Goal: Task Accomplishment & Management: Use online tool/utility

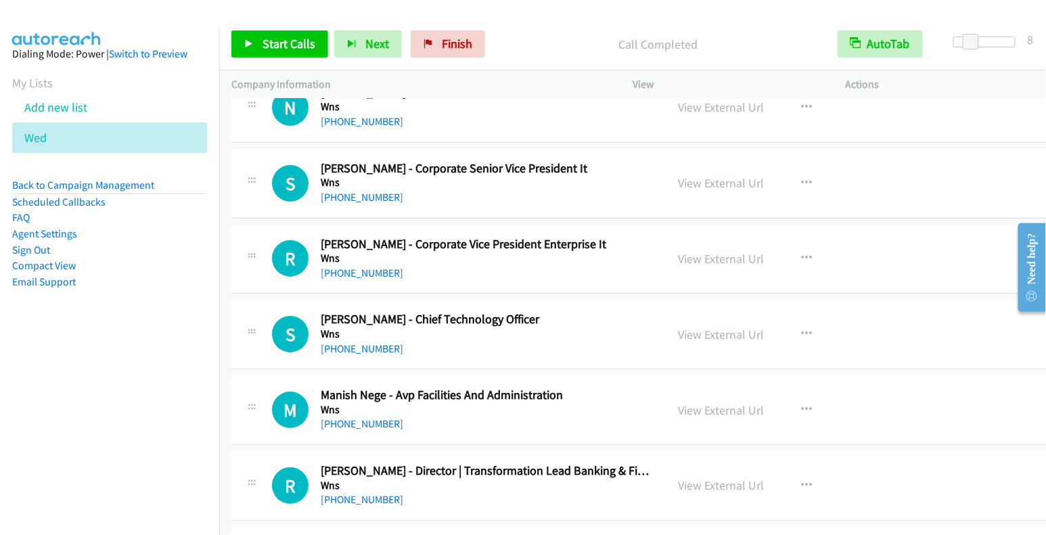
scroll to position [1371, 0]
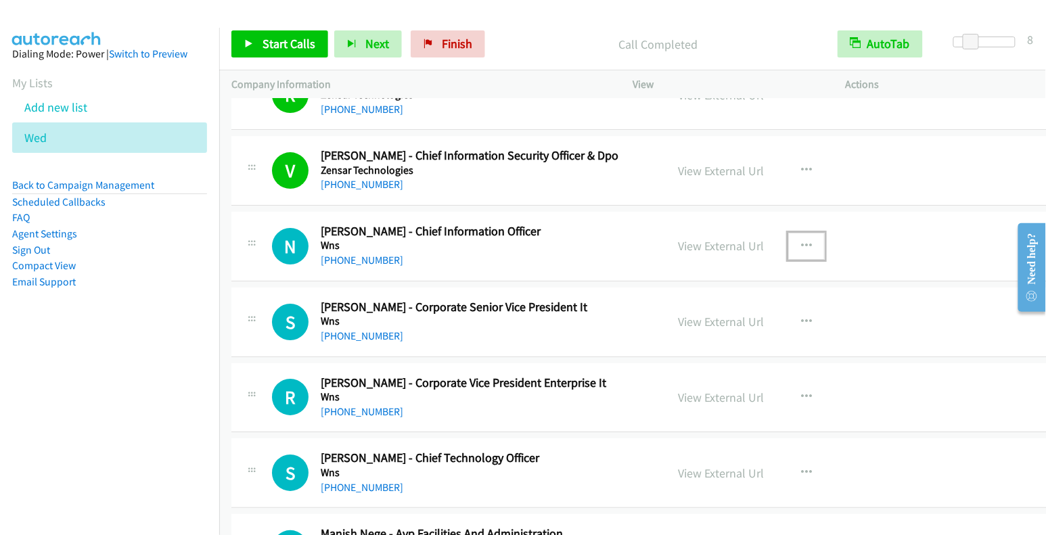
click at [801, 241] on icon "button" at bounding box center [806, 246] width 11 height 11
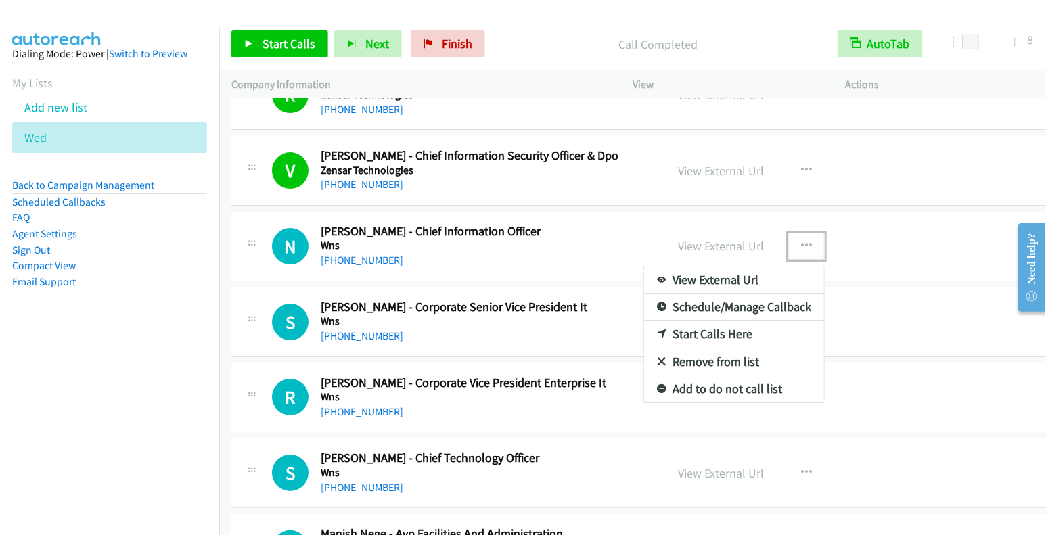
click at [716, 321] on link "Start Calls Here" at bounding box center [734, 334] width 180 height 27
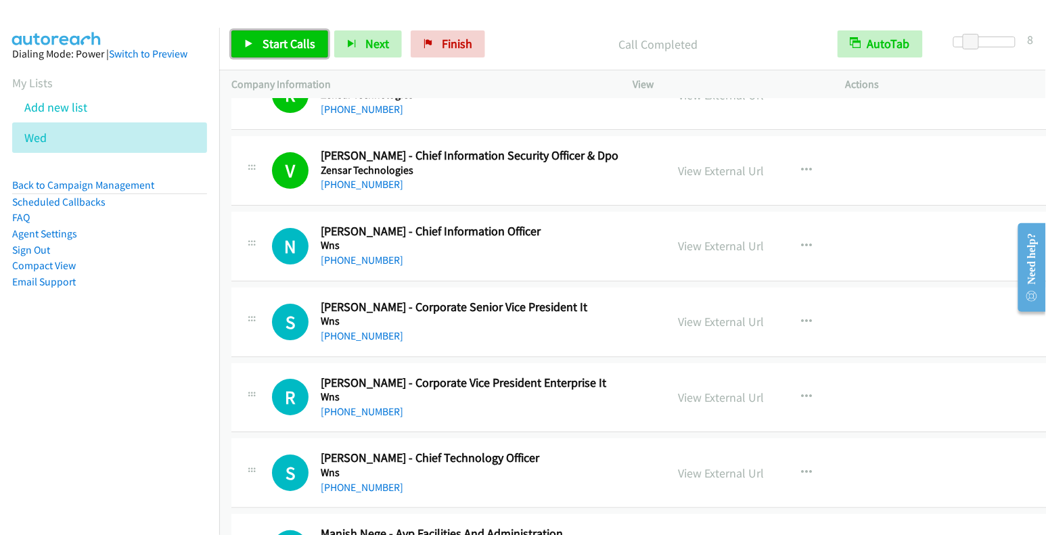
click at [279, 49] on span "Start Calls" at bounding box center [289, 44] width 53 height 16
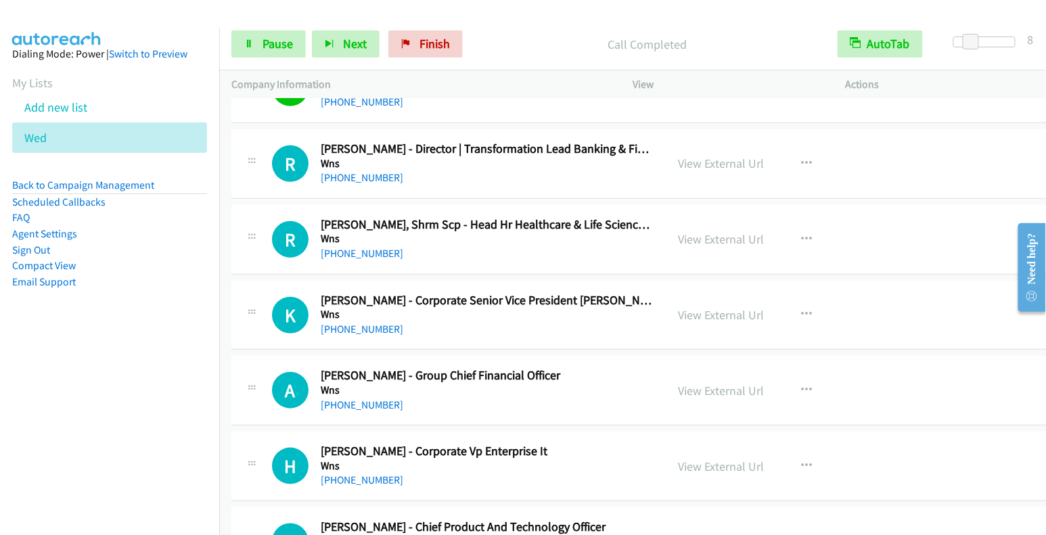
scroll to position [1833, 0]
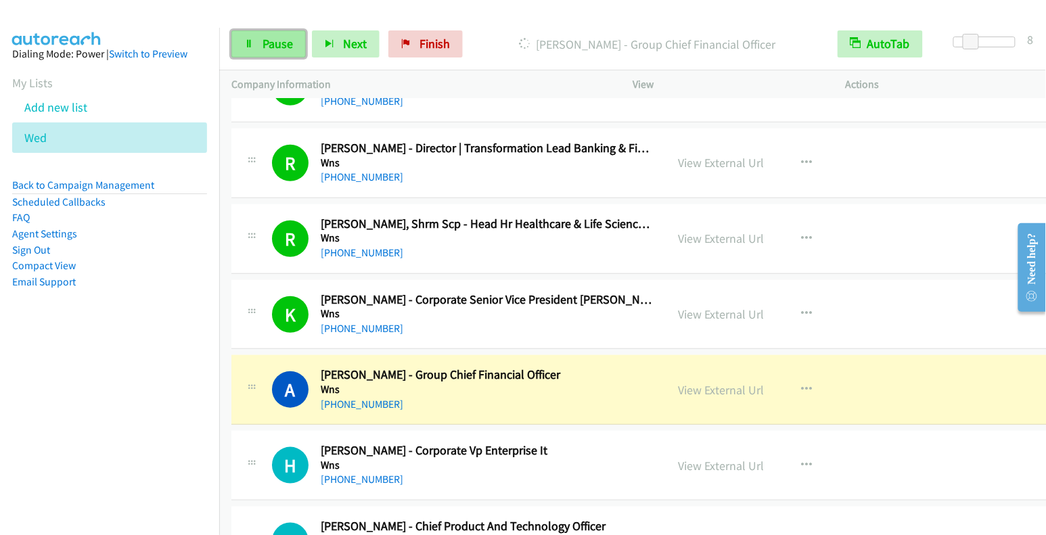
click at [261, 43] on link "Pause" at bounding box center [268, 43] width 74 height 27
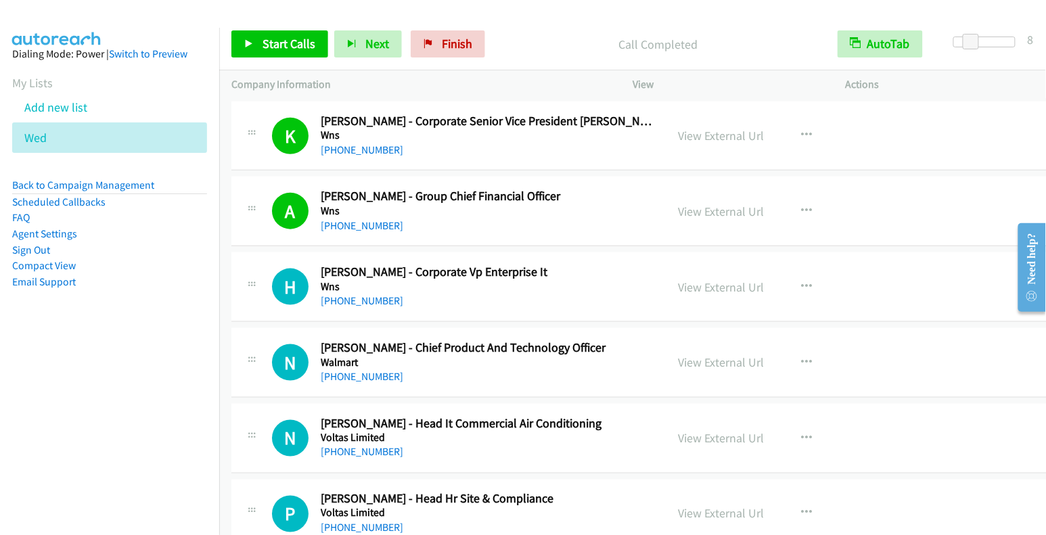
scroll to position [2042, 0]
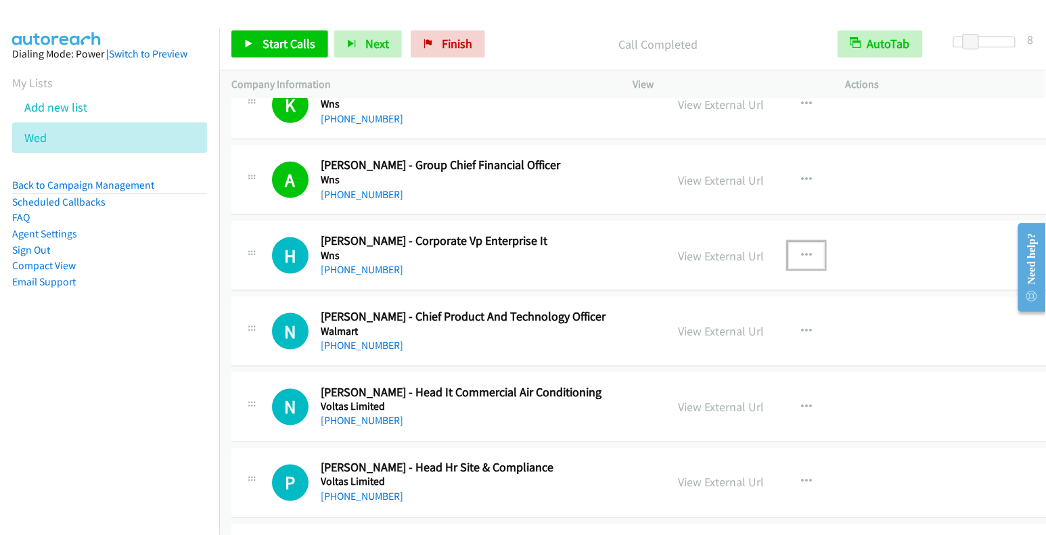
click at [801, 250] on icon "button" at bounding box center [806, 255] width 11 height 11
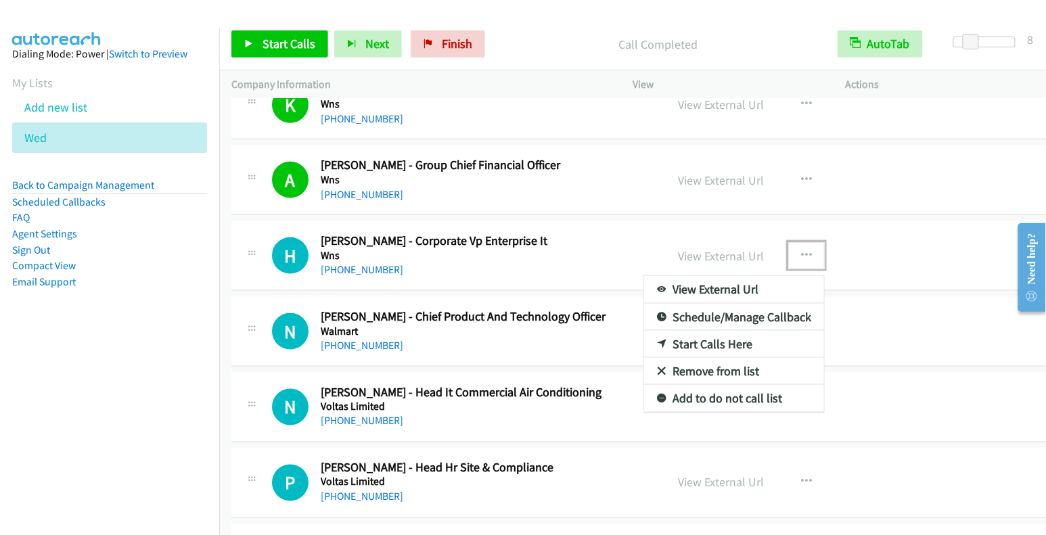
click at [727, 337] on link "Start Calls Here" at bounding box center [734, 344] width 180 height 27
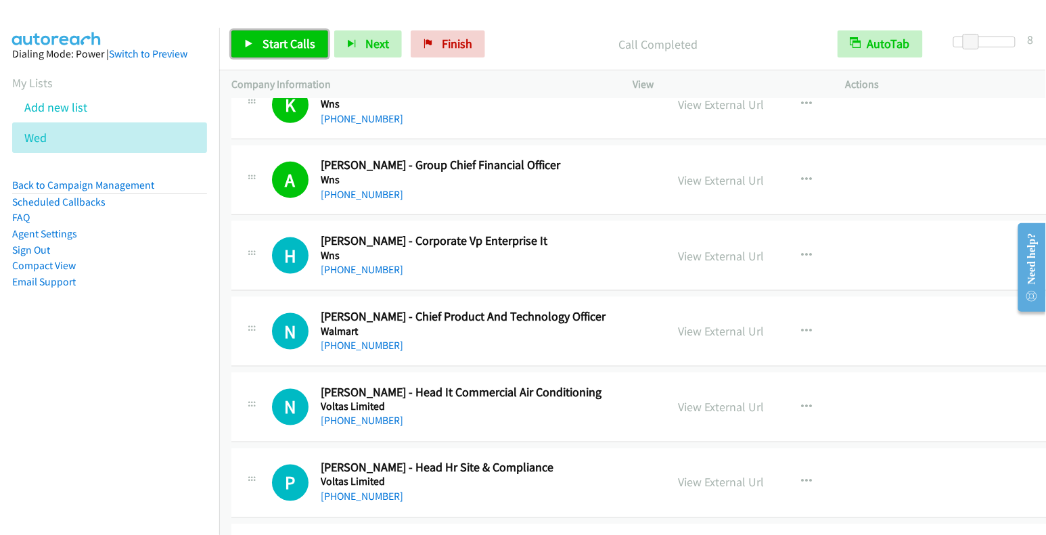
click at [305, 49] on span "Start Calls" at bounding box center [289, 44] width 53 height 16
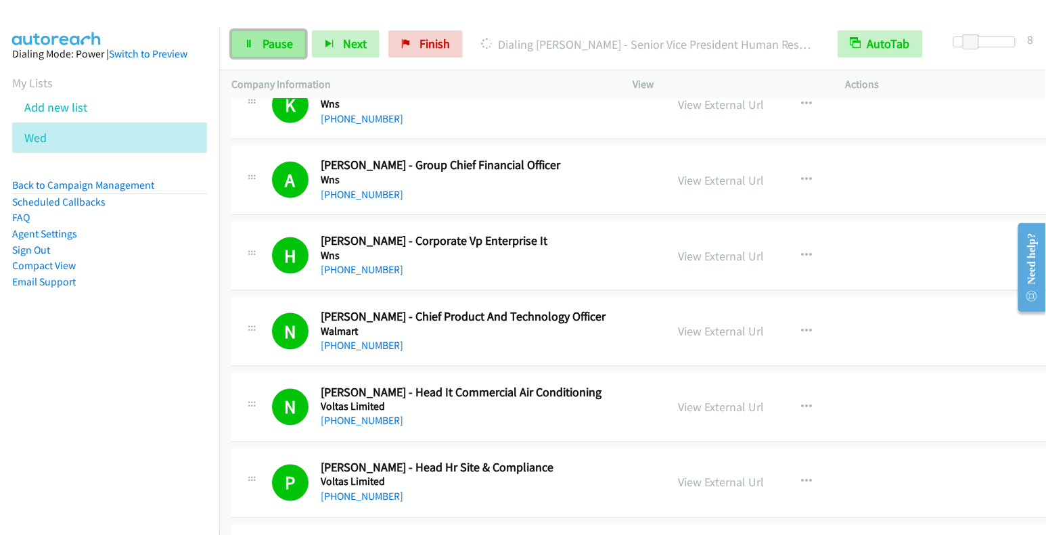
click at [271, 39] on span "Pause" at bounding box center [278, 44] width 30 height 16
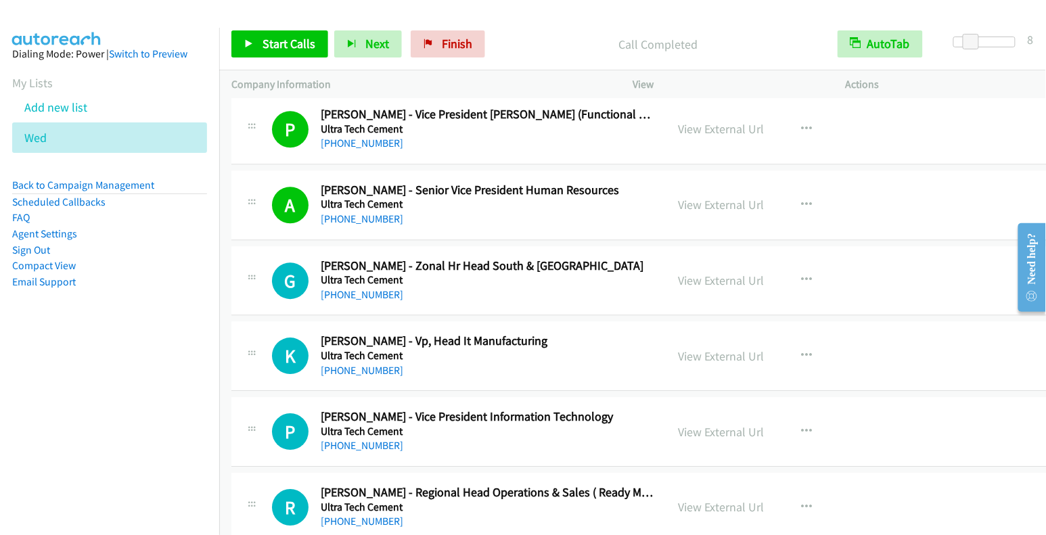
scroll to position [4302, 0]
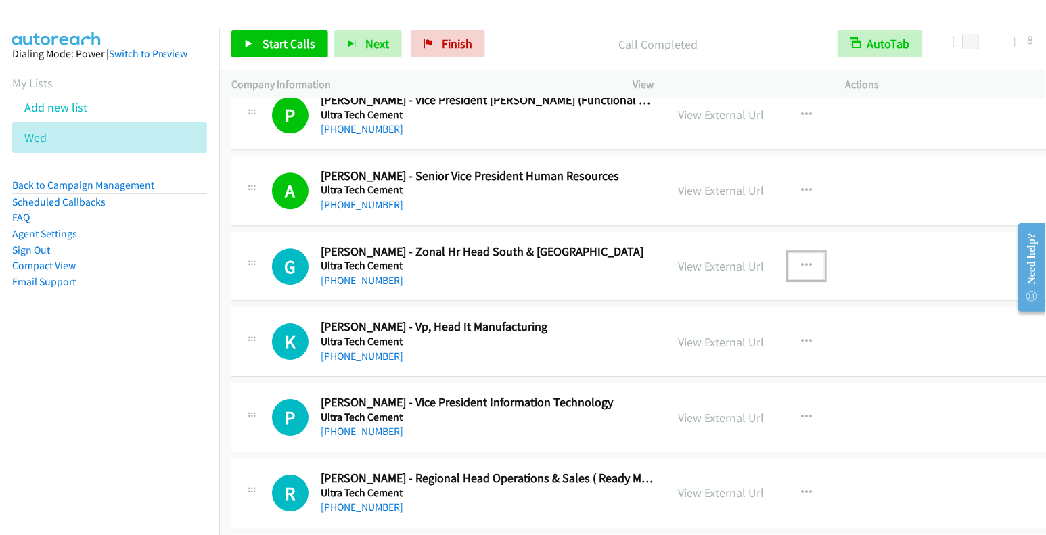
click at [801, 261] on icon "button" at bounding box center [806, 266] width 11 height 11
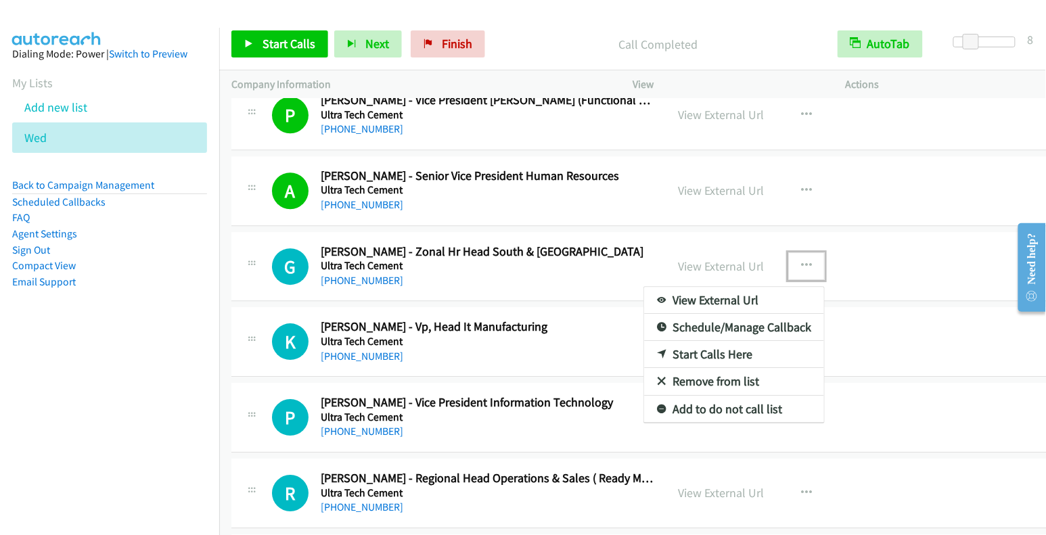
click at [698, 341] on link "Start Calls Here" at bounding box center [734, 354] width 180 height 27
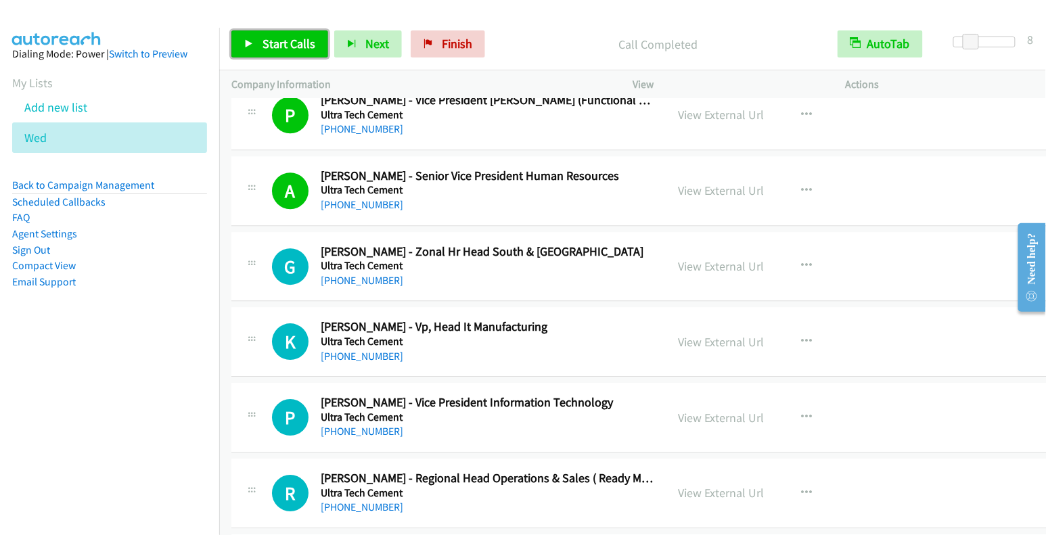
click at [300, 48] on span "Start Calls" at bounding box center [289, 44] width 53 height 16
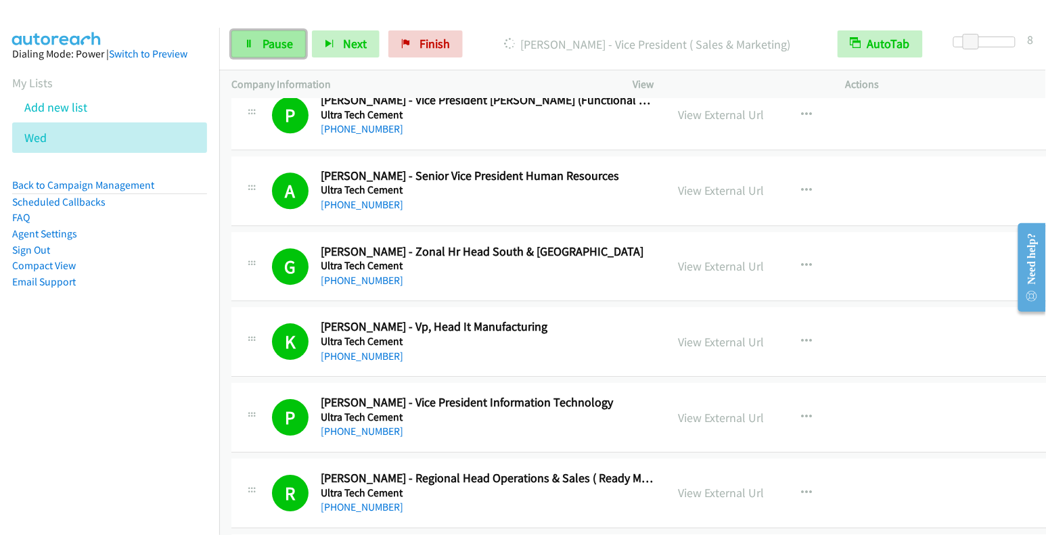
click at [267, 47] on span "Pause" at bounding box center [278, 44] width 30 height 16
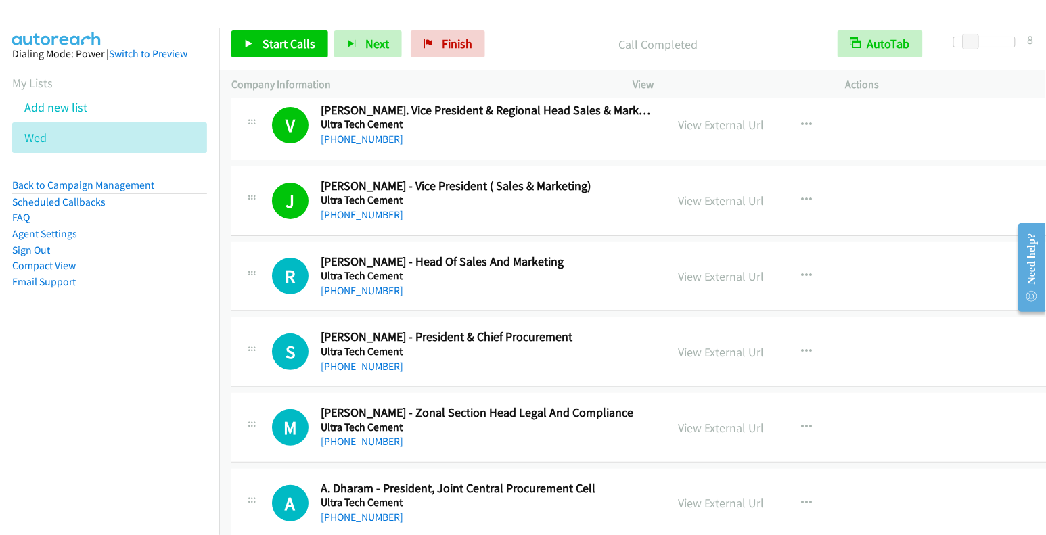
scroll to position [4802, 0]
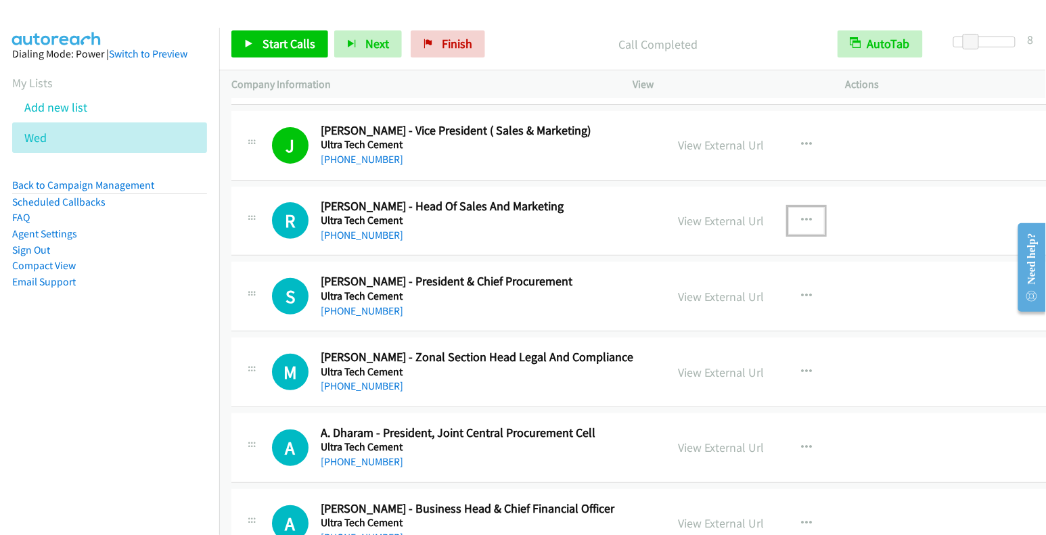
click at [797, 207] on button "button" at bounding box center [806, 220] width 37 height 27
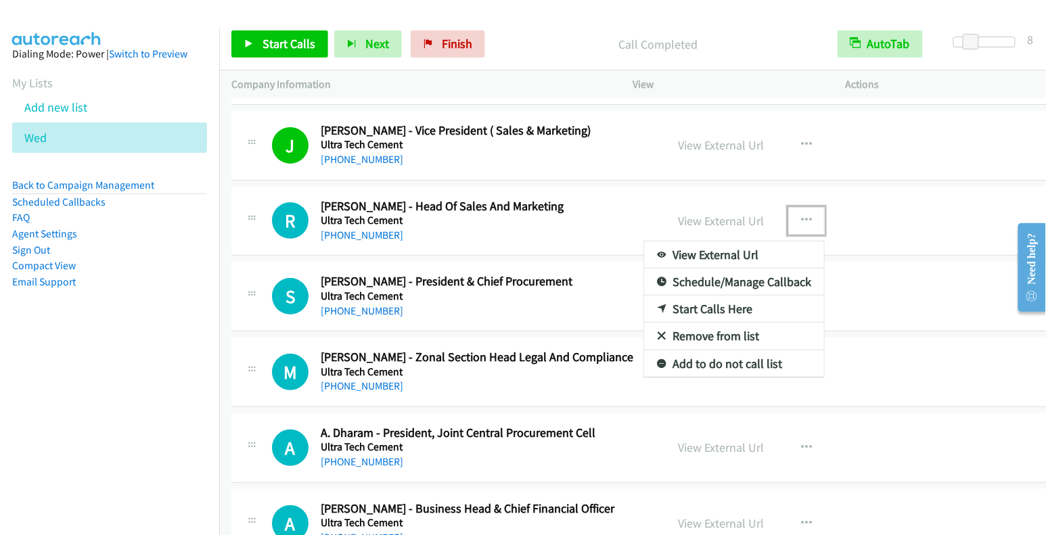
click at [703, 296] on link "Start Calls Here" at bounding box center [734, 309] width 180 height 27
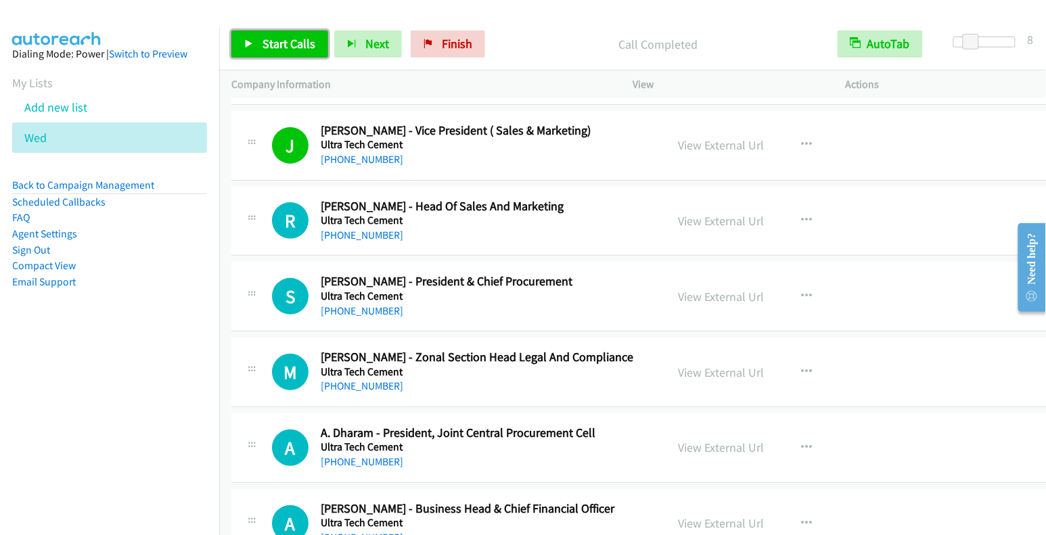
click at [296, 43] on span "Start Calls" at bounding box center [289, 44] width 53 height 16
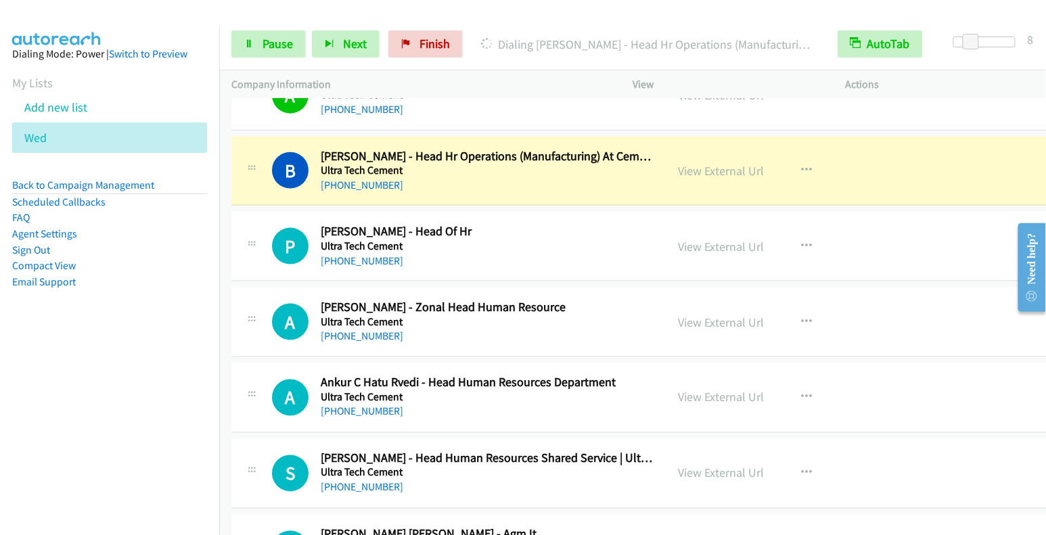
scroll to position [5249, 0]
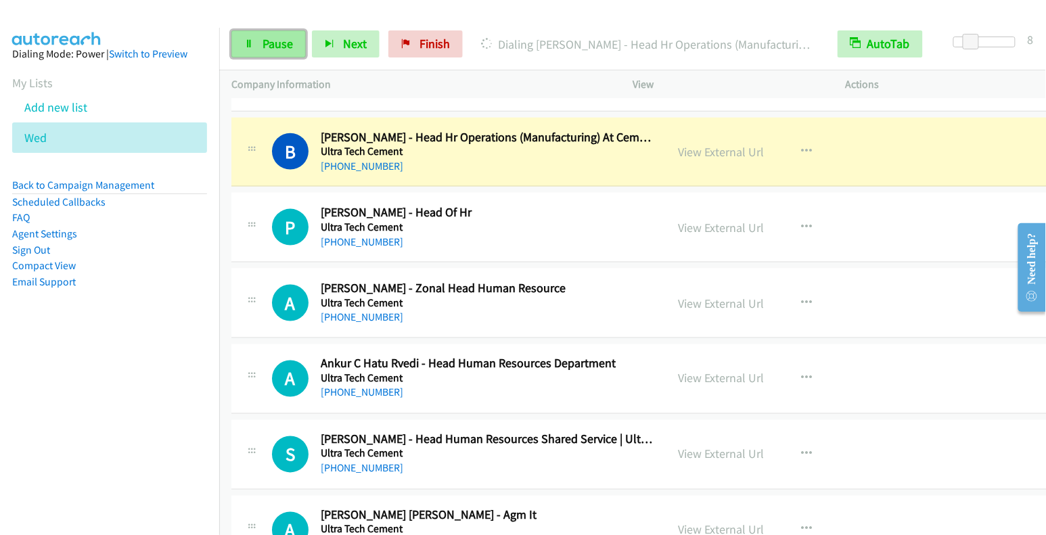
click at [279, 46] on span "Pause" at bounding box center [278, 44] width 30 height 16
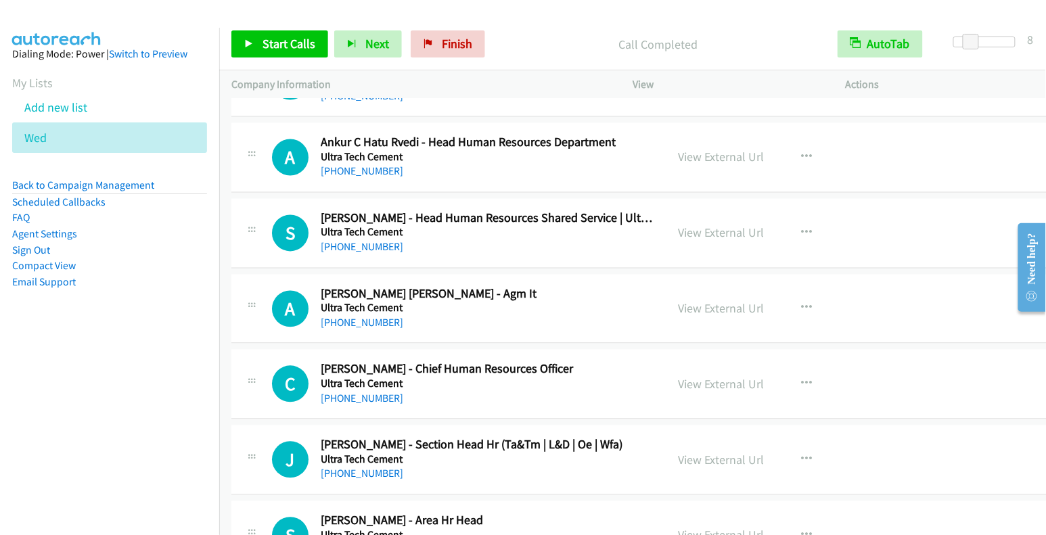
scroll to position [5473, 0]
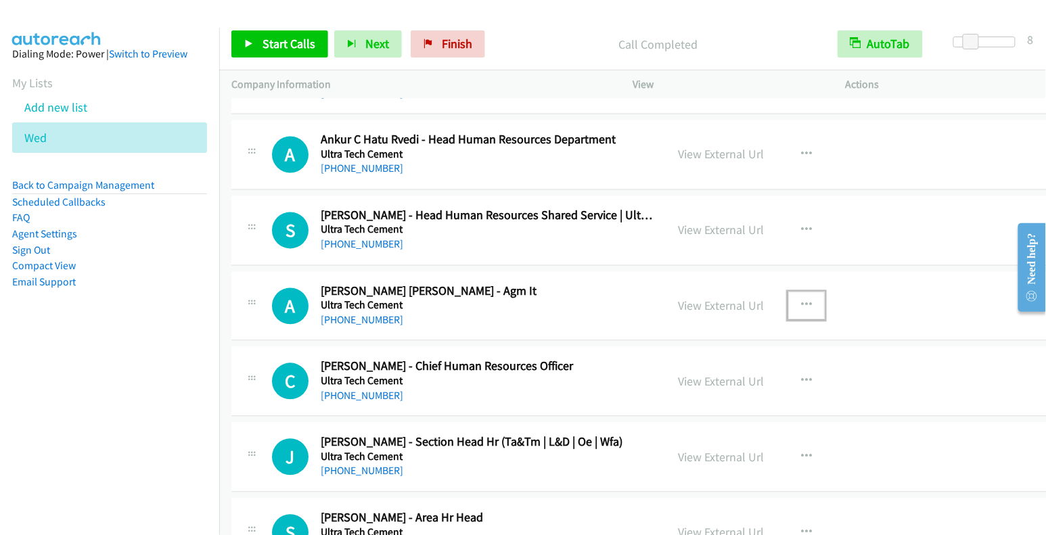
click at [801, 300] on icon "button" at bounding box center [806, 305] width 11 height 11
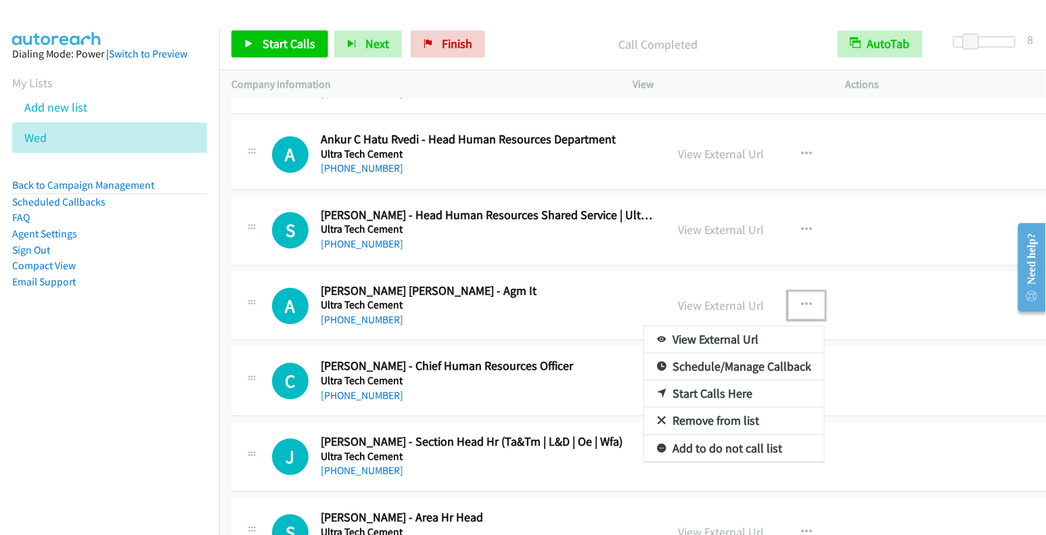
click at [715, 381] on link "Start Calls Here" at bounding box center [734, 394] width 180 height 27
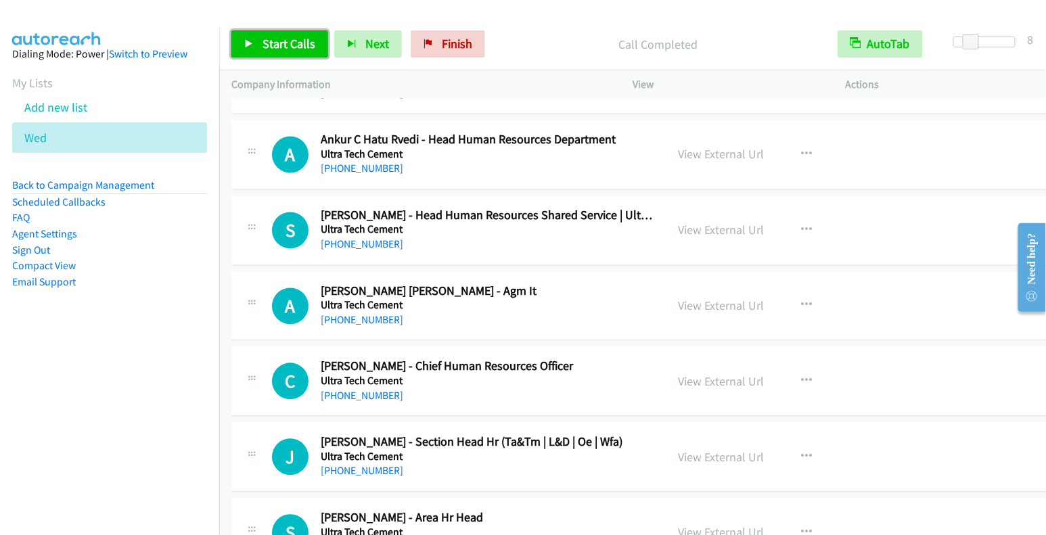
click at [284, 46] on span "Start Calls" at bounding box center [289, 44] width 53 height 16
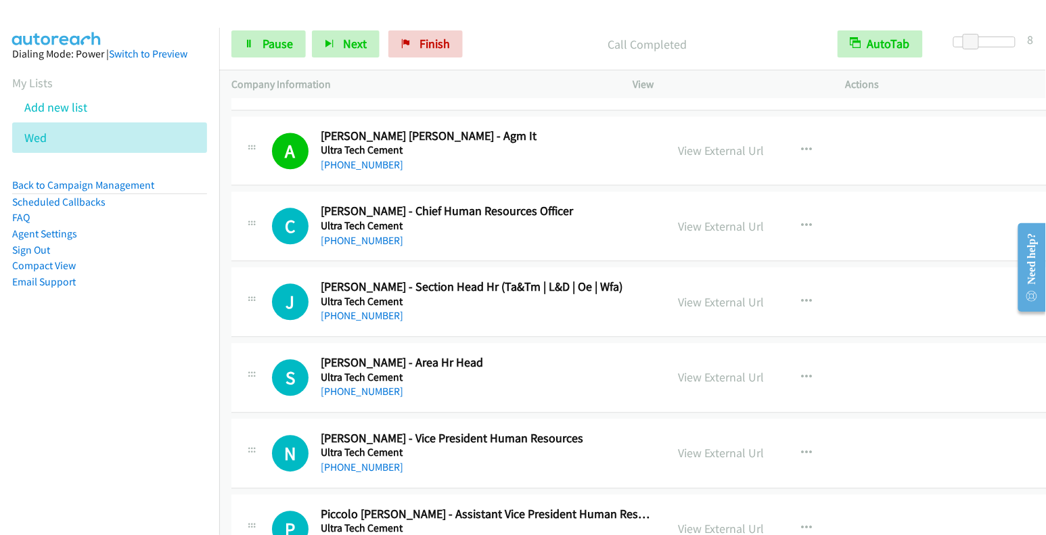
scroll to position [5702, 0]
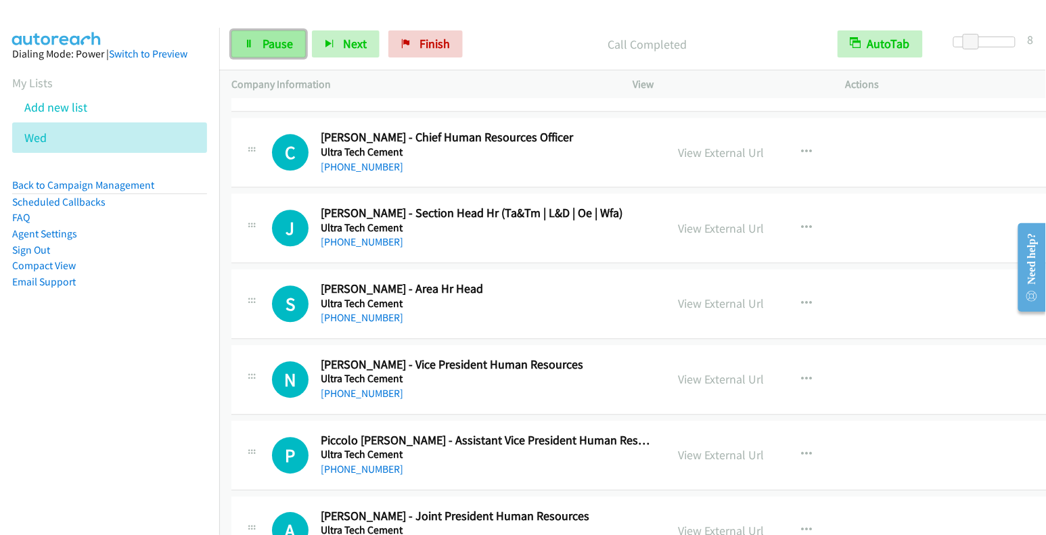
click at [275, 50] on span "Pause" at bounding box center [278, 44] width 30 height 16
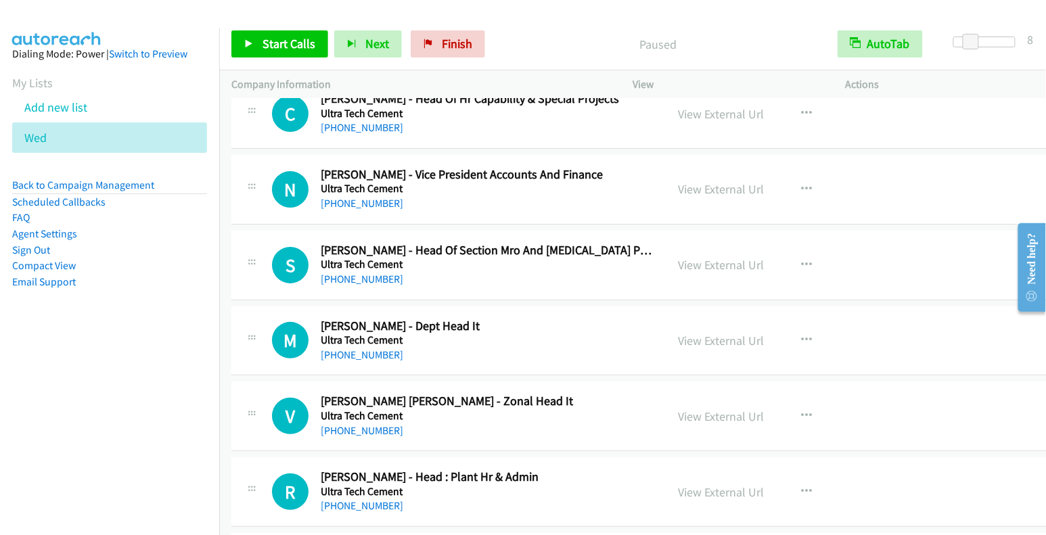
scroll to position [6287, 0]
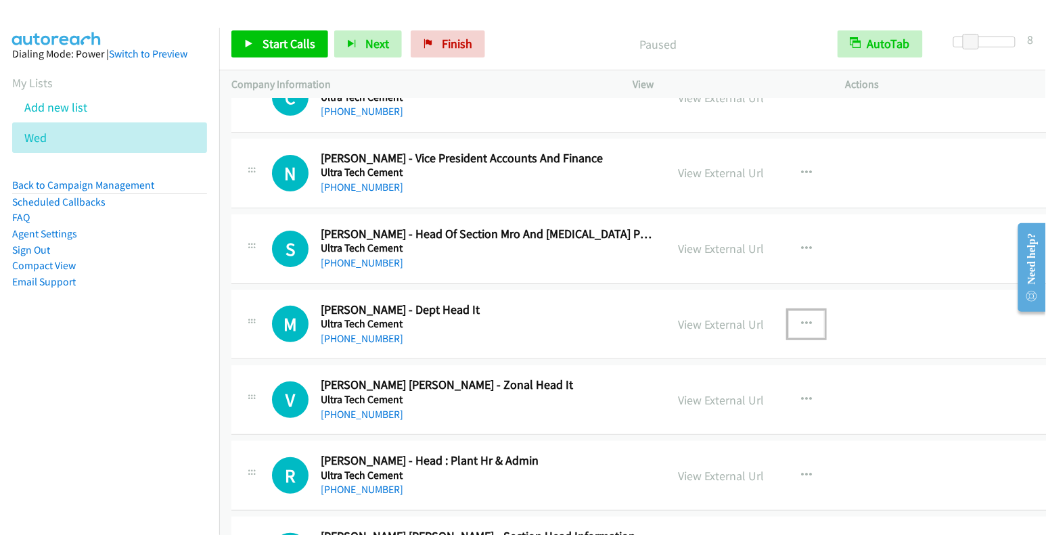
click at [801, 319] on icon "button" at bounding box center [806, 324] width 11 height 11
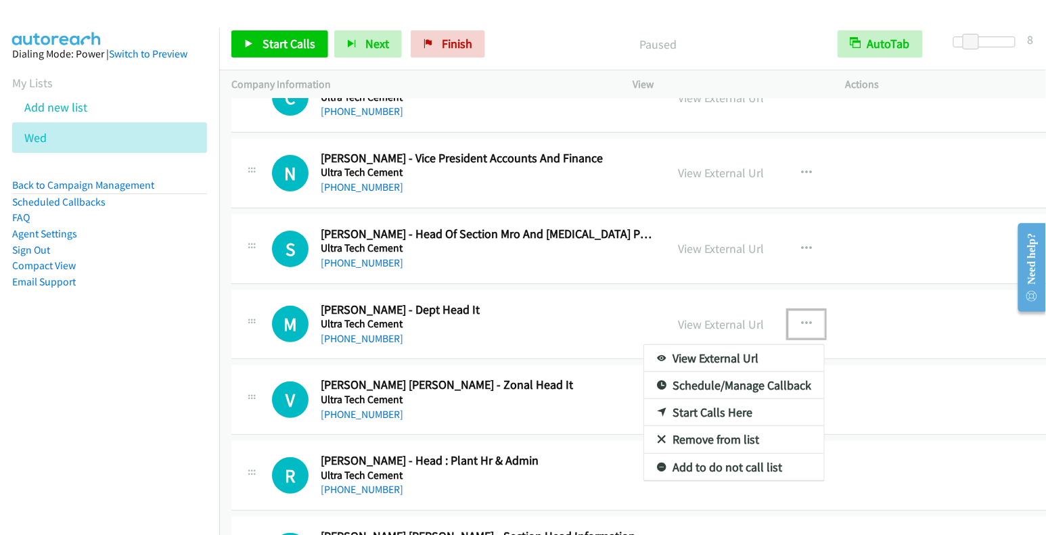
click at [702, 399] on link "Start Calls Here" at bounding box center [734, 412] width 180 height 27
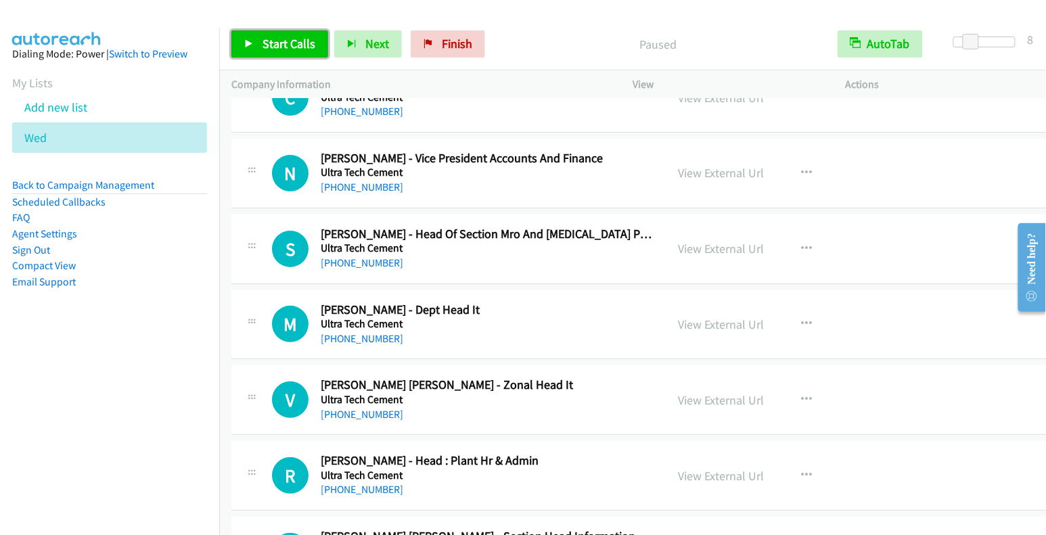
click at [313, 47] on span "Start Calls" at bounding box center [289, 44] width 53 height 16
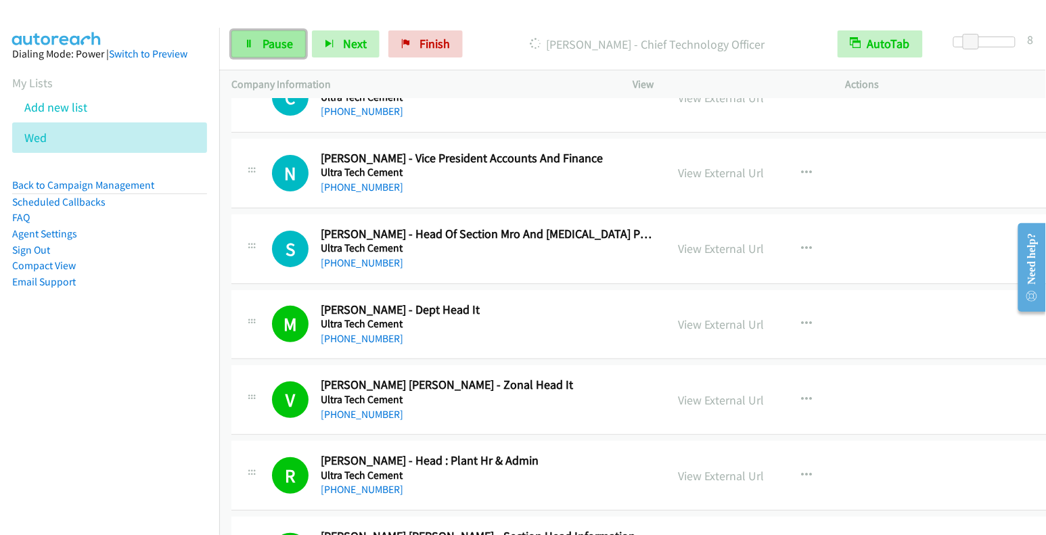
click at [282, 46] on span "Pause" at bounding box center [278, 44] width 30 height 16
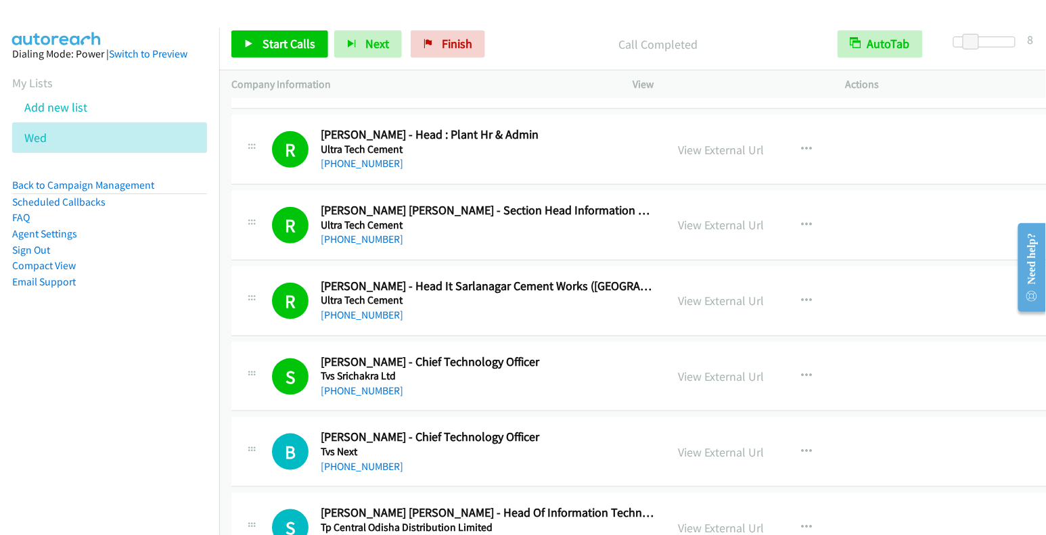
scroll to position [6751, 0]
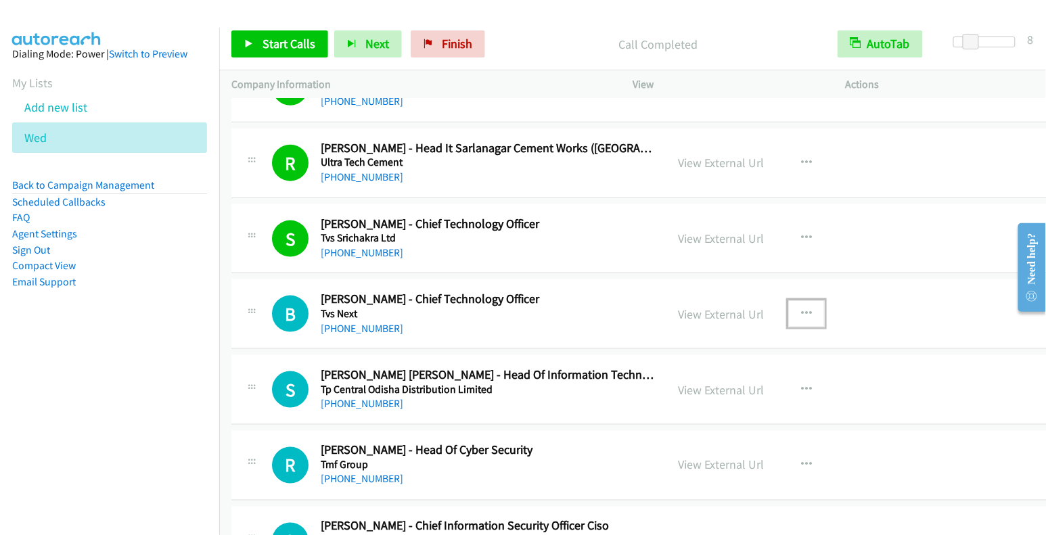
click at [801, 309] on icon "button" at bounding box center [806, 314] width 11 height 11
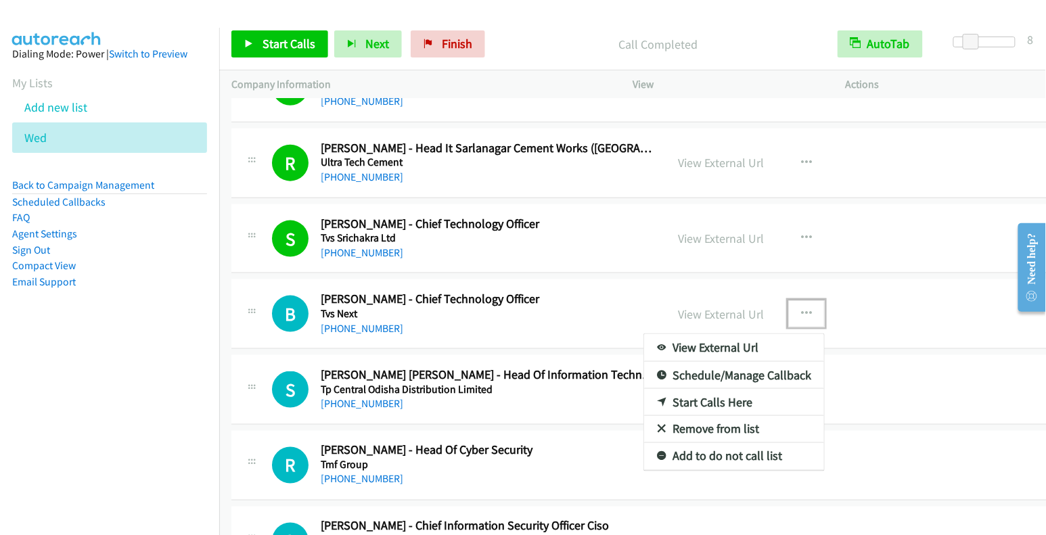
click at [730, 389] on link "Start Calls Here" at bounding box center [734, 402] width 180 height 27
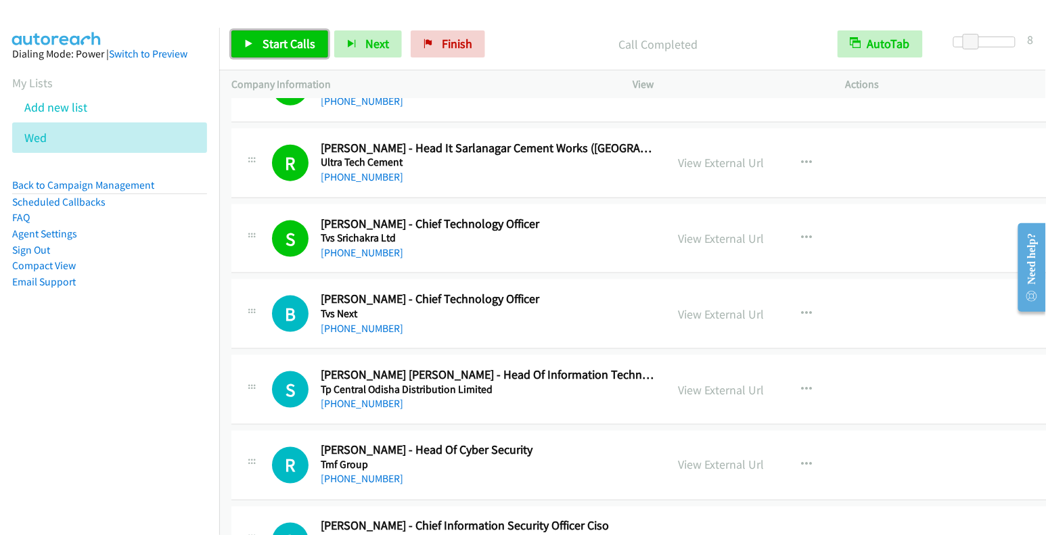
click at [296, 49] on span "Start Calls" at bounding box center [289, 44] width 53 height 16
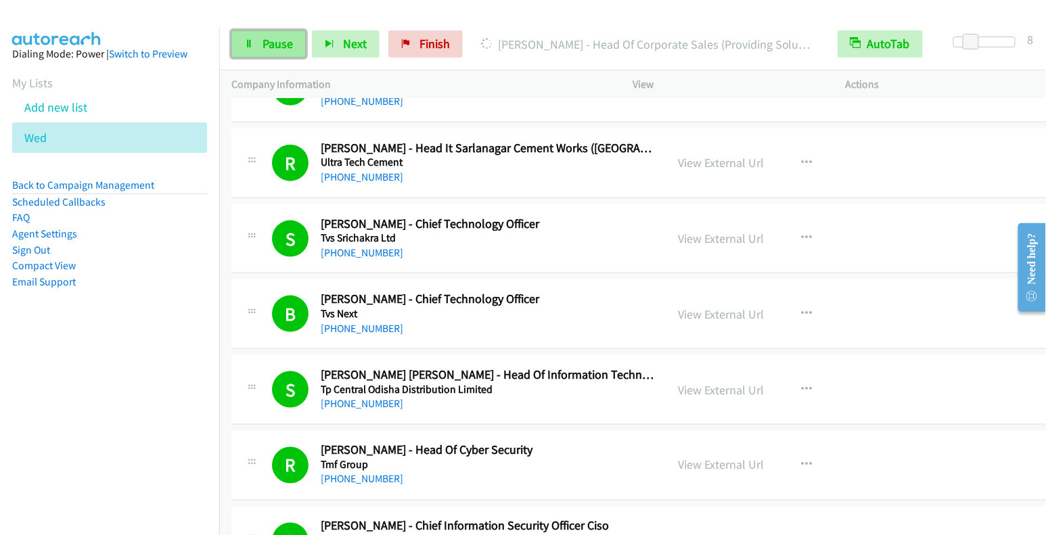
click at [273, 41] on span "Pause" at bounding box center [278, 44] width 30 height 16
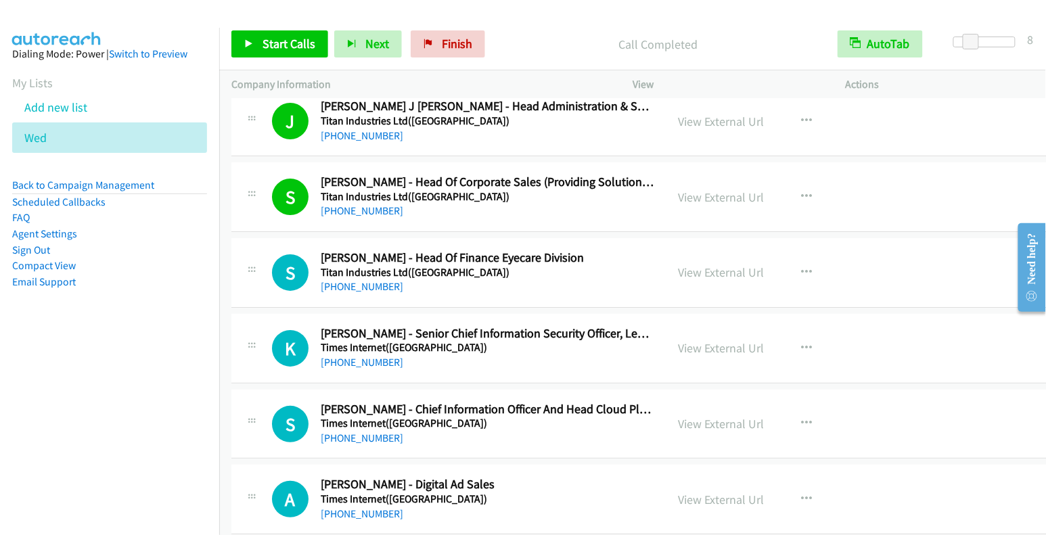
scroll to position [7816, 0]
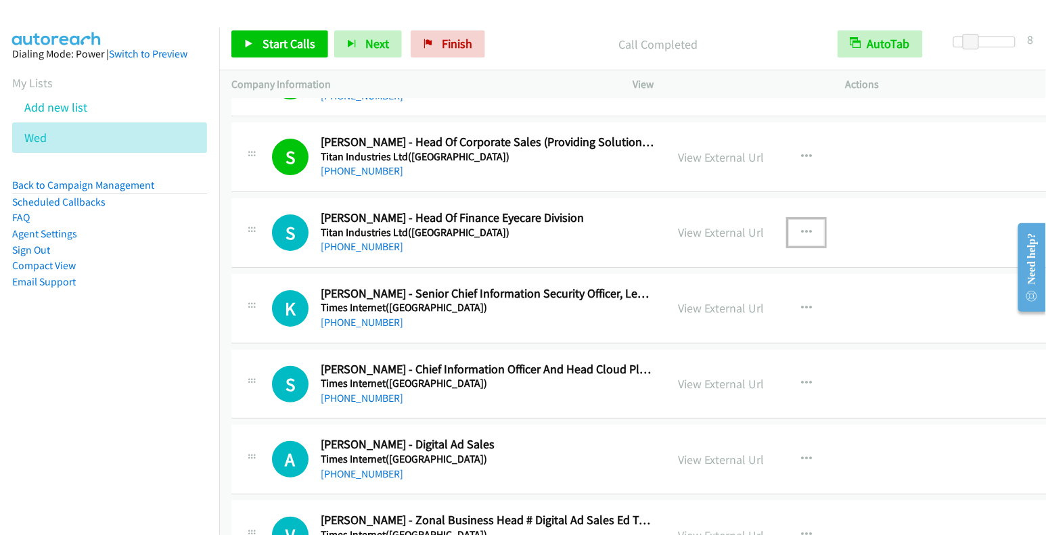
click at [797, 219] on button "button" at bounding box center [806, 232] width 37 height 27
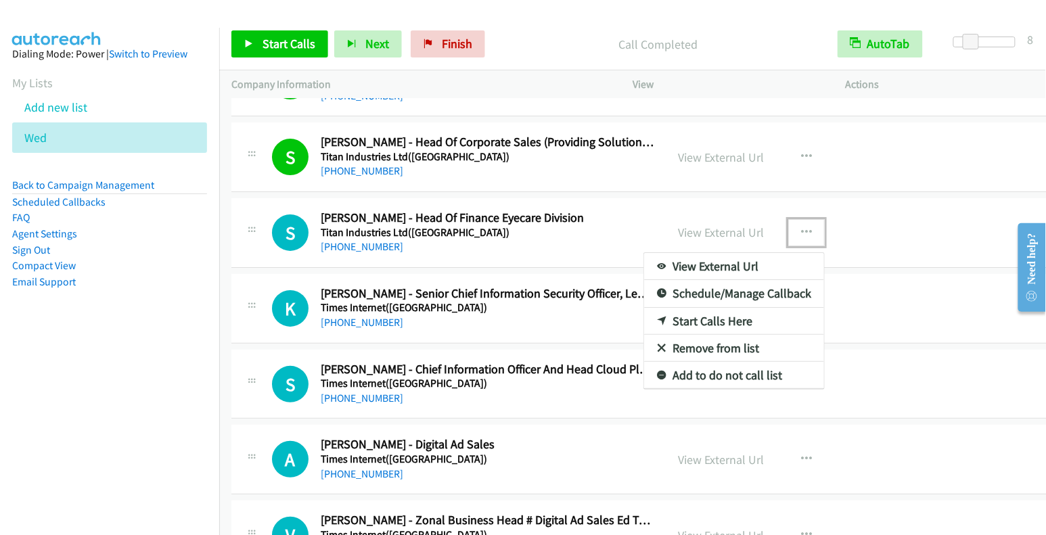
click at [734, 308] on link "Start Calls Here" at bounding box center [734, 321] width 180 height 27
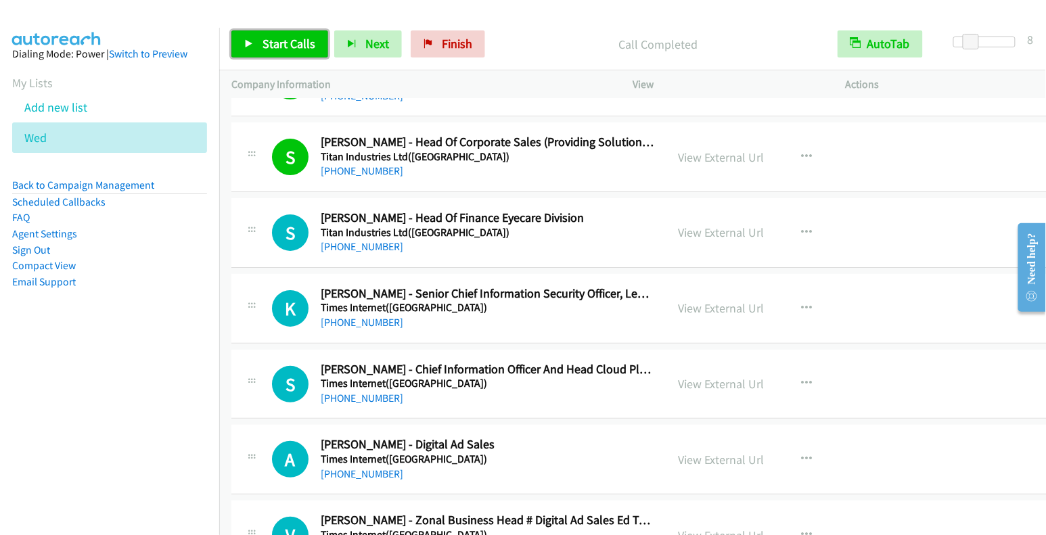
click at [294, 47] on span "Start Calls" at bounding box center [289, 44] width 53 height 16
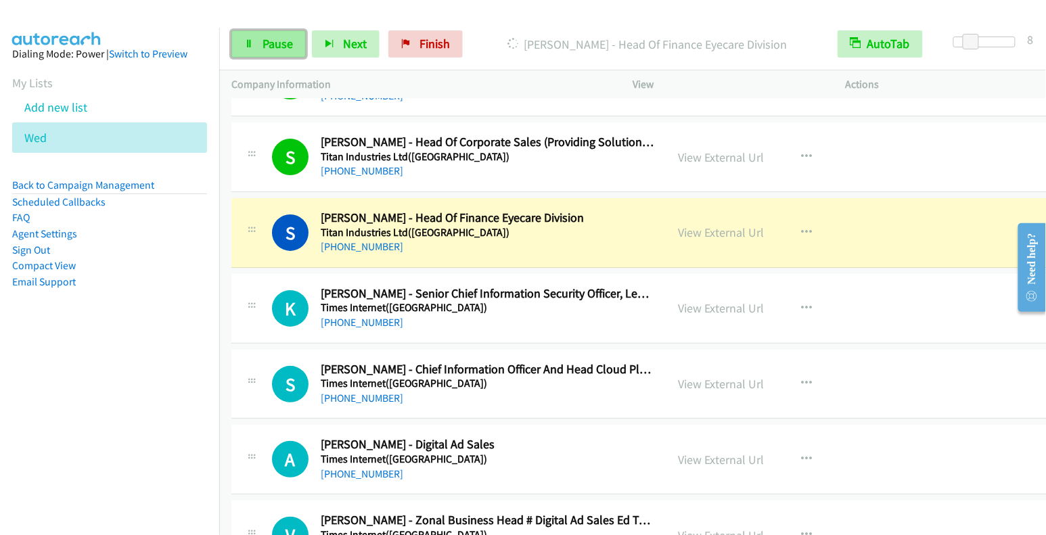
click at [279, 43] on span "Pause" at bounding box center [278, 44] width 30 height 16
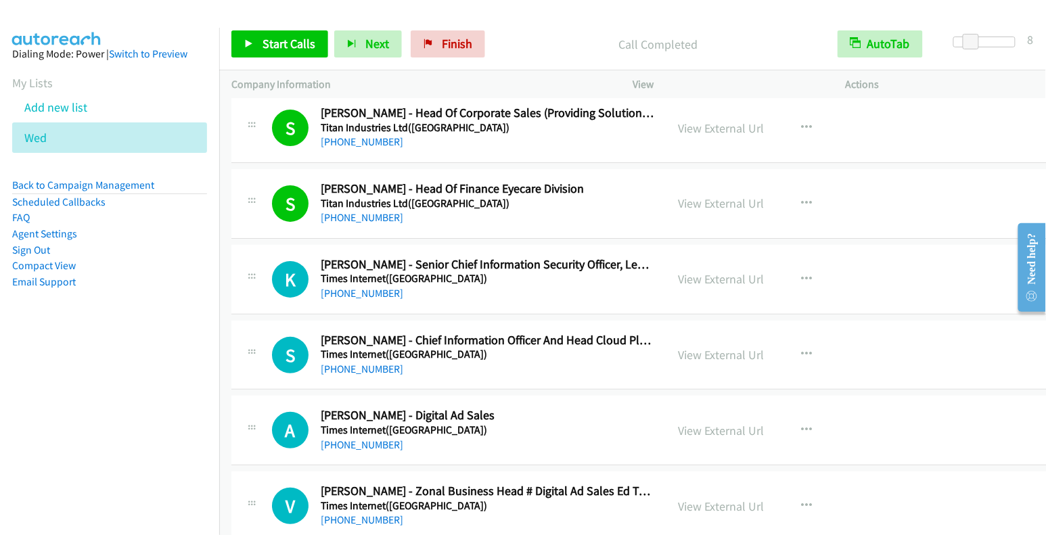
scroll to position [7870, 0]
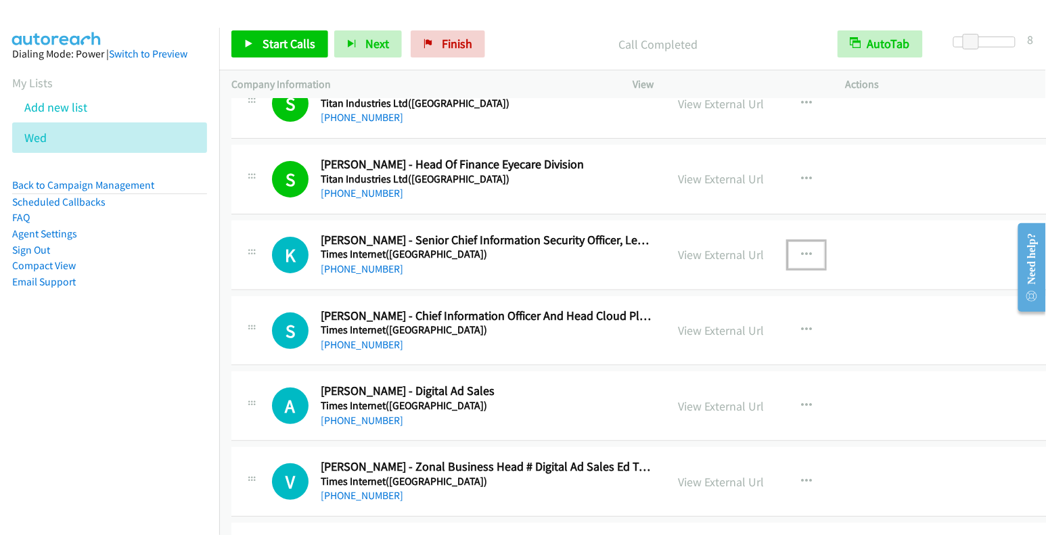
click at [790, 242] on button "button" at bounding box center [806, 255] width 37 height 27
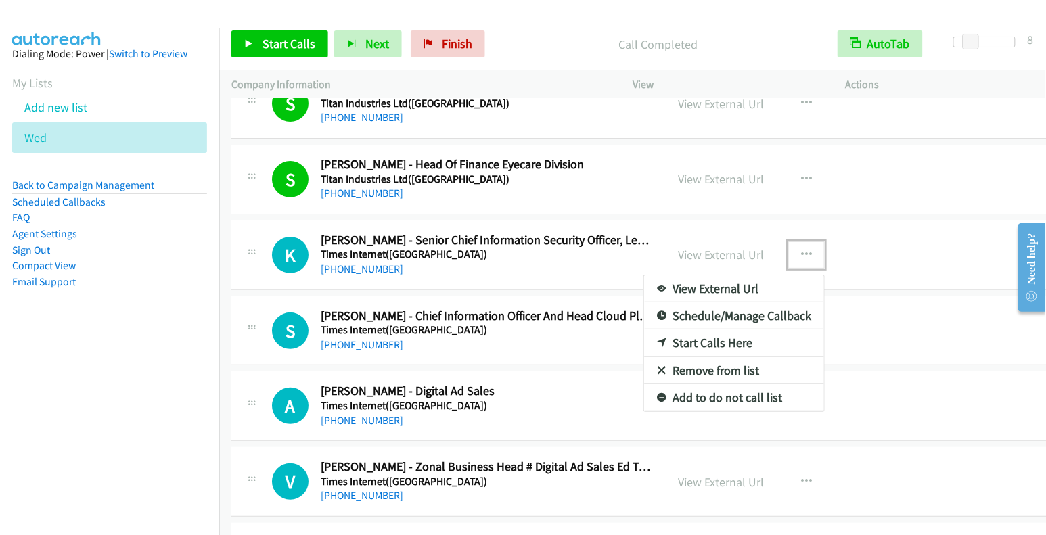
click at [707, 330] on link "Start Calls Here" at bounding box center [734, 343] width 180 height 27
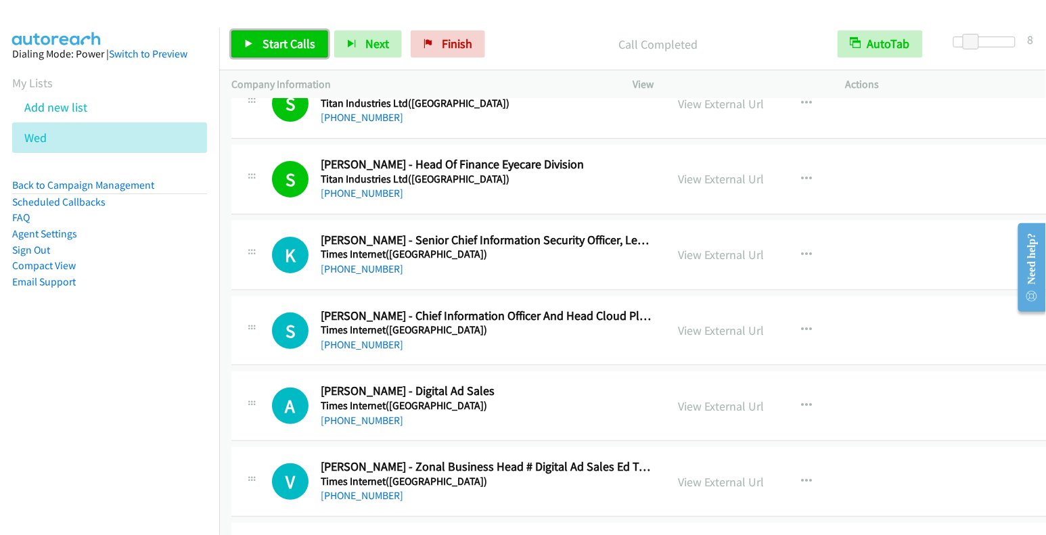
click at [292, 38] on span "Start Calls" at bounding box center [289, 44] width 53 height 16
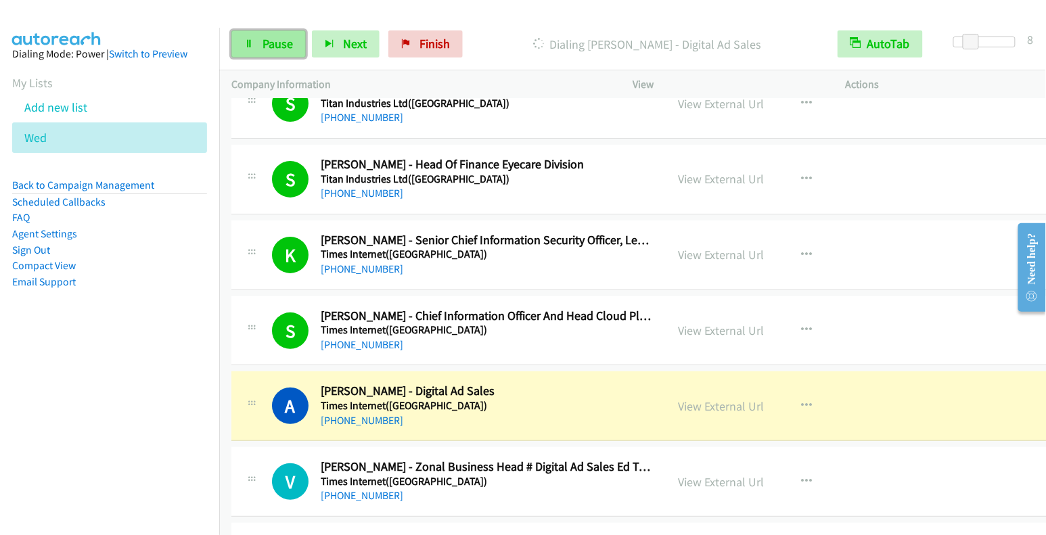
click at [277, 43] on span "Pause" at bounding box center [278, 44] width 30 height 16
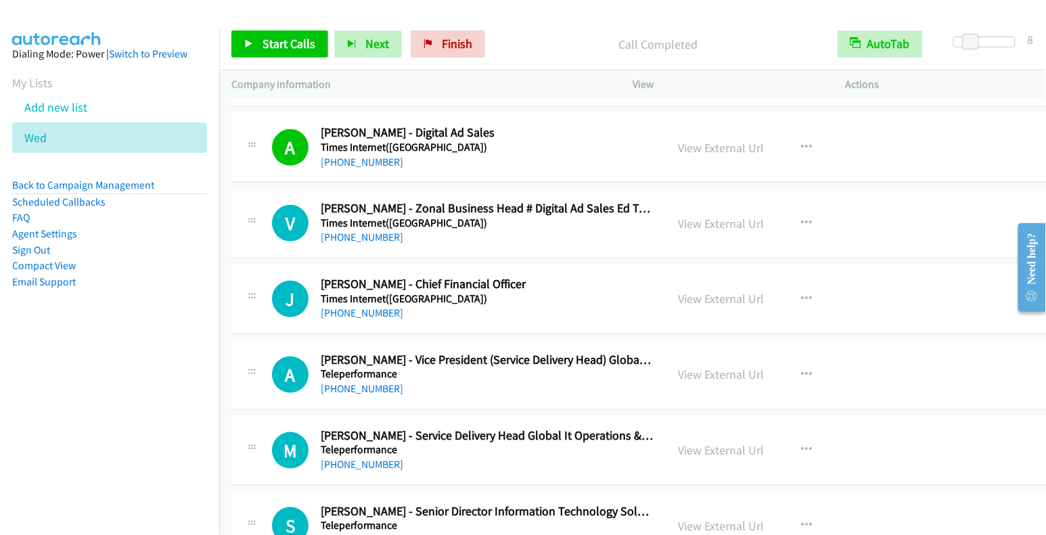
scroll to position [8135, 0]
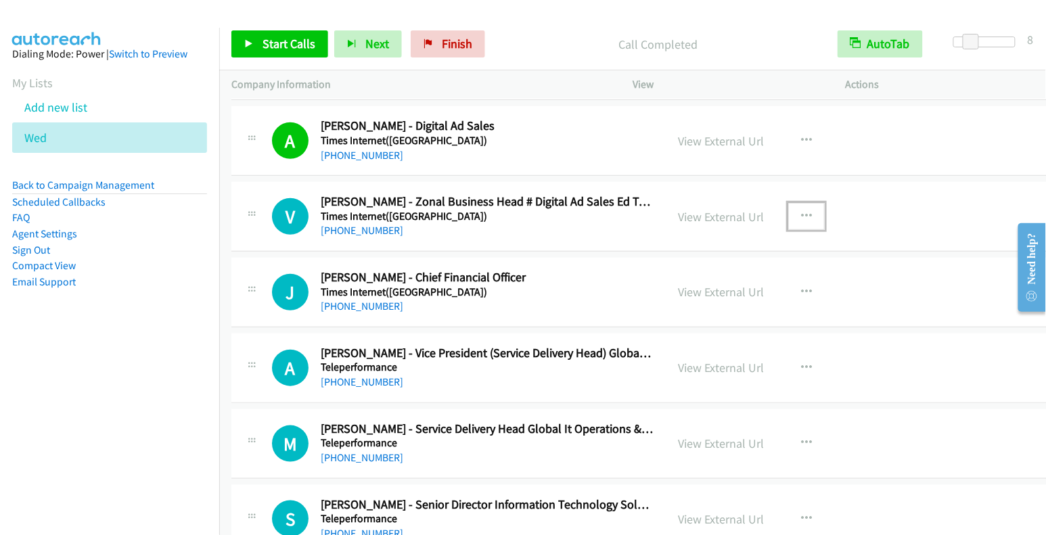
click at [801, 211] on icon "button" at bounding box center [806, 216] width 11 height 11
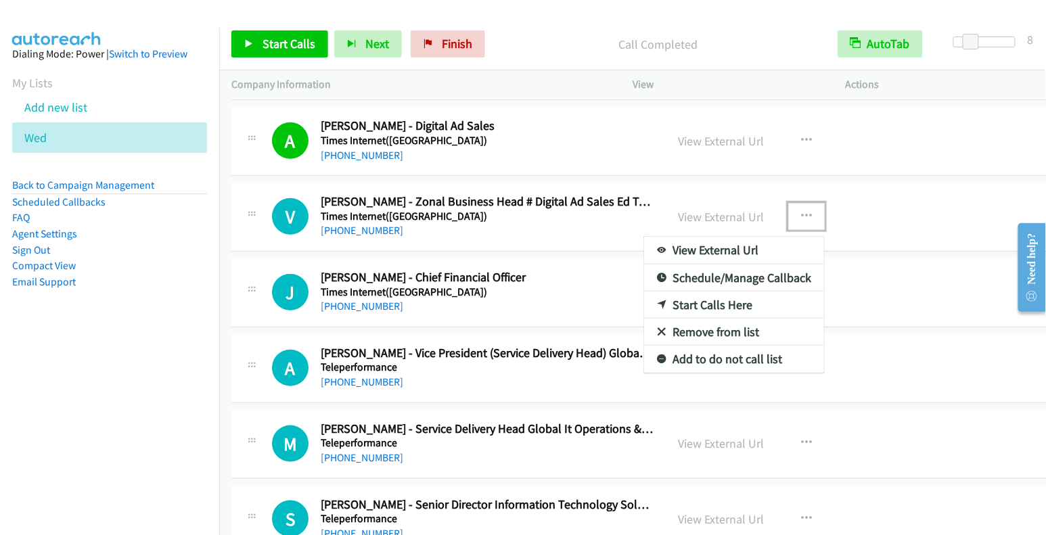
click at [710, 292] on link "Start Calls Here" at bounding box center [734, 305] width 180 height 27
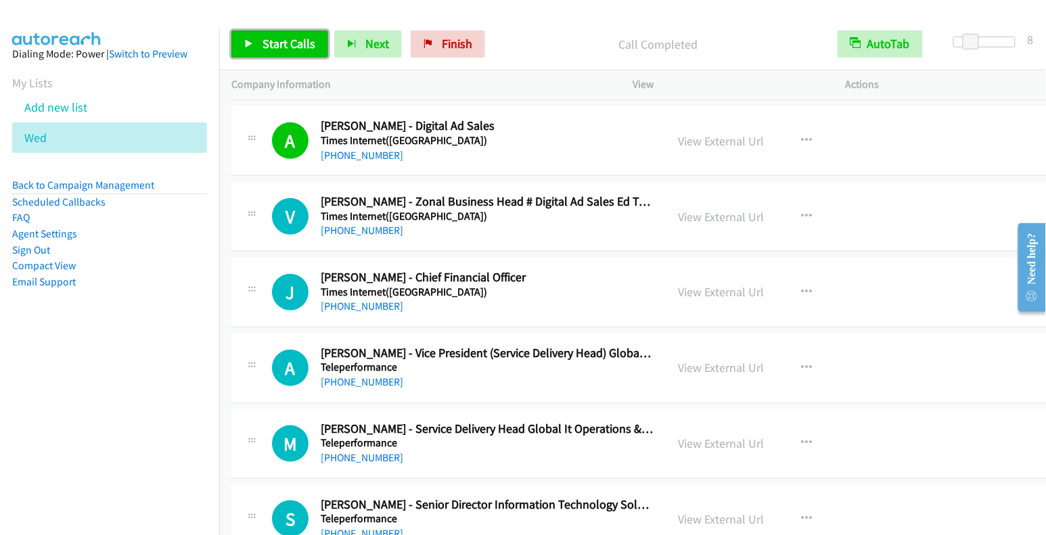
click at [300, 45] on span "Start Calls" at bounding box center [289, 44] width 53 height 16
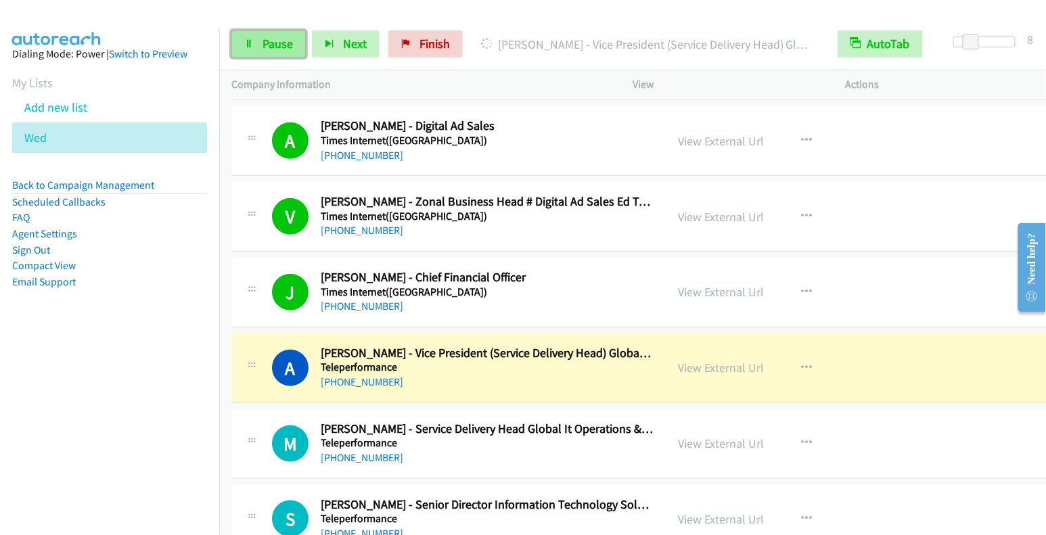
click at [284, 45] on span "Pause" at bounding box center [278, 44] width 30 height 16
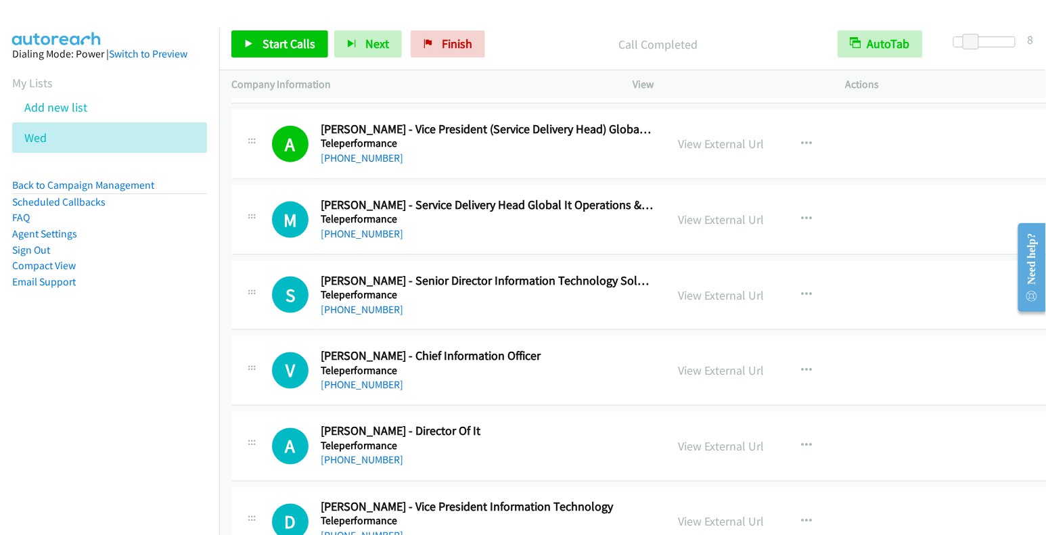
scroll to position [8361, 0]
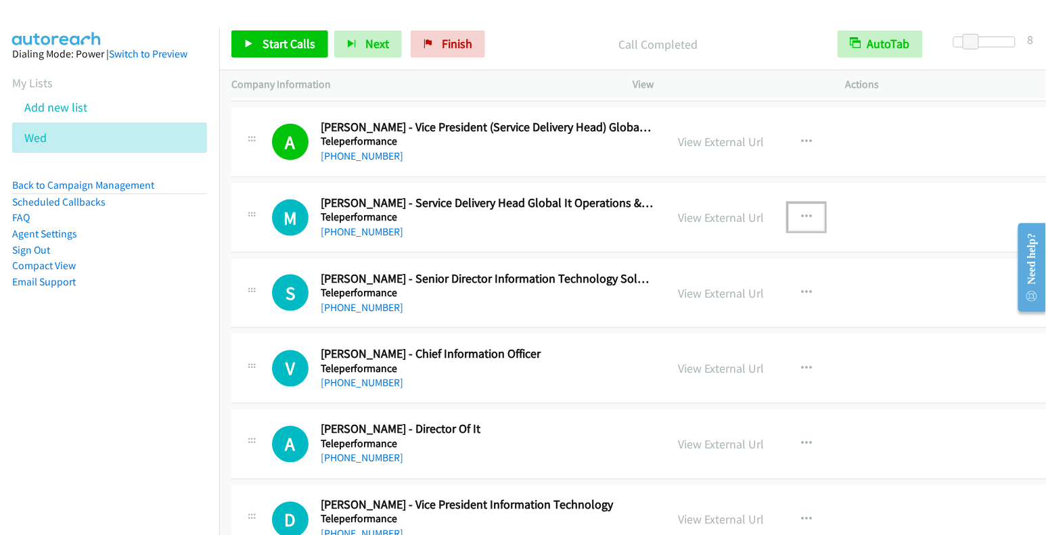
click at [801, 212] on icon "button" at bounding box center [806, 217] width 11 height 11
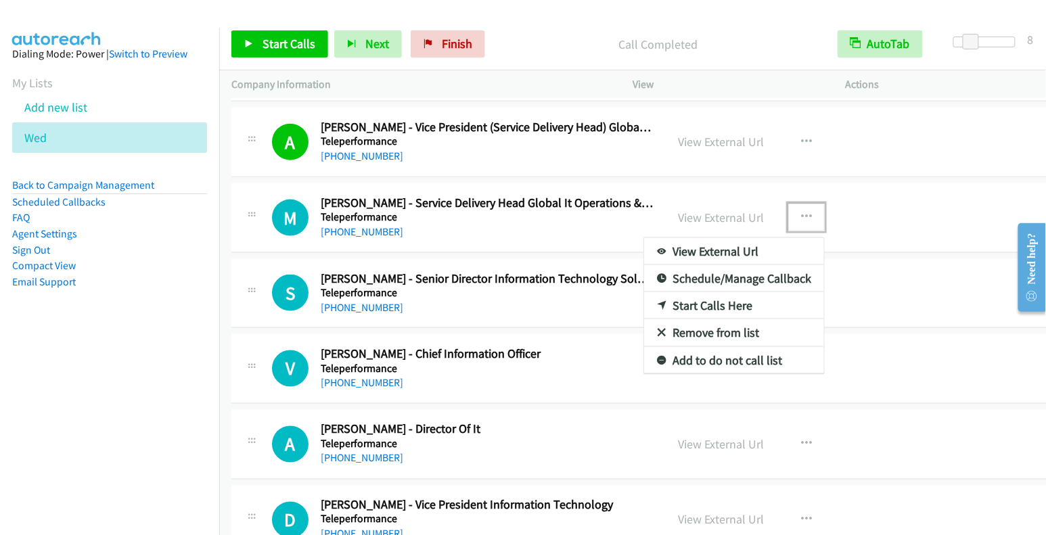
click at [726, 292] on link "Start Calls Here" at bounding box center [734, 305] width 180 height 27
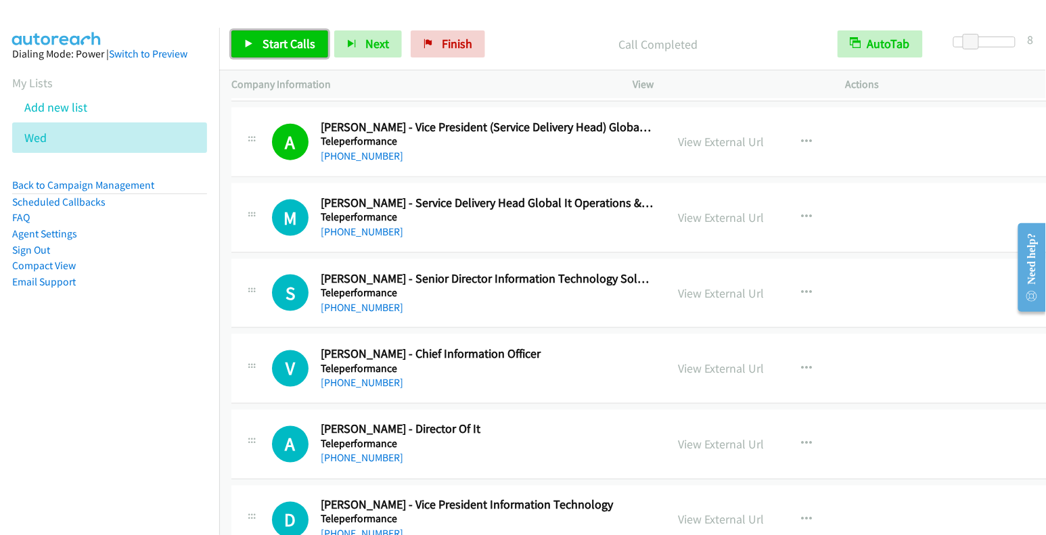
click at [284, 39] on span "Start Calls" at bounding box center [289, 44] width 53 height 16
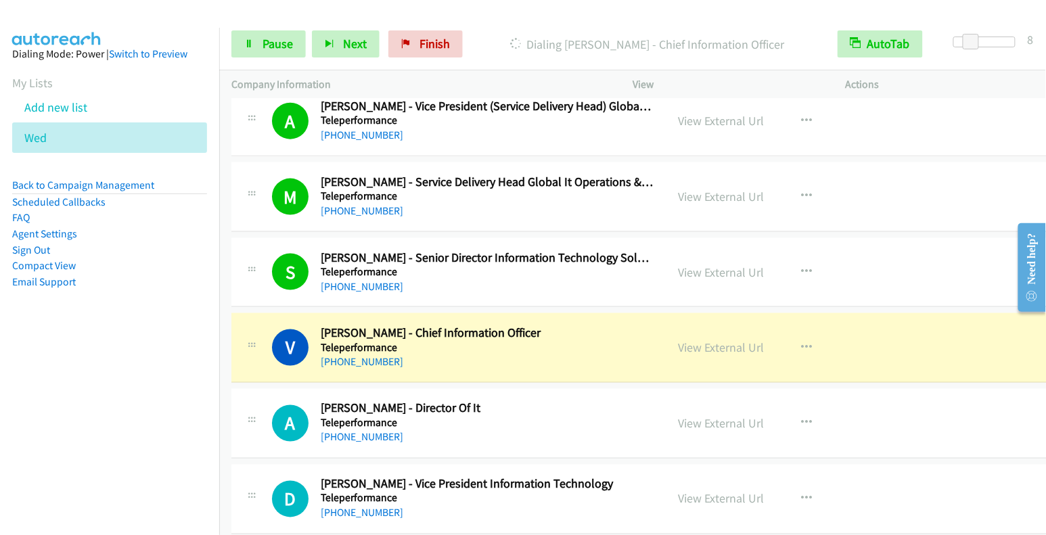
scroll to position [8388, 0]
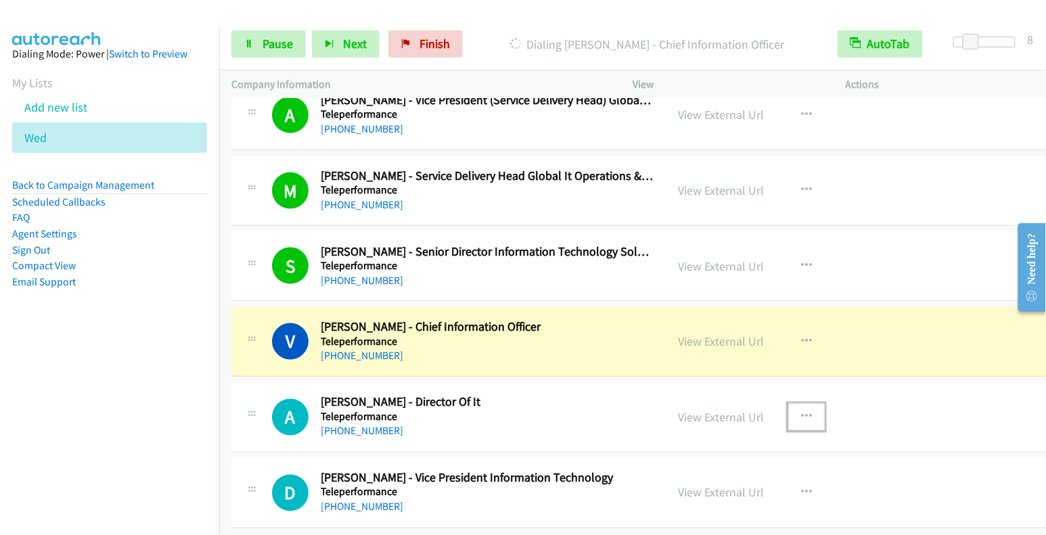
click at [801, 412] on icon "button" at bounding box center [806, 417] width 11 height 11
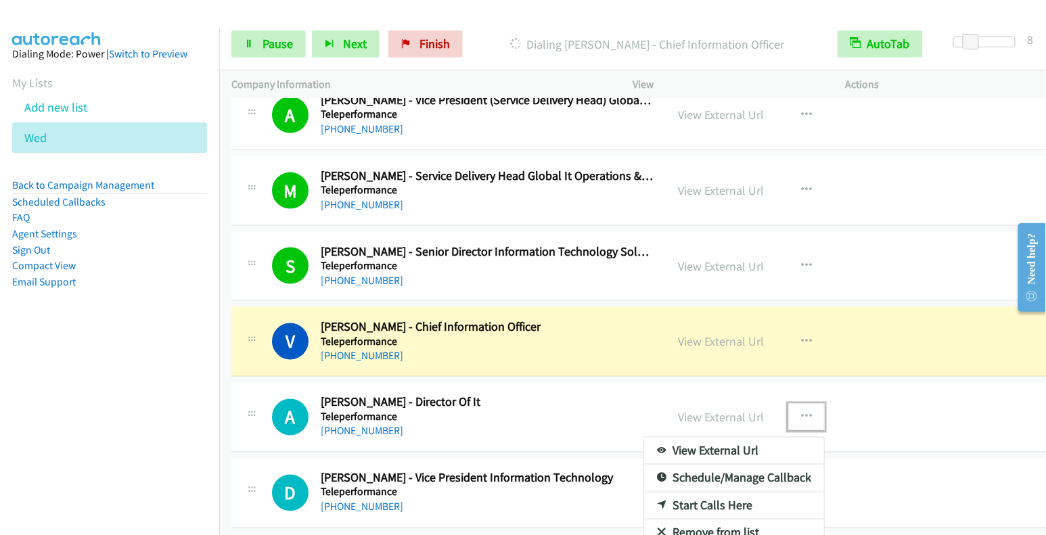
click at [713, 493] on link "Start Calls Here" at bounding box center [734, 506] width 180 height 27
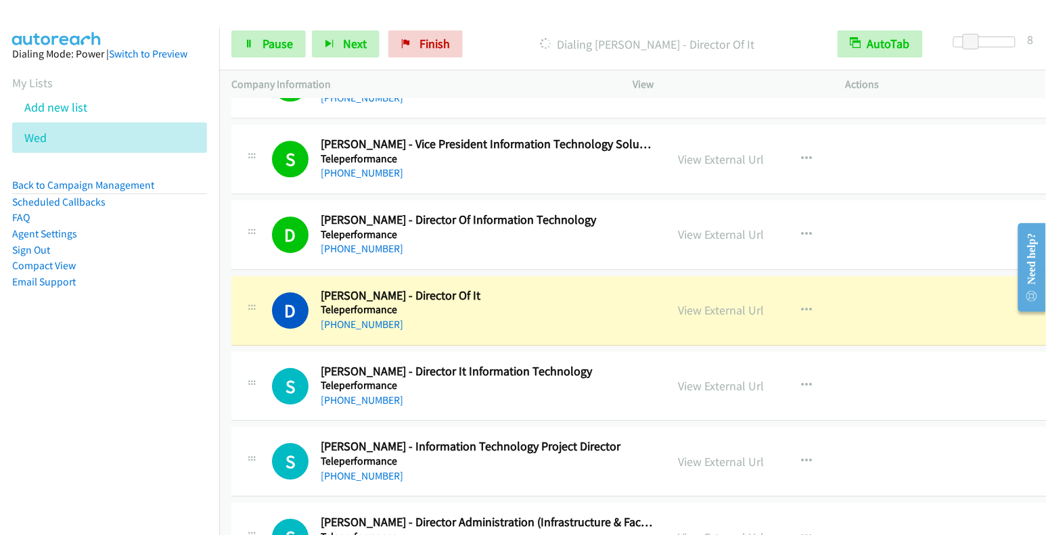
scroll to position [9026, 0]
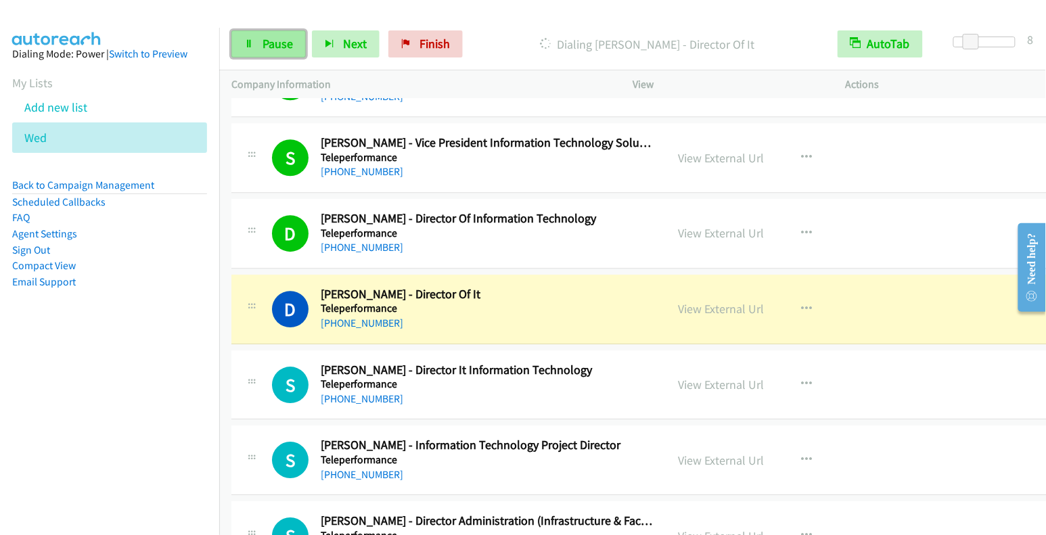
click at [275, 47] on span "Pause" at bounding box center [278, 44] width 30 height 16
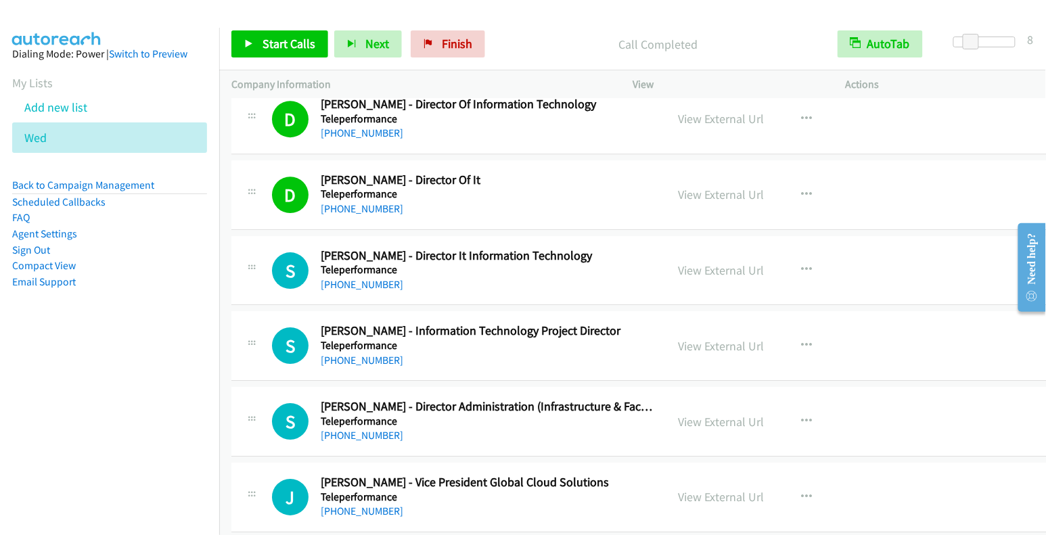
scroll to position [9143, 0]
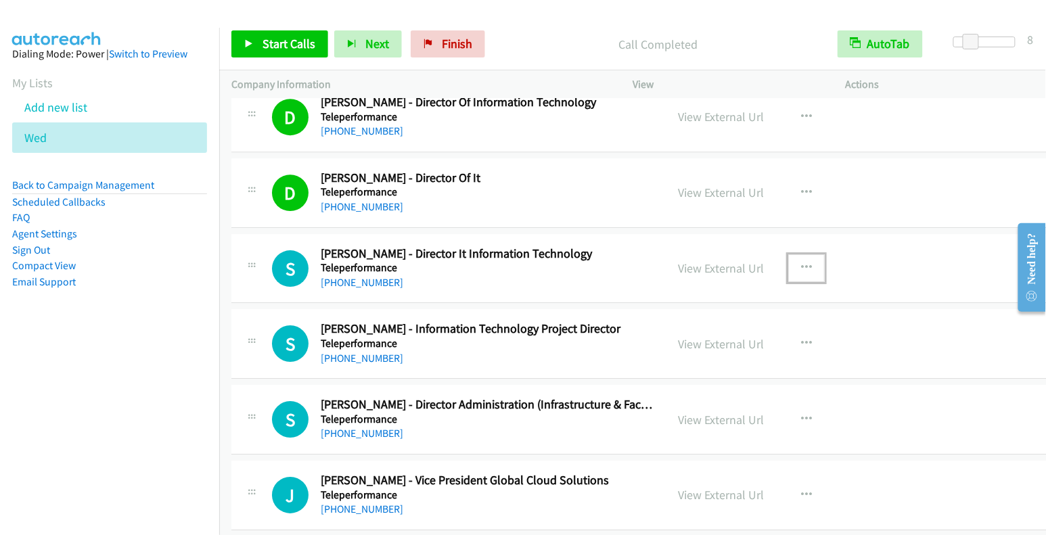
click at [801, 263] on icon "button" at bounding box center [806, 268] width 11 height 11
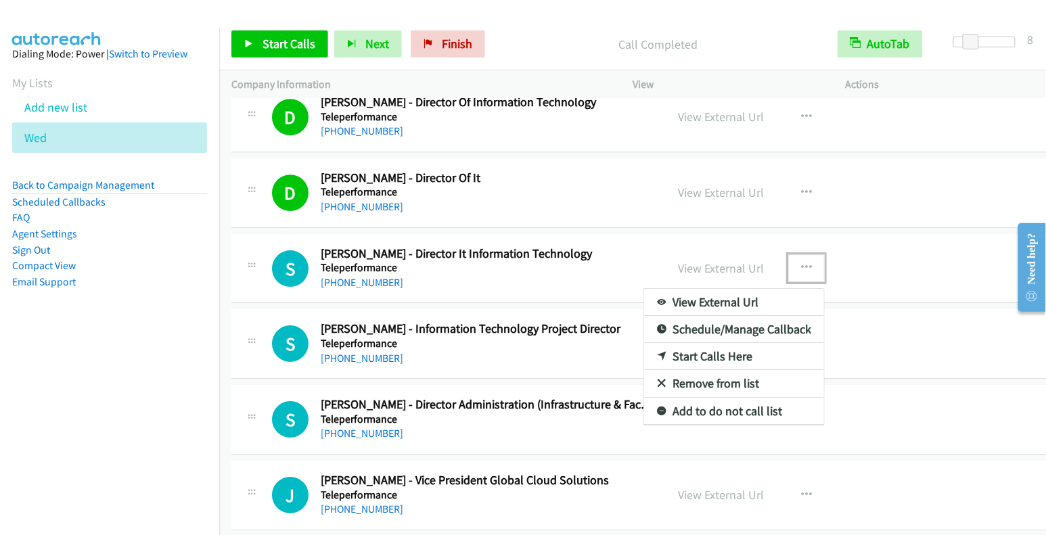
click at [714, 343] on link "Start Calls Here" at bounding box center [734, 356] width 180 height 27
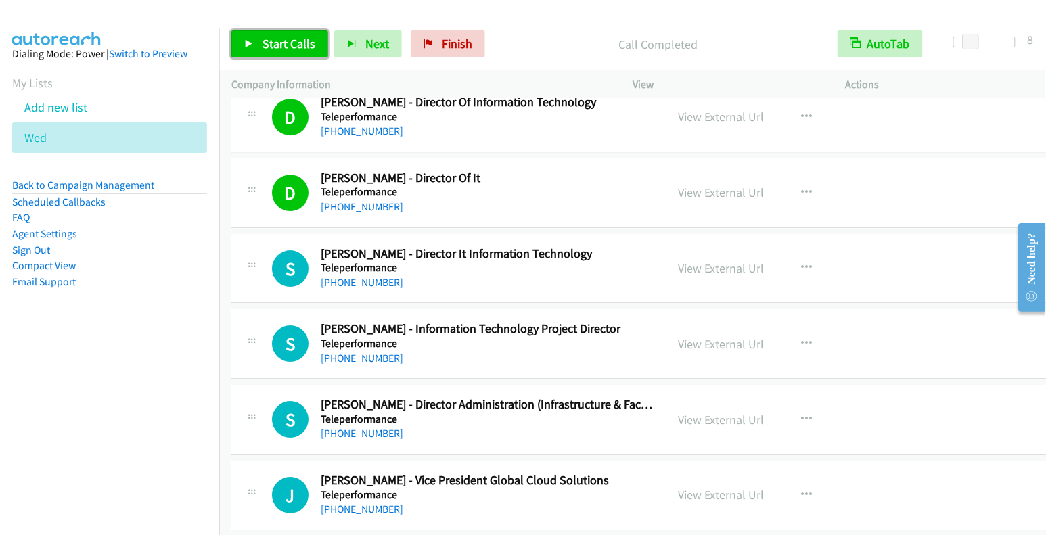
click at [300, 41] on span "Start Calls" at bounding box center [289, 44] width 53 height 16
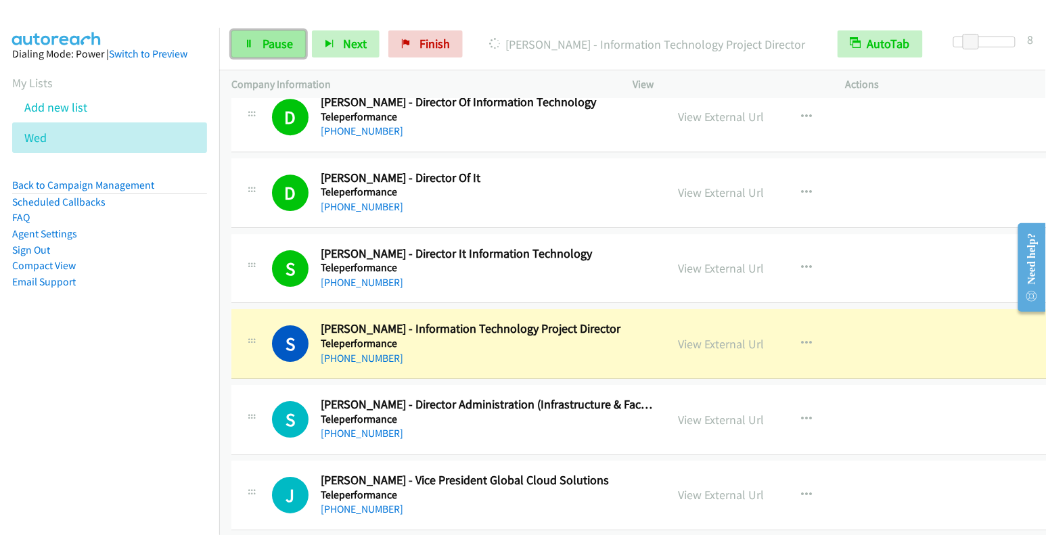
click at [270, 46] on span "Pause" at bounding box center [278, 44] width 30 height 16
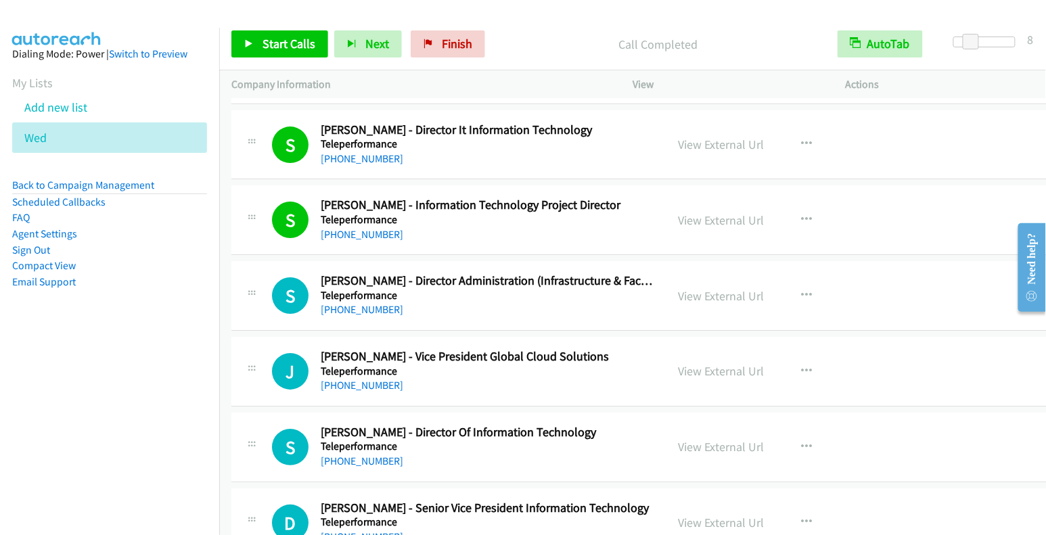
scroll to position [9270, 0]
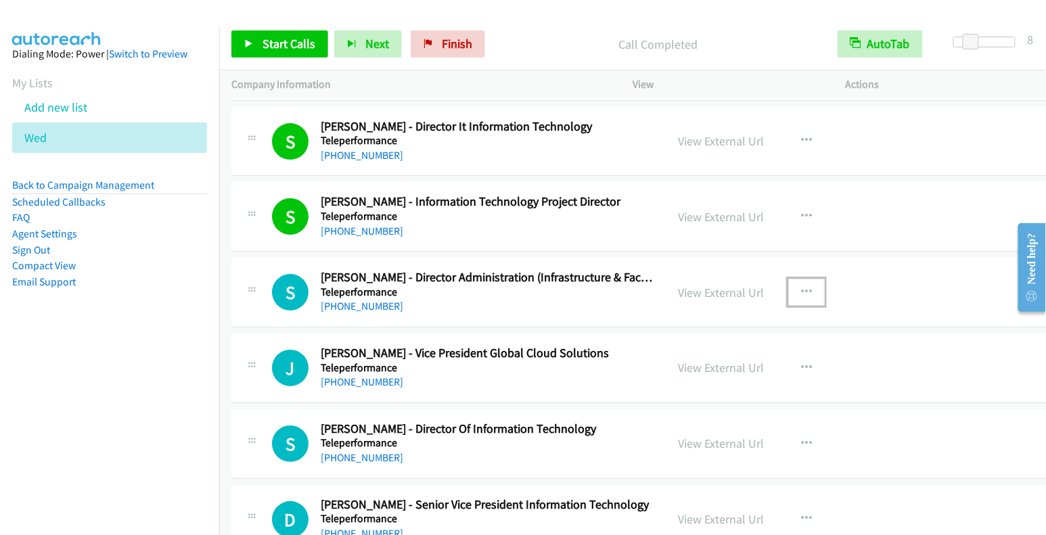
click at [801, 287] on icon "button" at bounding box center [806, 292] width 11 height 11
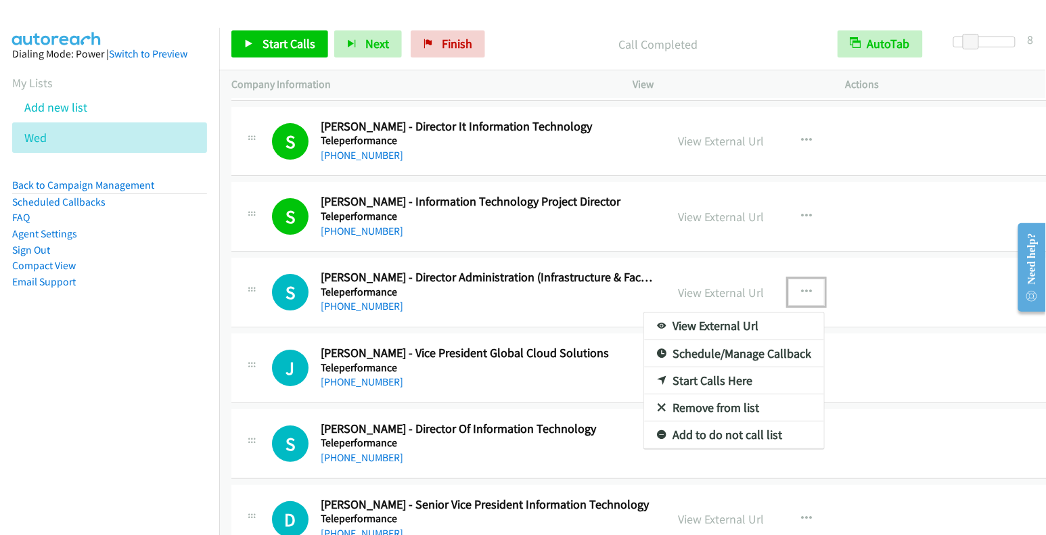
click at [702, 367] on link "Start Calls Here" at bounding box center [734, 380] width 180 height 27
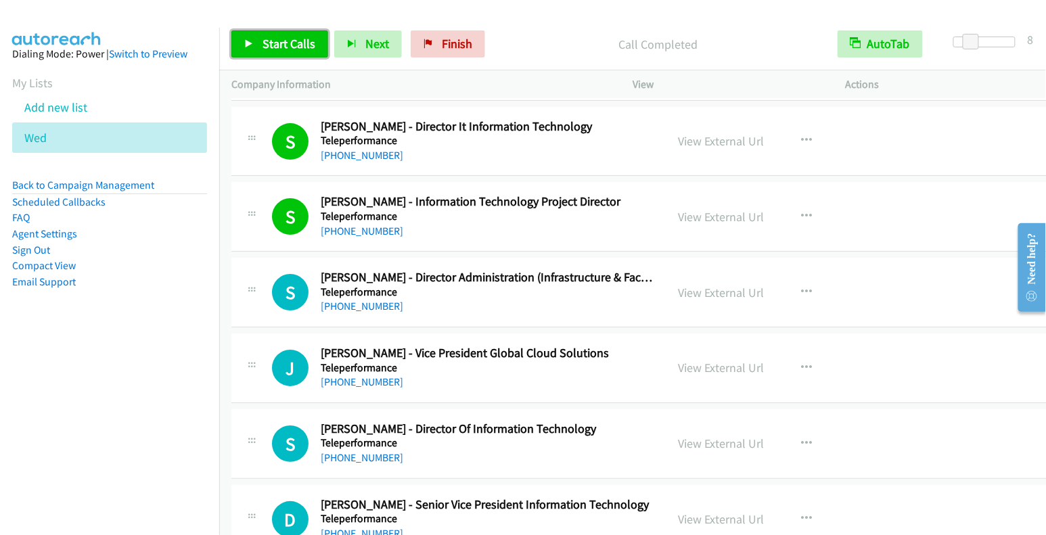
click at [280, 47] on span "Start Calls" at bounding box center [289, 44] width 53 height 16
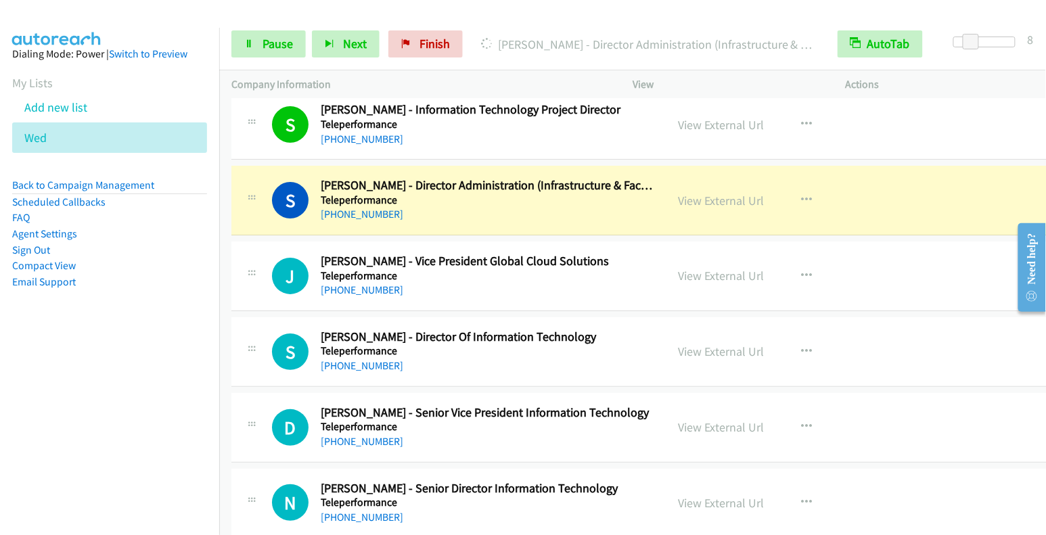
scroll to position [9364, 0]
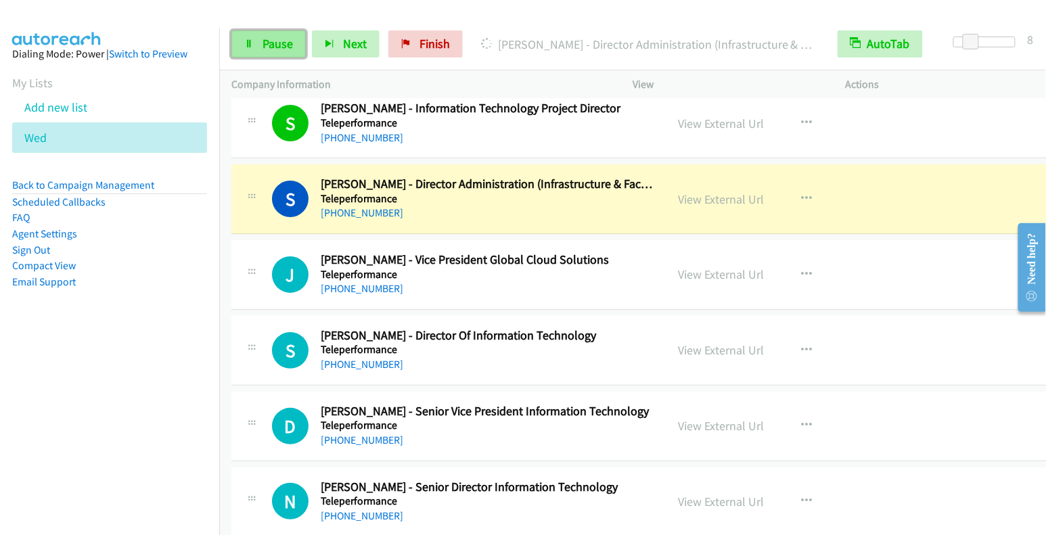
click at [263, 44] on span "Pause" at bounding box center [278, 44] width 30 height 16
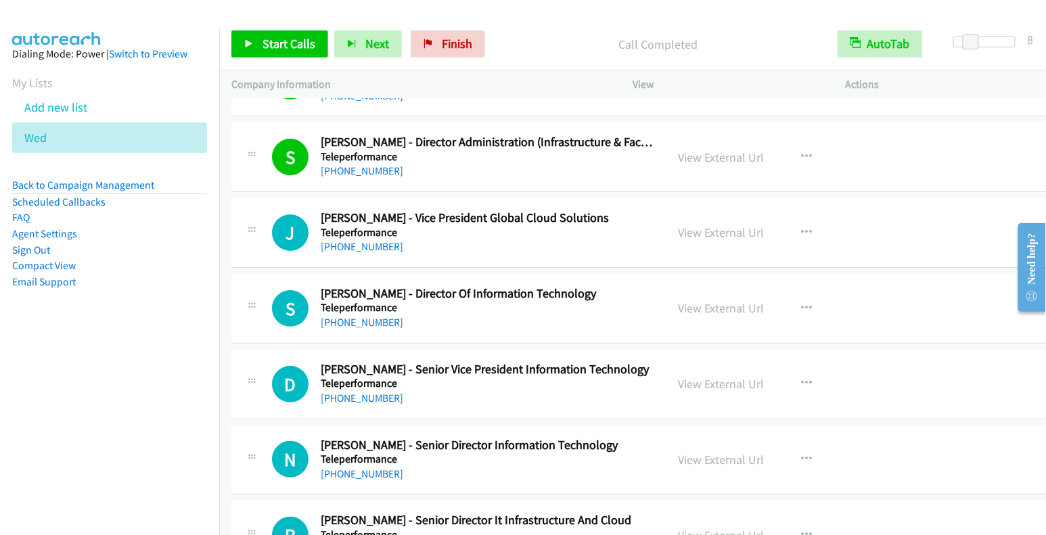
scroll to position [9405, 0]
click at [801, 227] on icon "button" at bounding box center [806, 232] width 11 height 11
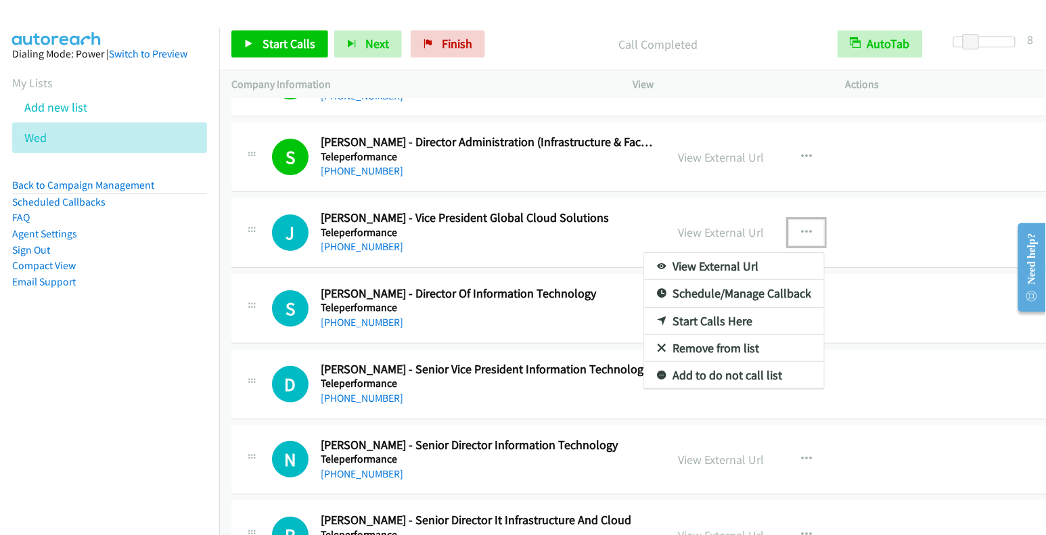
click at [742, 308] on link "Start Calls Here" at bounding box center [734, 321] width 180 height 27
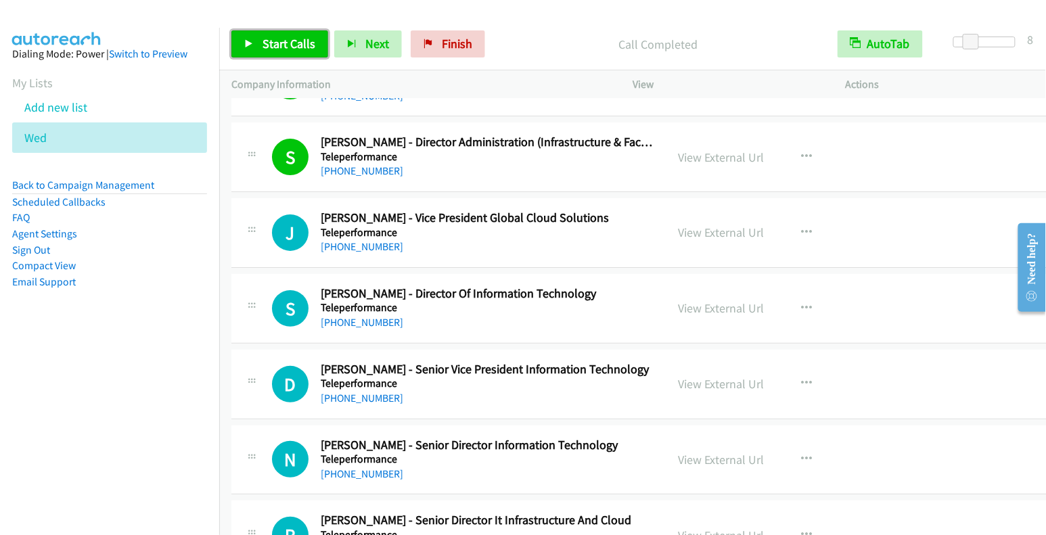
click at [294, 41] on span "Start Calls" at bounding box center [289, 44] width 53 height 16
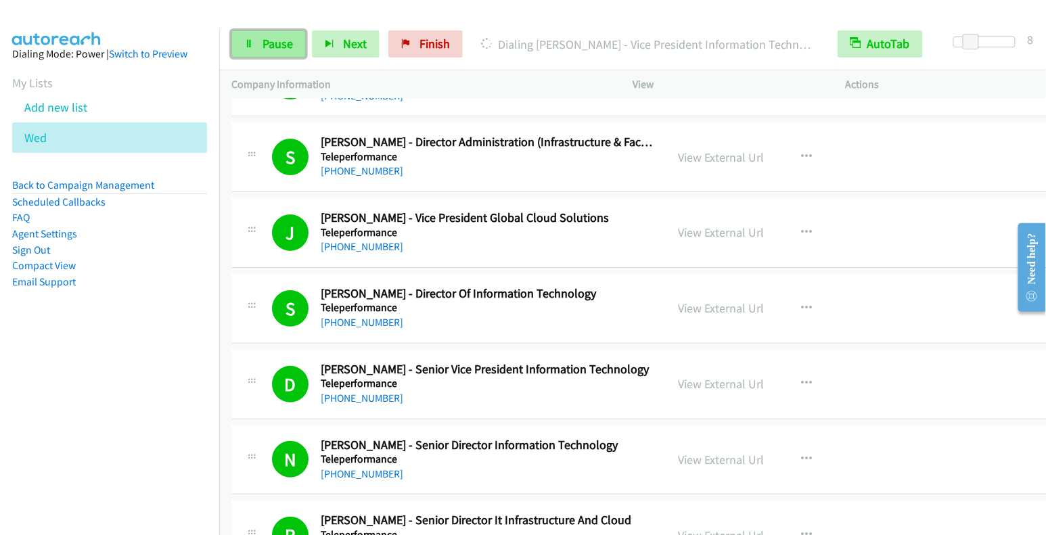
click at [282, 47] on span "Pause" at bounding box center [278, 44] width 30 height 16
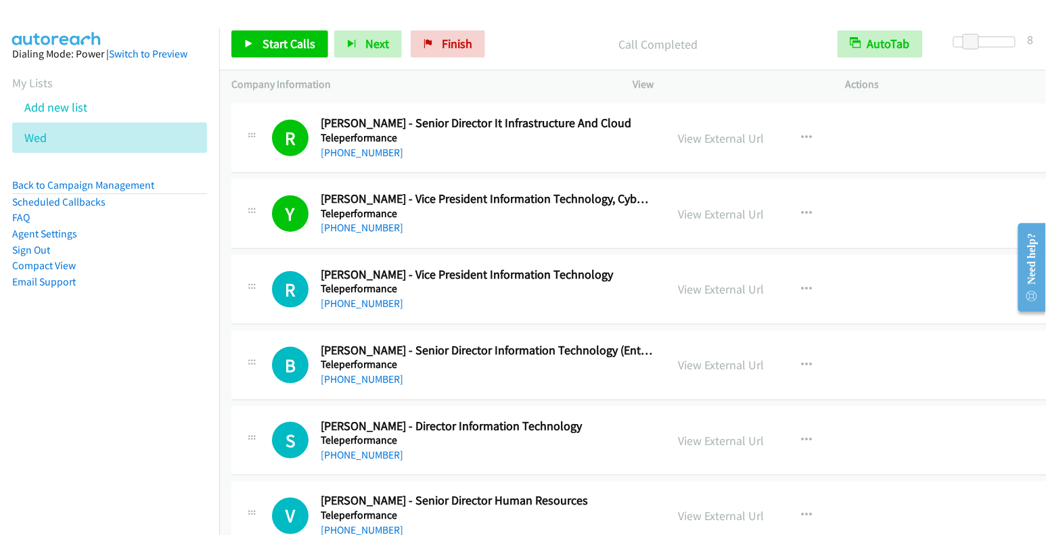
scroll to position [9872, 0]
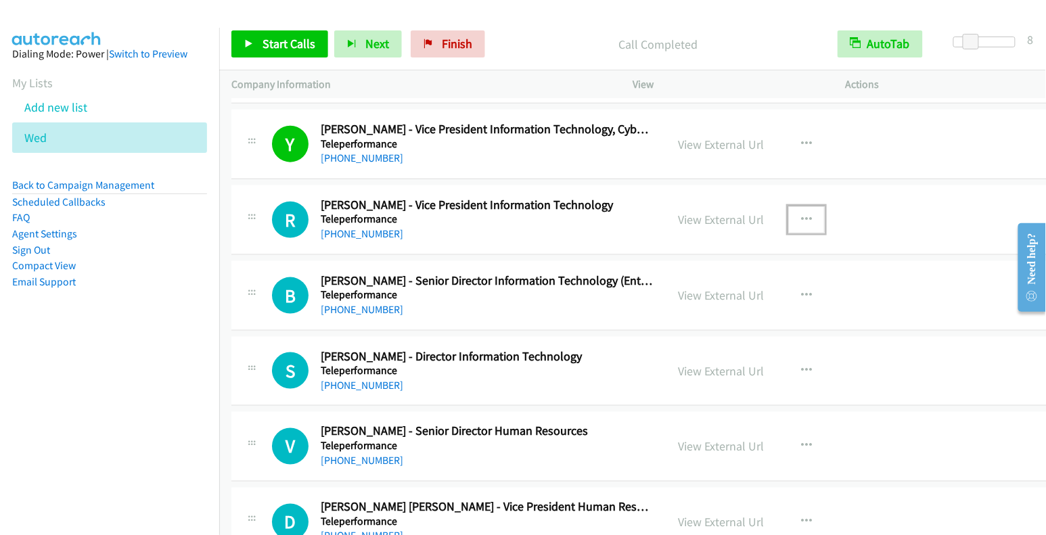
click at [788, 206] on button "button" at bounding box center [806, 219] width 37 height 27
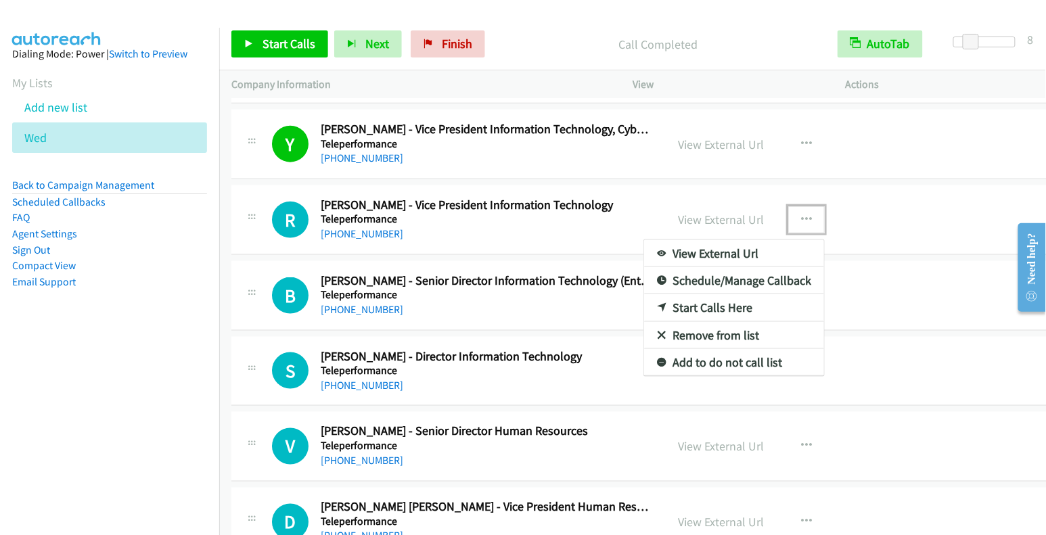
click at [704, 294] on link "Start Calls Here" at bounding box center [734, 307] width 180 height 27
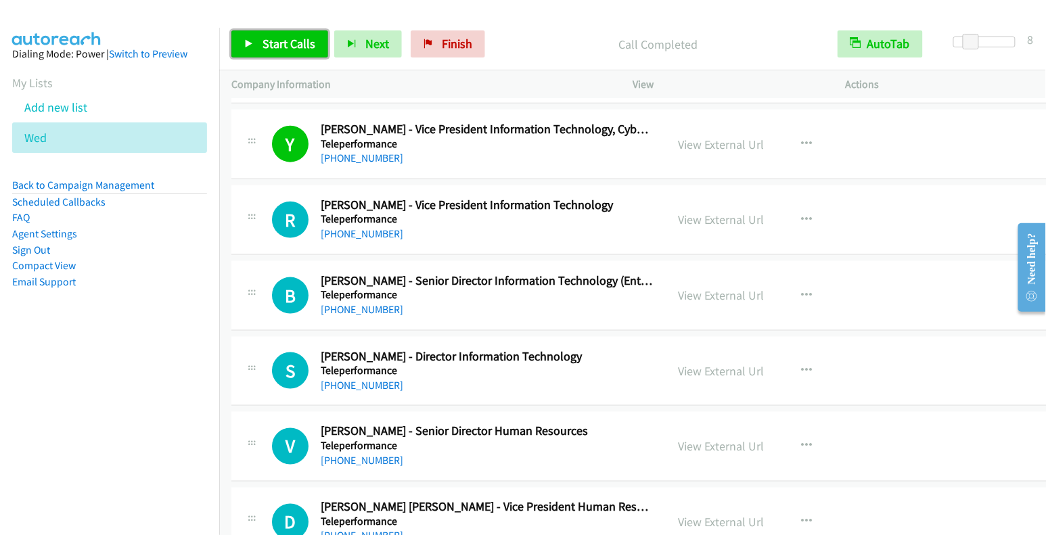
click at [263, 43] on span "Start Calls" at bounding box center [289, 44] width 53 height 16
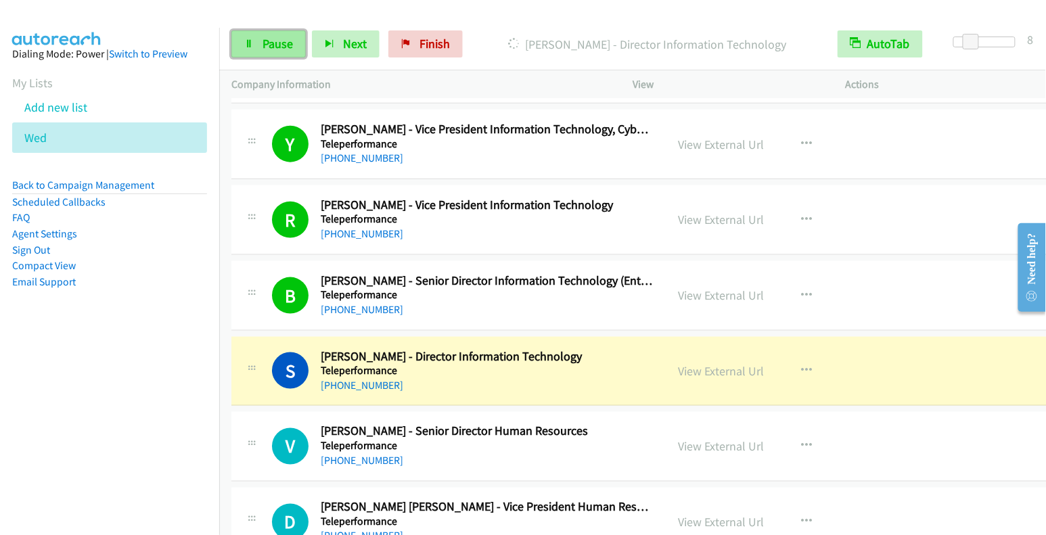
click at [273, 51] on span "Pause" at bounding box center [278, 44] width 30 height 16
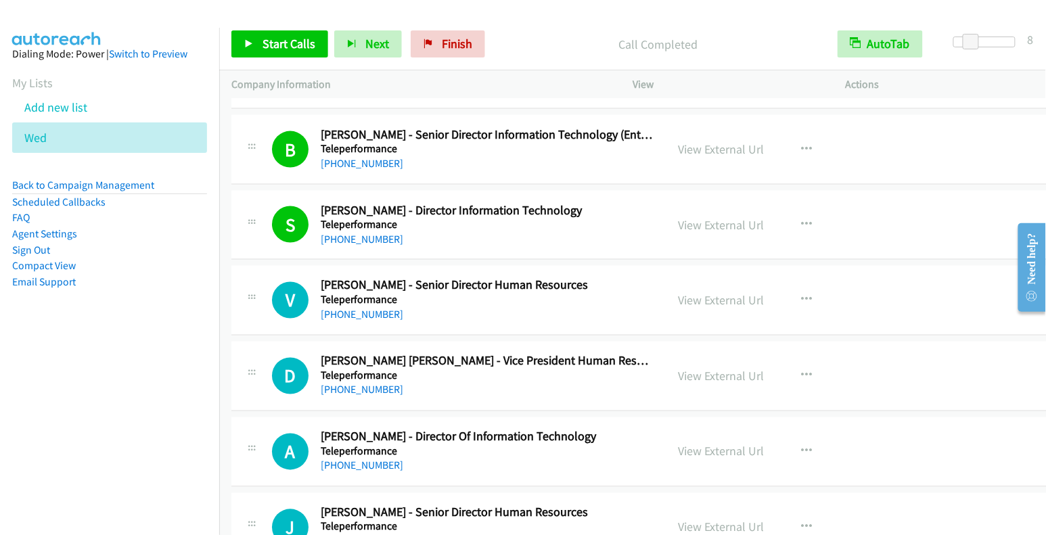
scroll to position [10020, 0]
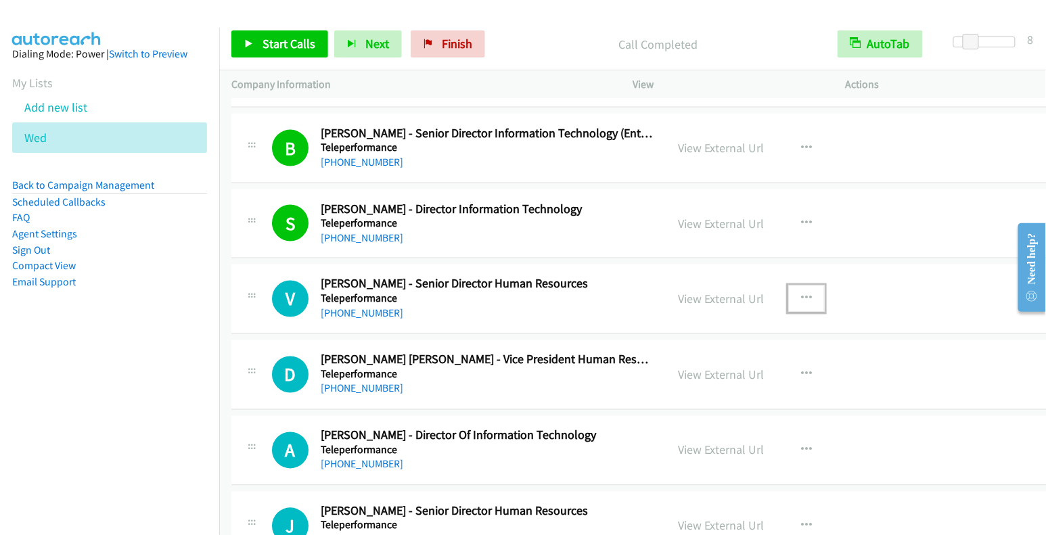
click at [801, 294] on icon "button" at bounding box center [806, 299] width 11 height 11
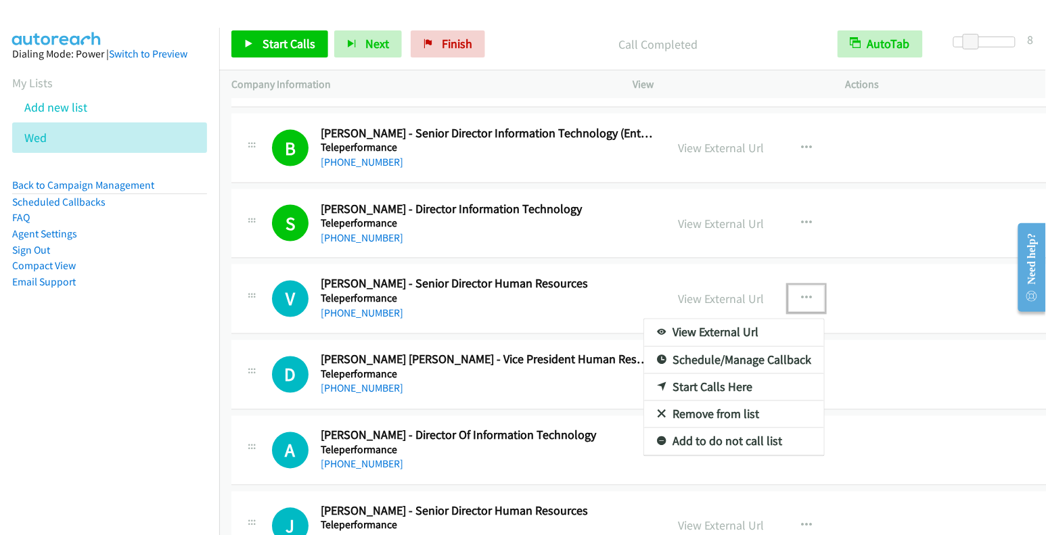
click at [724, 374] on link "Start Calls Here" at bounding box center [734, 387] width 180 height 27
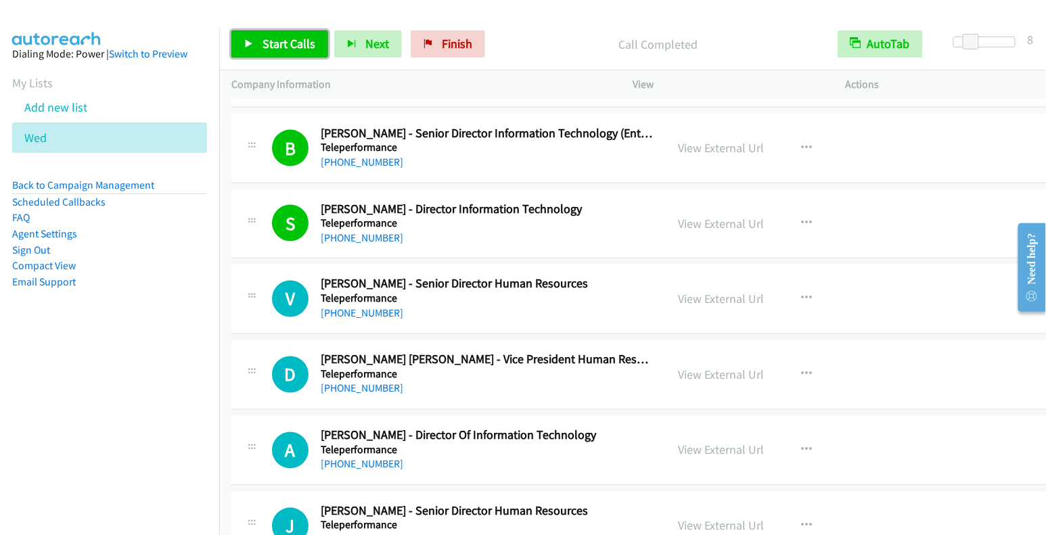
click at [279, 49] on span "Start Calls" at bounding box center [289, 44] width 53 height 16
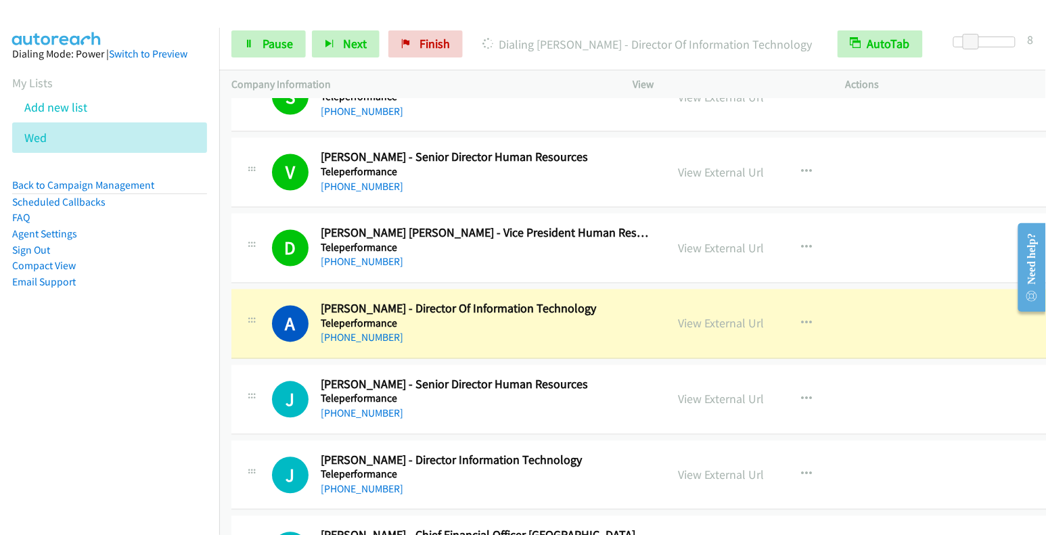
scroll to position [10206, 0]
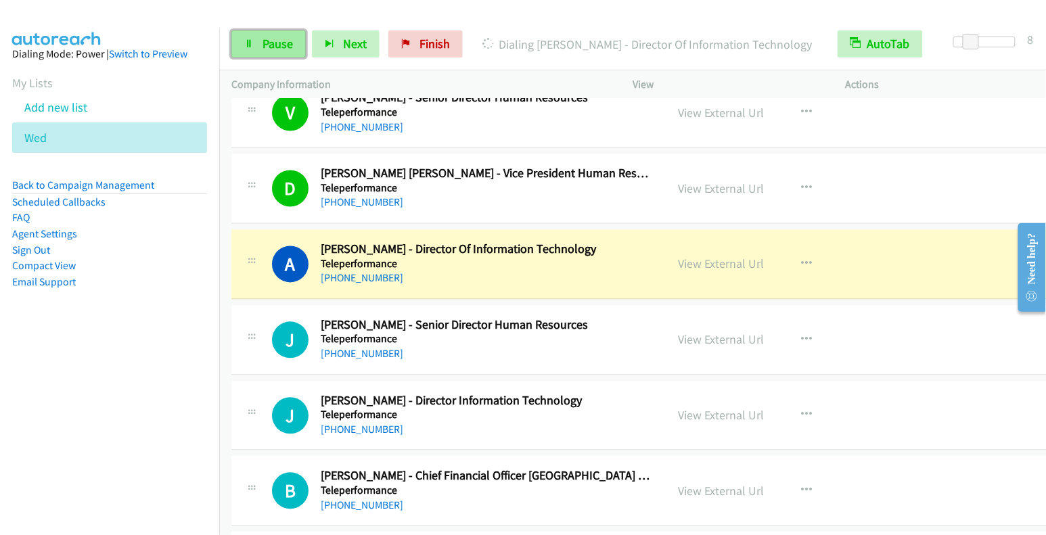
click at [272, 43] on span "Pause" at bounding box center [278, 44] width 30 height 16
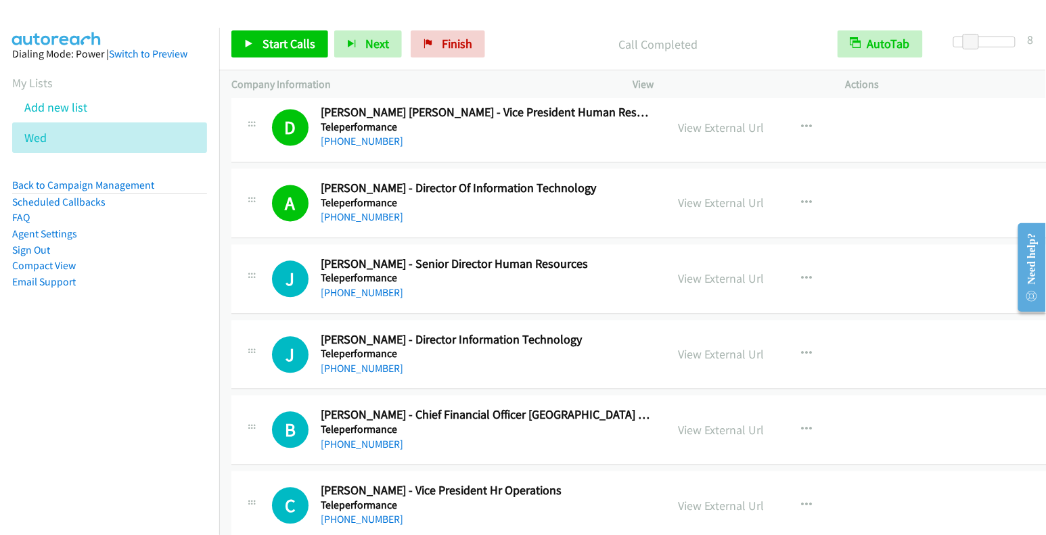
scroll to position [10271, 0]
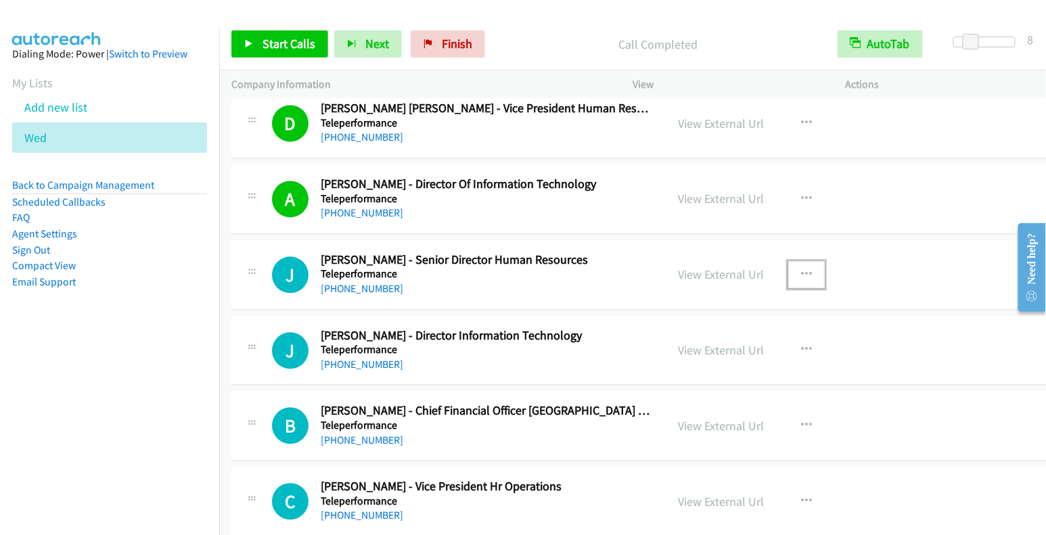
click at [801, 270] on icon "button" at bounding box center [806, 275] width 11 height 11
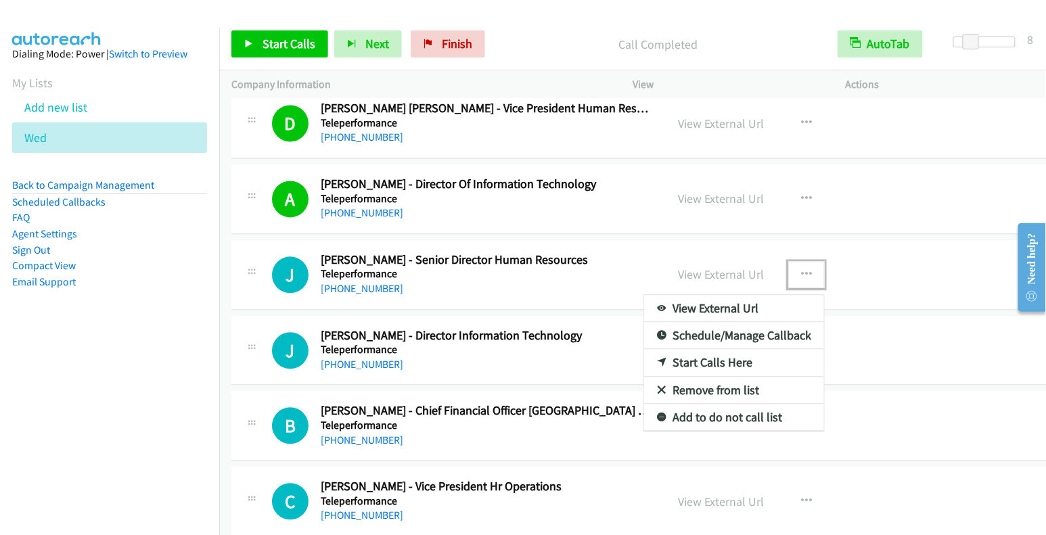
click at [725, 350] on link "Start Calls Here" at bounding box center [734, 363] width 180 height 27
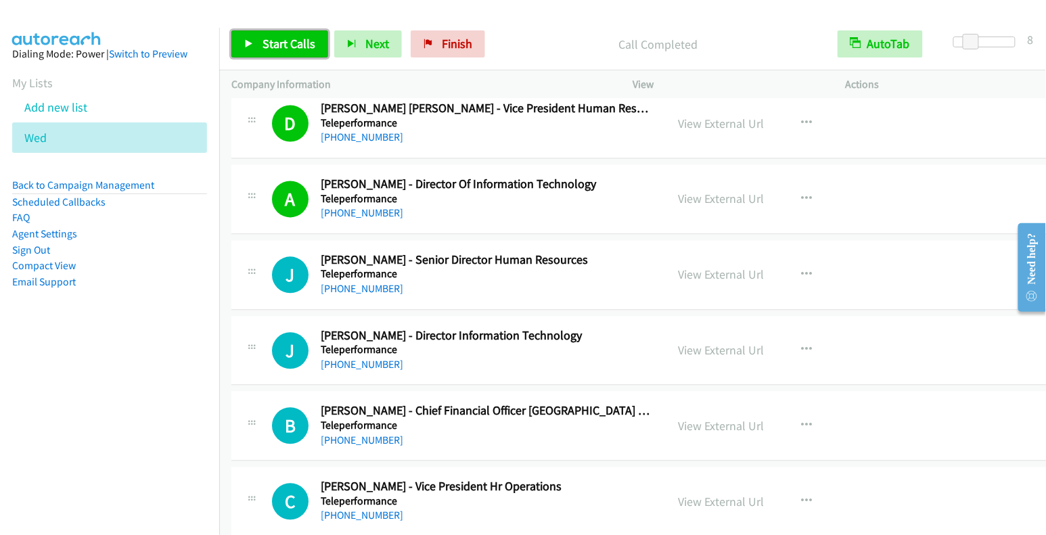
click at [279, 43] on span "Start Calls" at bounding box center [289, 44] width 53 height 16
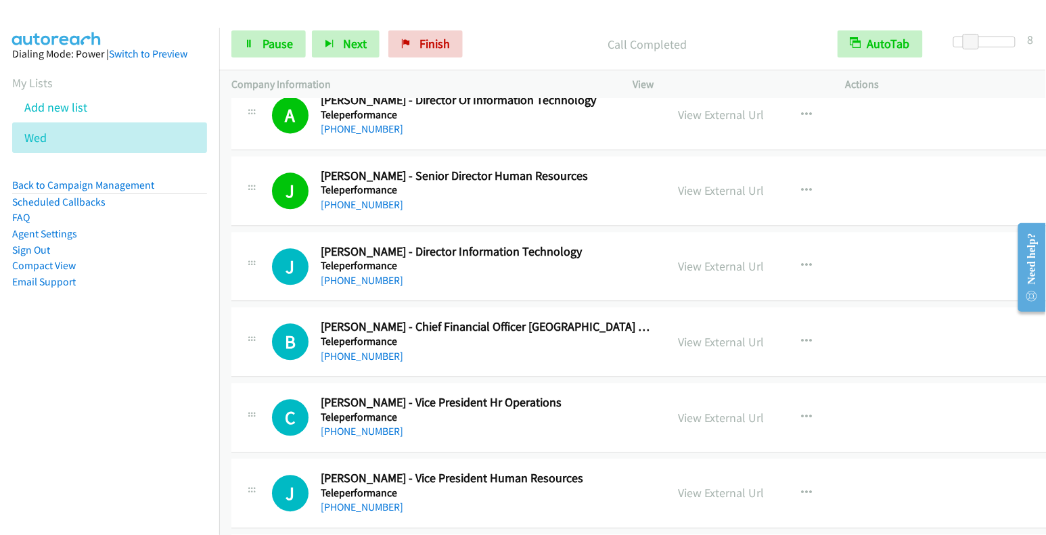
scroll to position [10356, 0]
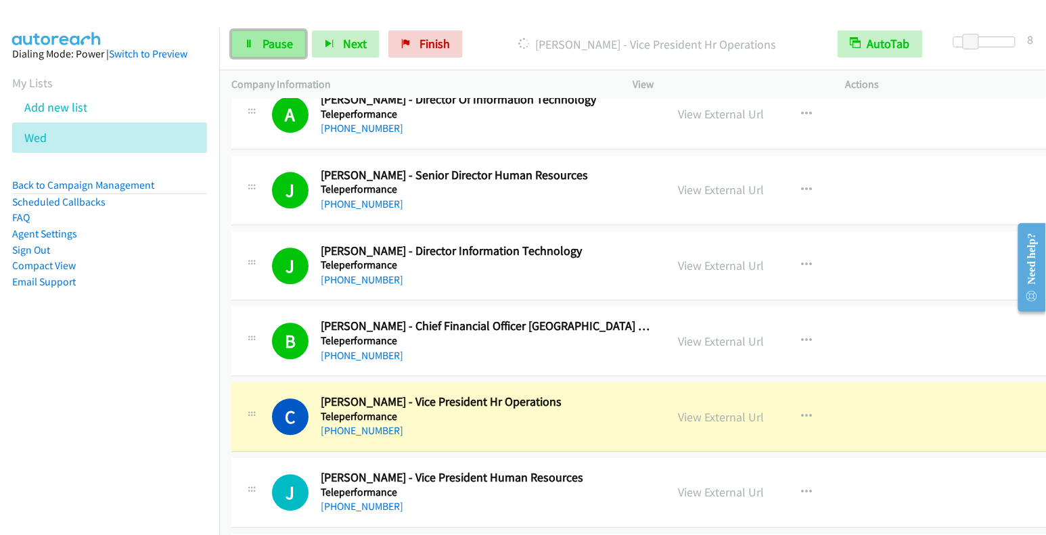
click at [264, 39] on span "Pause" at bounding box center [278, 44] width 30 height 16
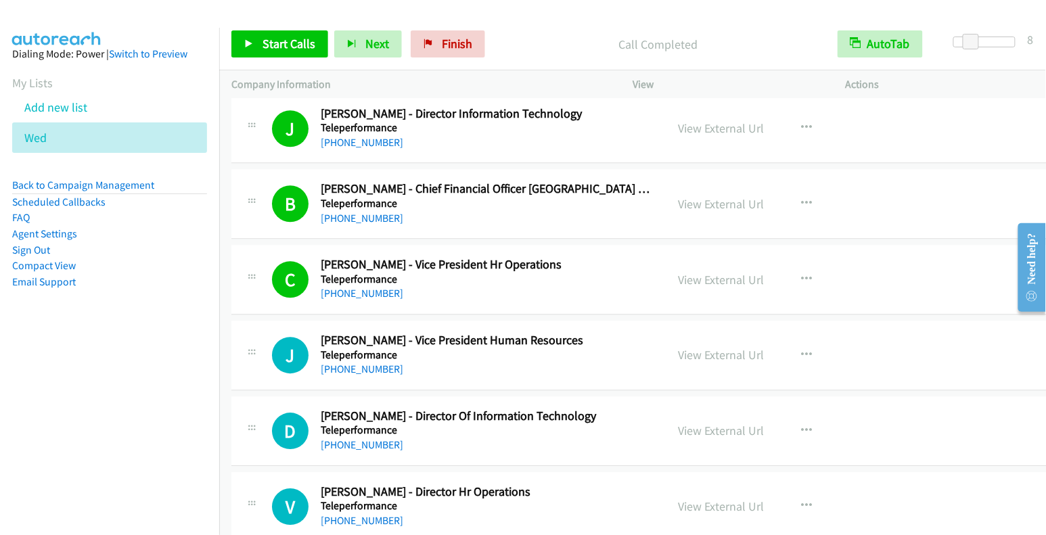
scroll to position [10507, 0]
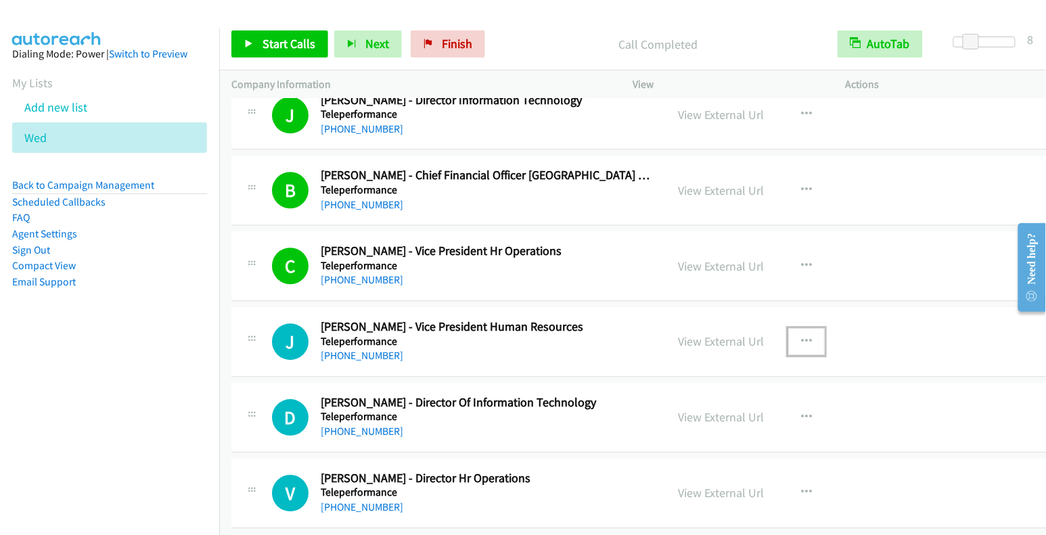
click at [799, 328] on button "button" at bounding box center [806, 341] width 37 height 27
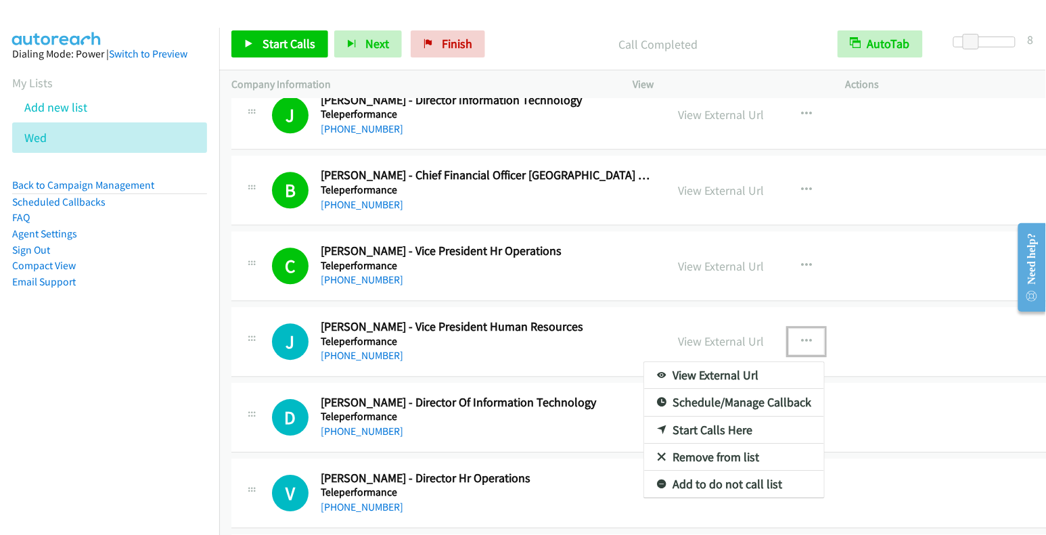
click at [730, 417] on link "Start Calls Here" at bounding box center [734, 430] width 180 height 27
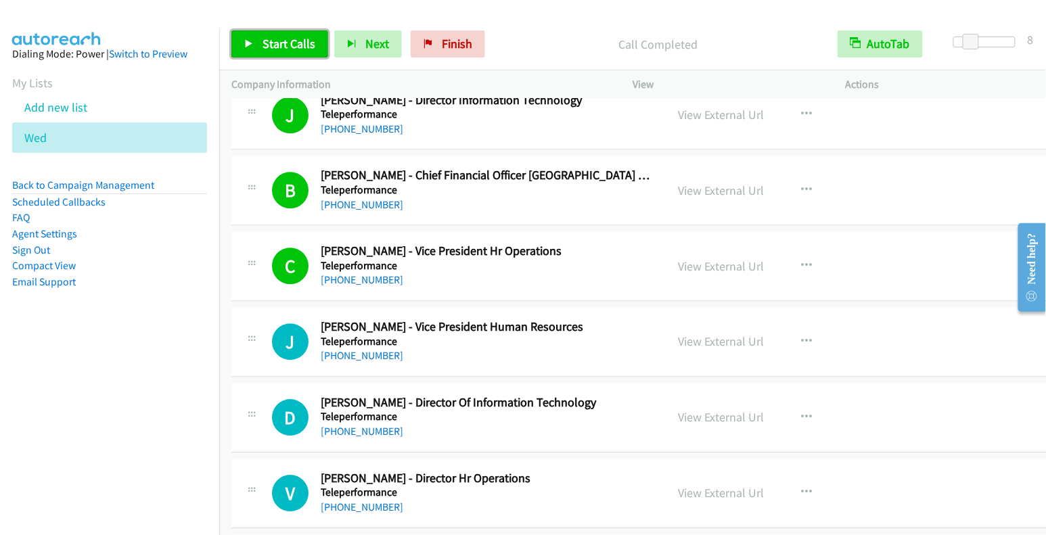
click at [284, 41] on span "Start Calls" at bounding box center [289, 44] width 53 height 16
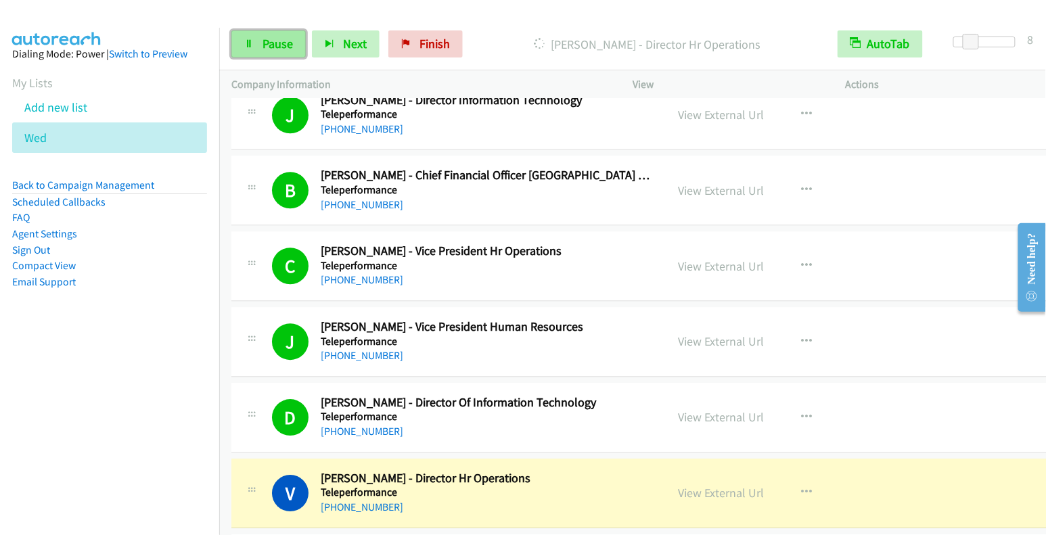
click at [271, 47] on span "Pause" at bounding box center [278, 44] width 30 height 16
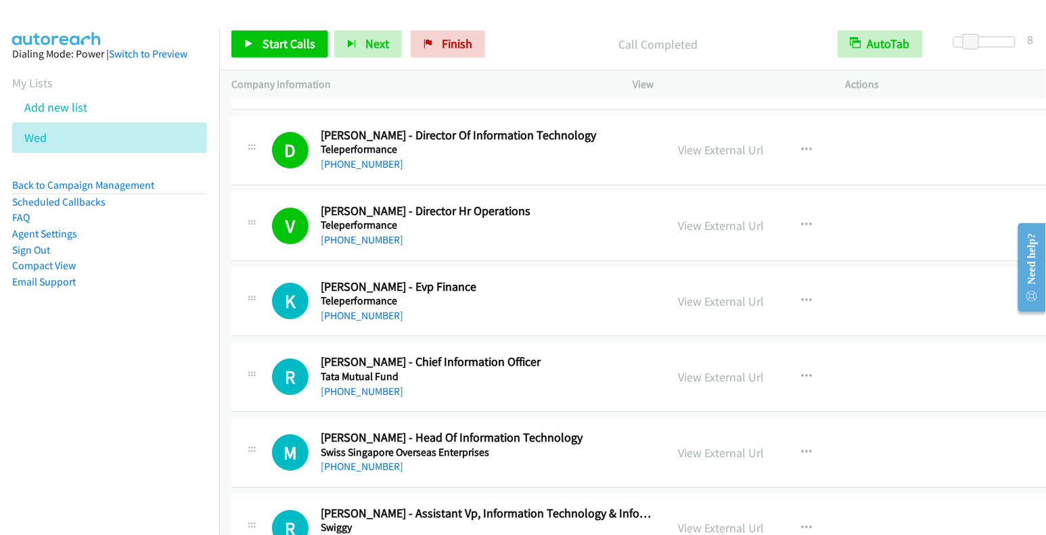
scroll to position [10775, 0]
click at [797, 288] on button "button" at bounding box center [806, 301] width 37 height 27
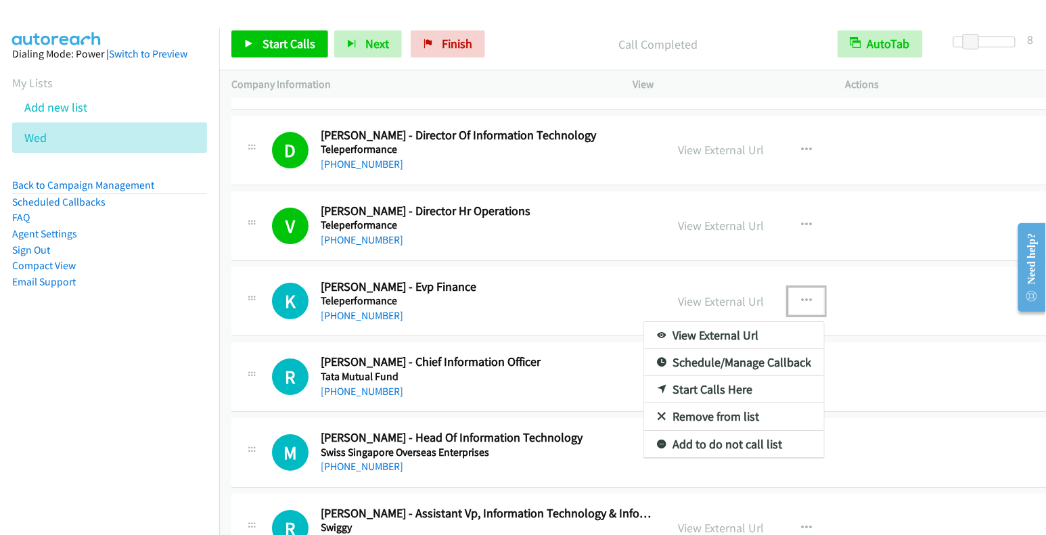
click at [696, 376] on link "Start Calls Here" at bounding box center [734, 389] width 180 height 27
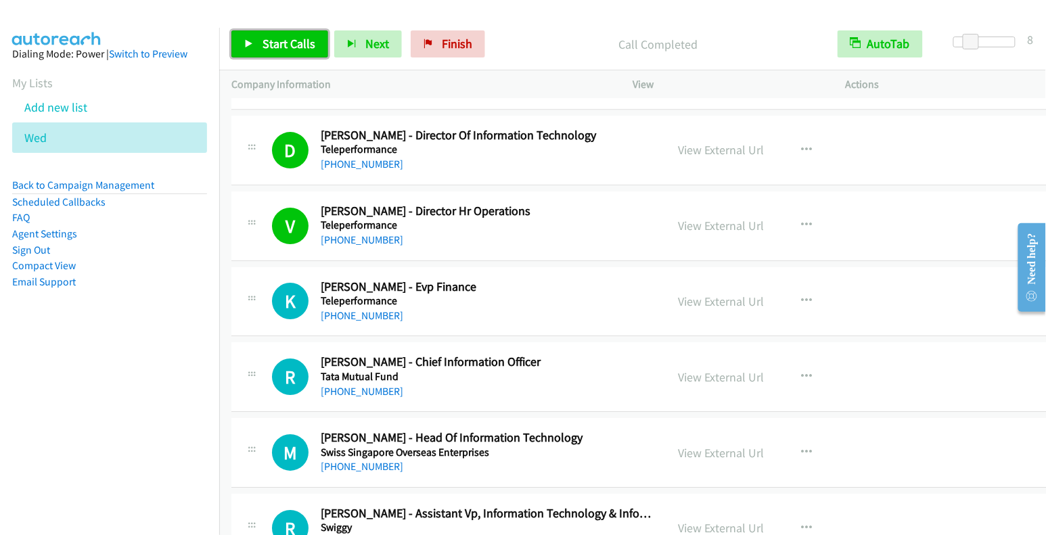
click at [304, 47] on span "Start Calls" at bounding box center [289, 44] width 53 height 16
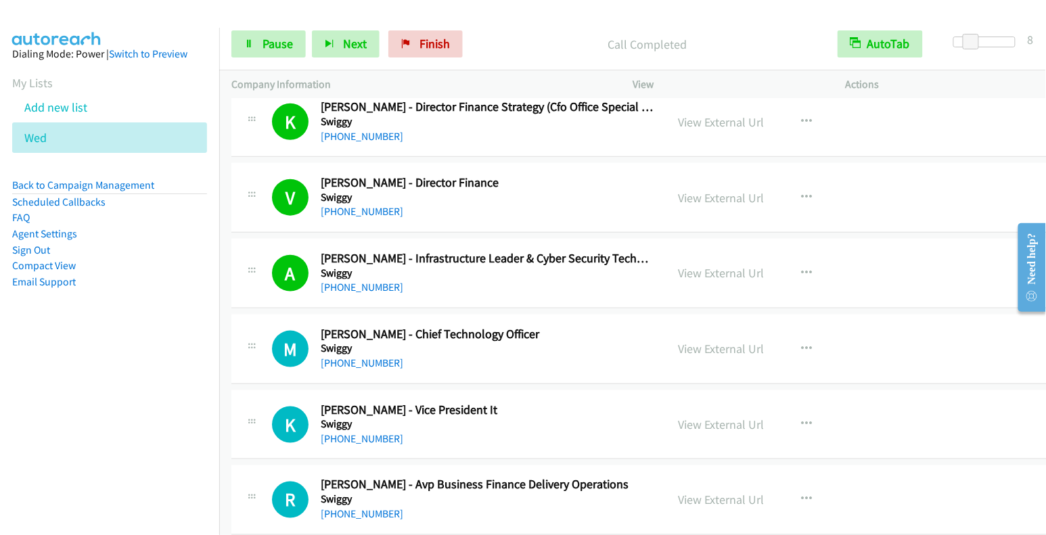
scroll to position [11434, 0]
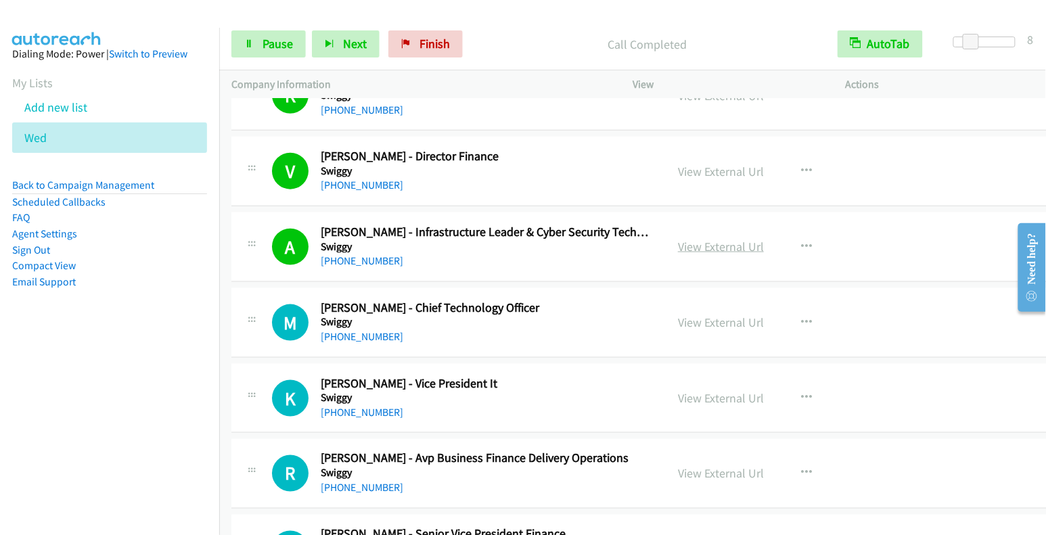
click at [694, 239] on link "View External Url" at bounding box center [721, 247] width 86 height 16
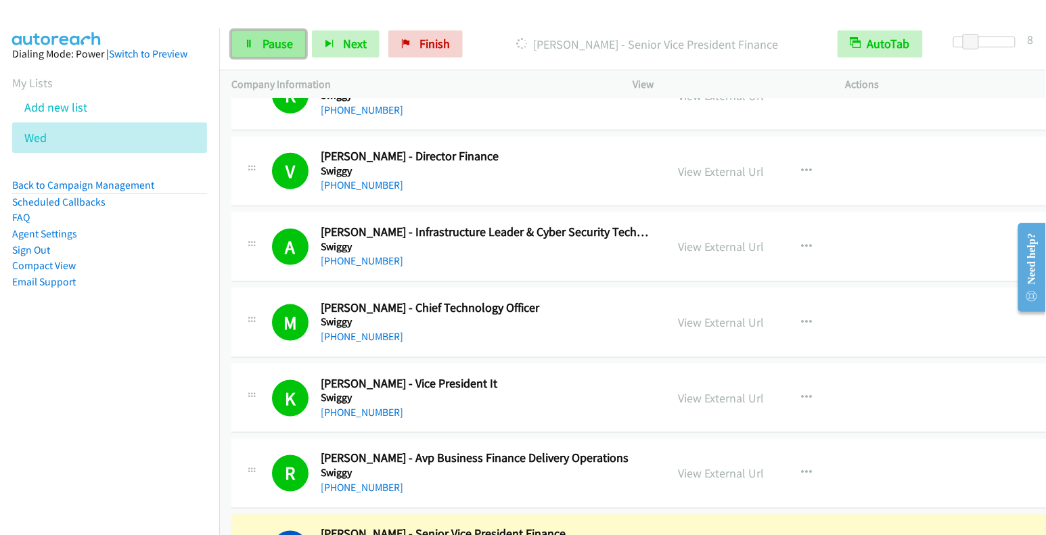
click at [276, 45] on span "Pause" at bounding box center [278, 44] width 30 height 16
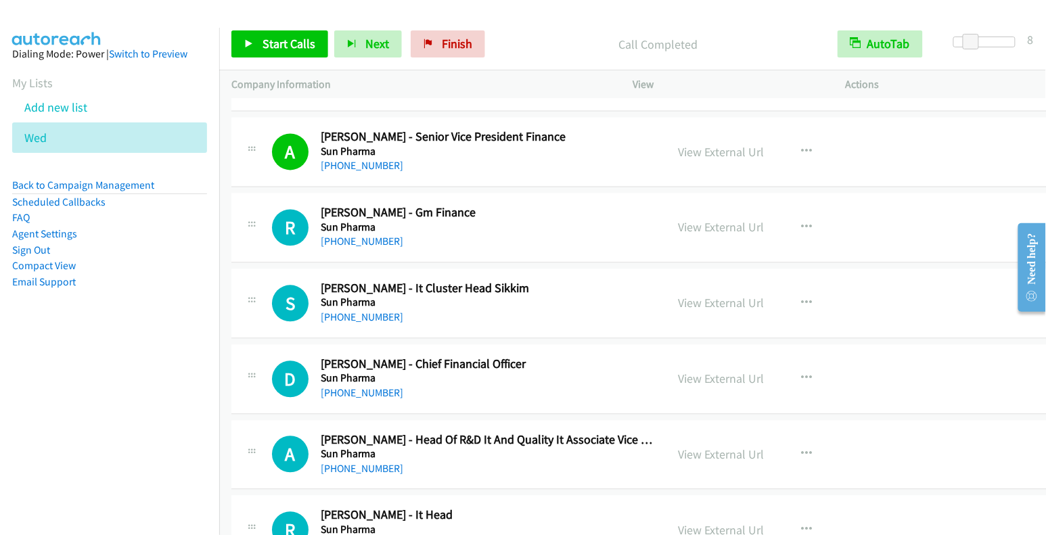
scroll to position [11863, 0]
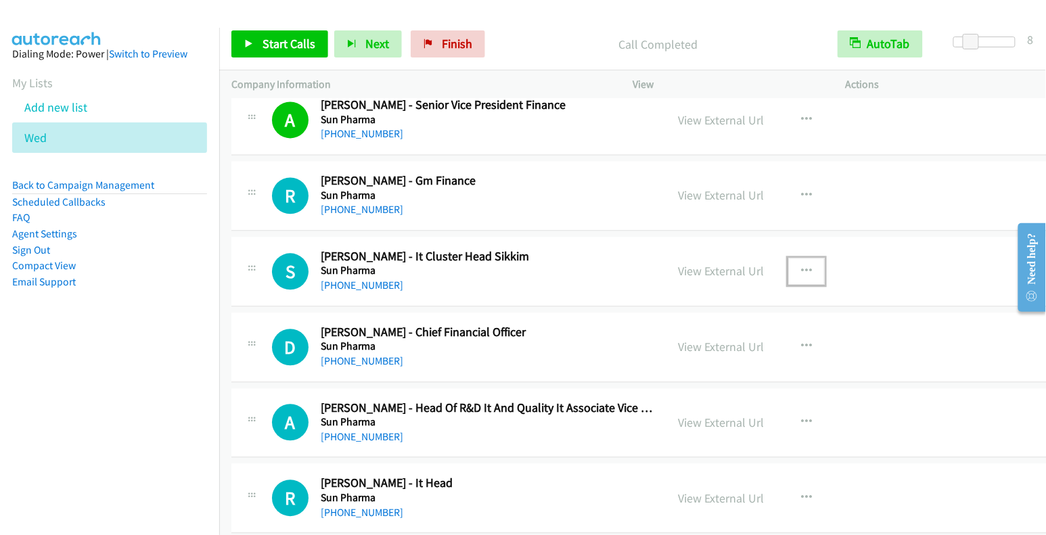
click at [801, 267] on icon "button" at bounding box center [806, 272] width 11 height 11
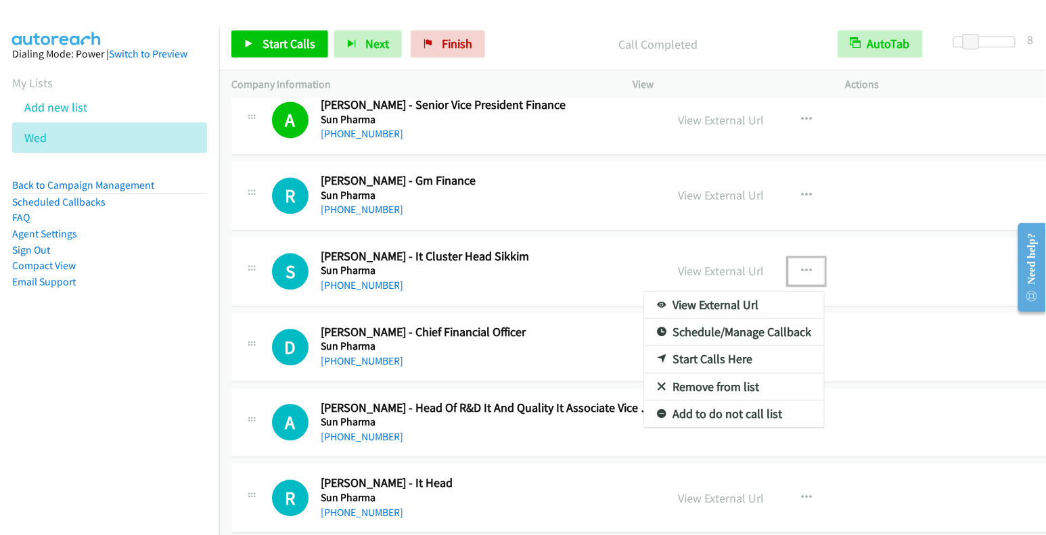
click at [714, 346] on link "Start Calls Here" at bounding box center [734, 359] width 180 height 27
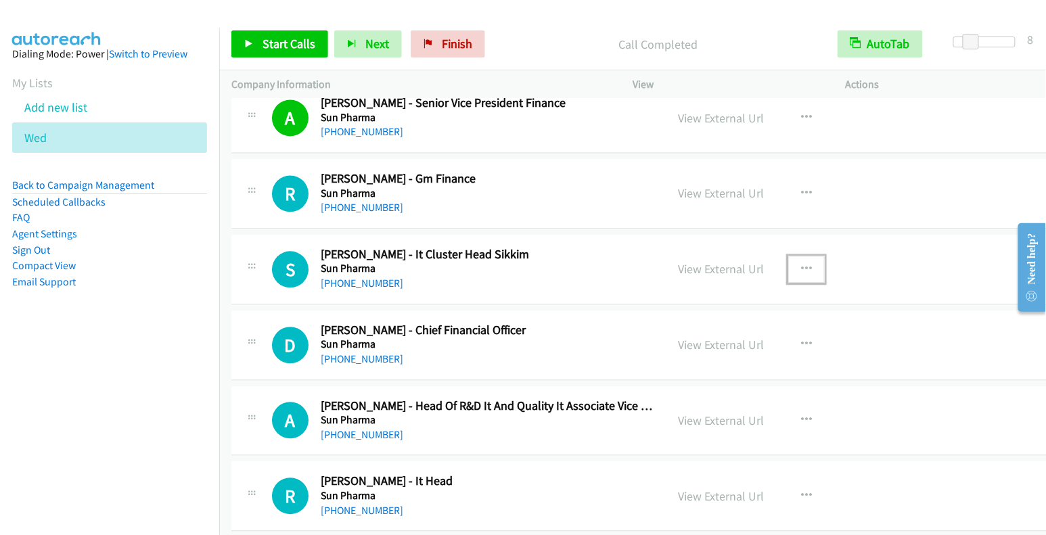
scroll to position [11866, 0]
click at [294, 49] on span "Start Calls" at bounding box center [289, 44] width 53 height 16
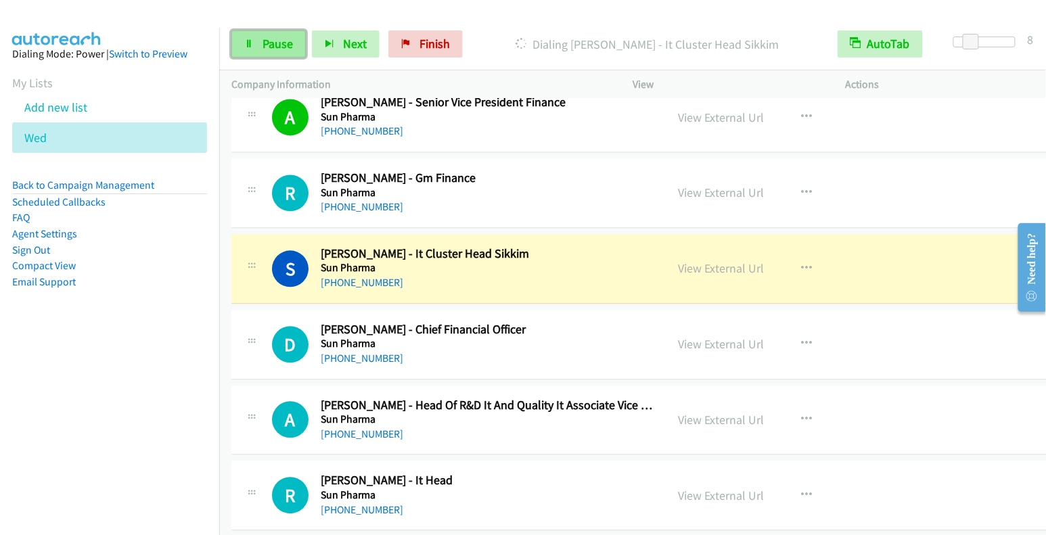
click at [280, 47] on span "Pause" at bounding box center [278, 44] width 30 height 16
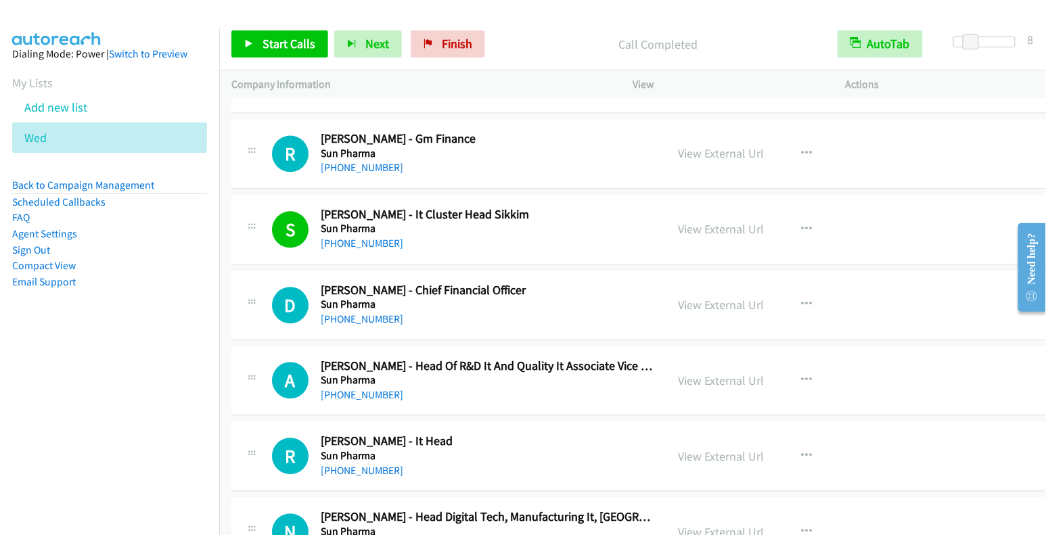
scroll to position [11907, 0]
click at [801, 298] on icon "button" at bounding box center [806, 303] width 11 height 11
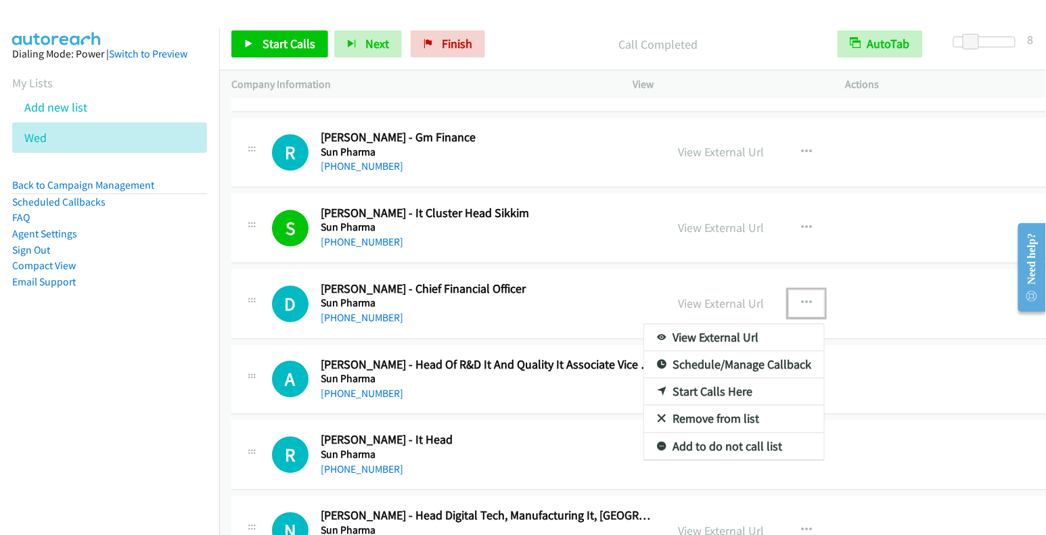
click at [715, 378] on link "Start Calls Here" at bounding box center [734, 391] width 180 height 27
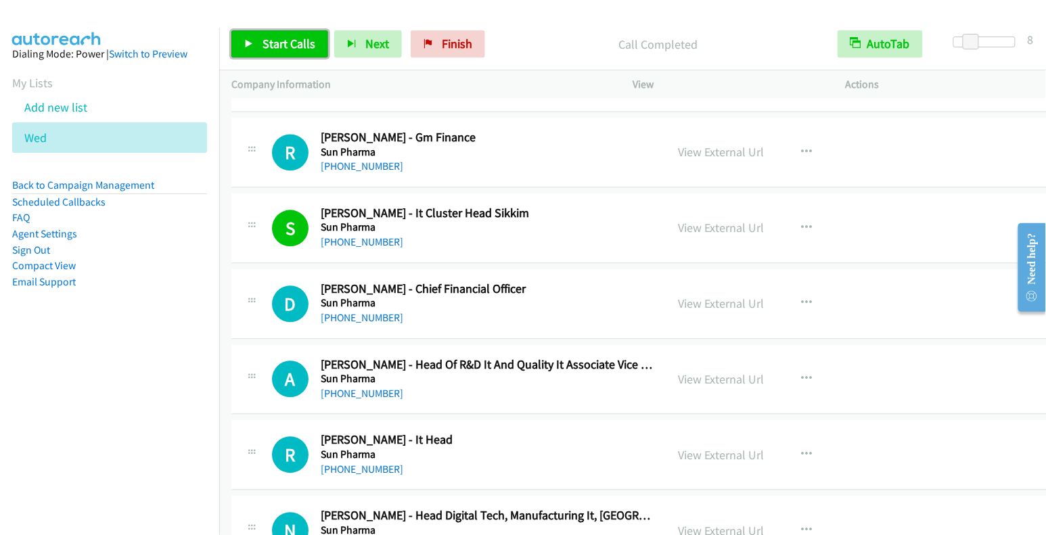
click at [283, 50] on span "Start Calls" at bounding box center [289, 44] width 53 height 16
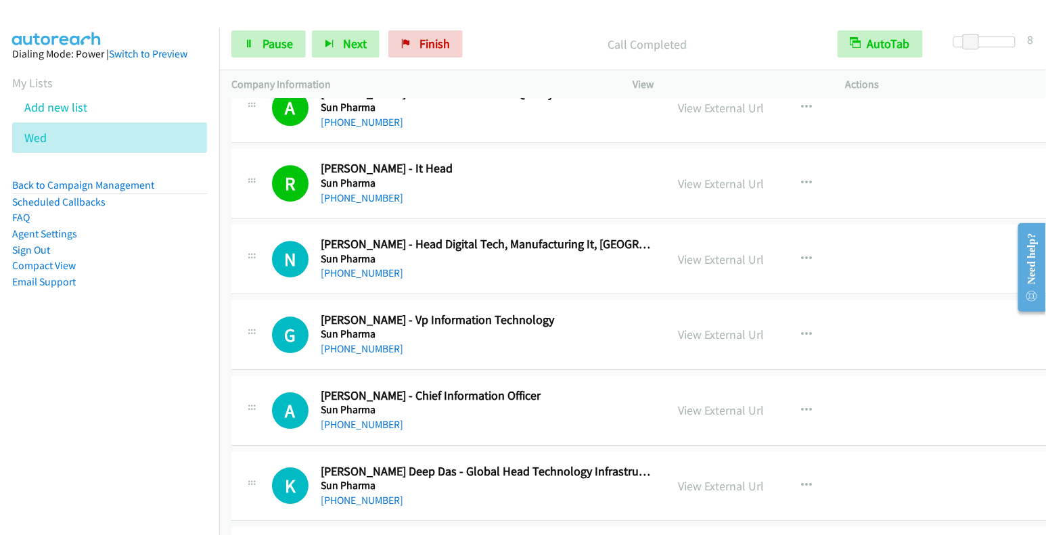
scroll to position [12187, 0]
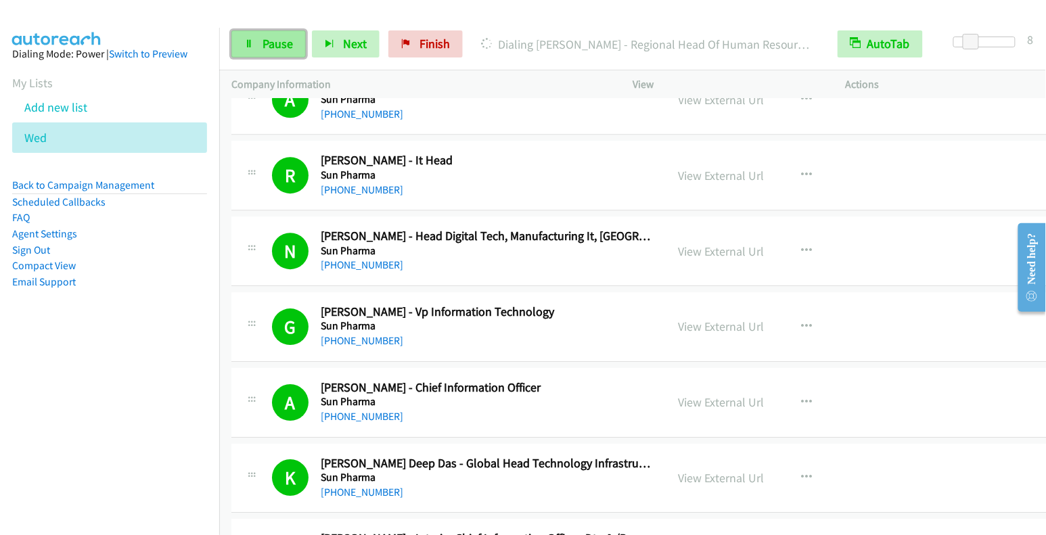
click at [272, 41] on span "Pause" at bounding box center [278, 44] width 30 height 16
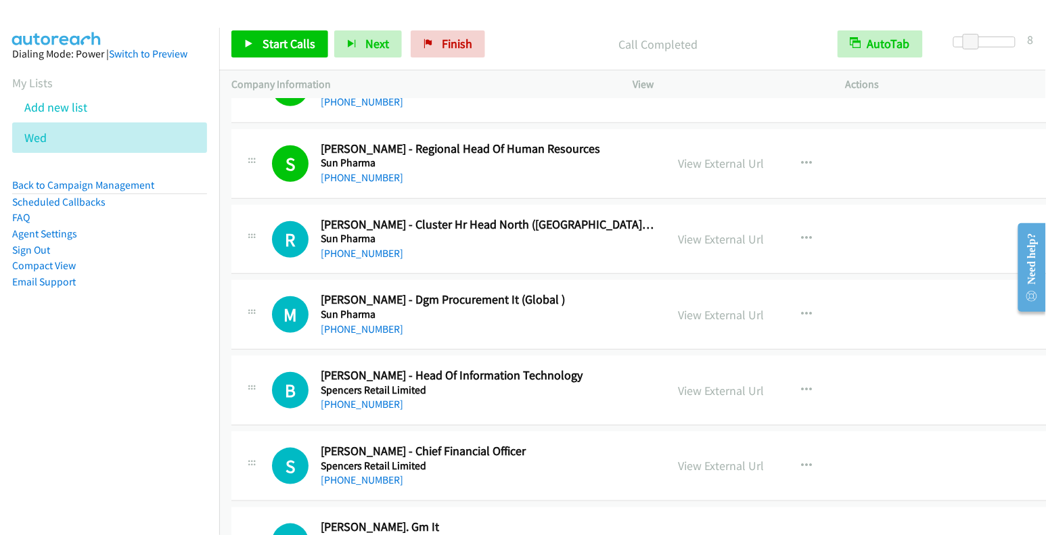
scroll to position [12808, 0]
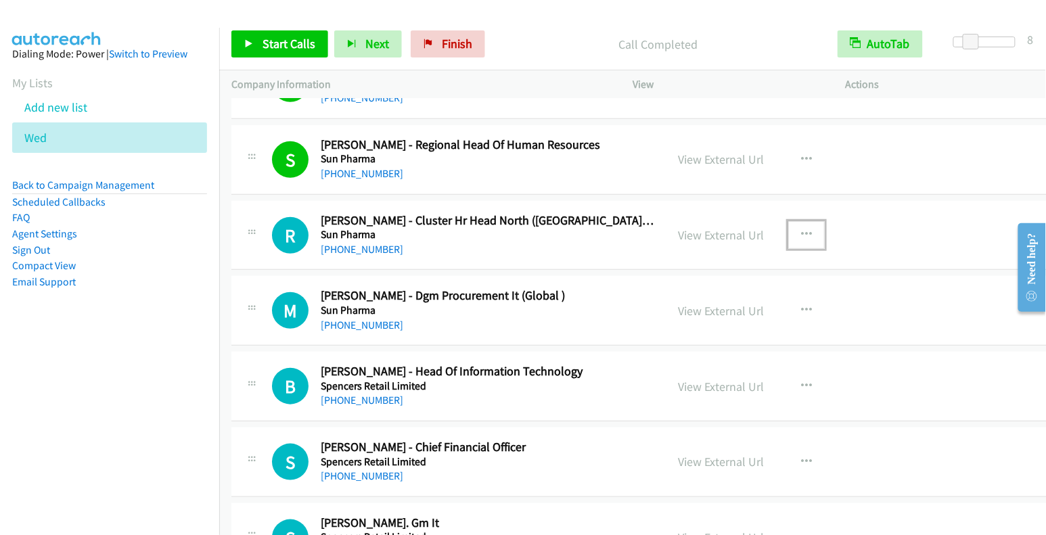
click at [801, 229] on icon "button" at bounding box center [806, 234] width 11 height 11
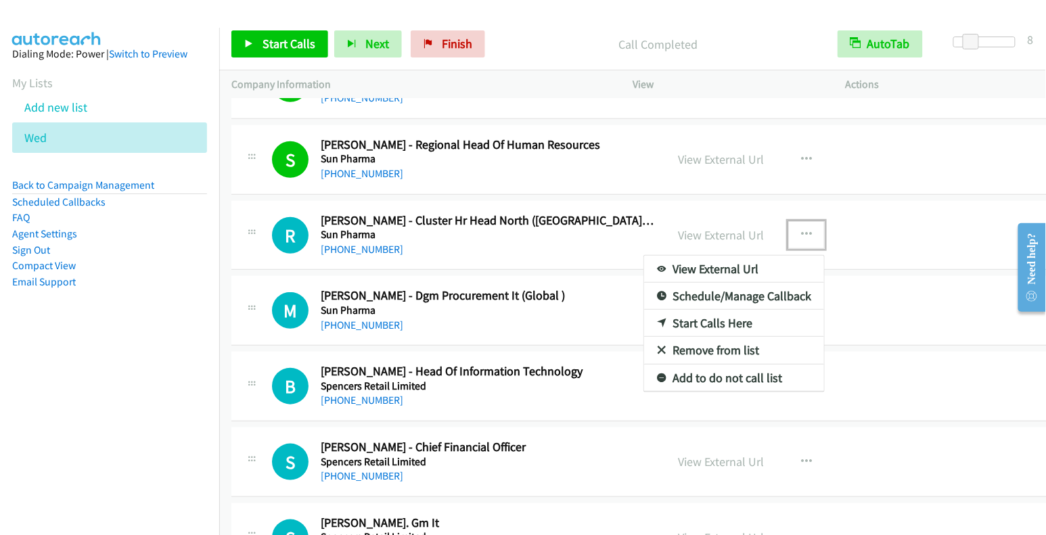
click at [713, 310] on link "Start Calls Here" at bounding box center [734, 323] width 180 height 27
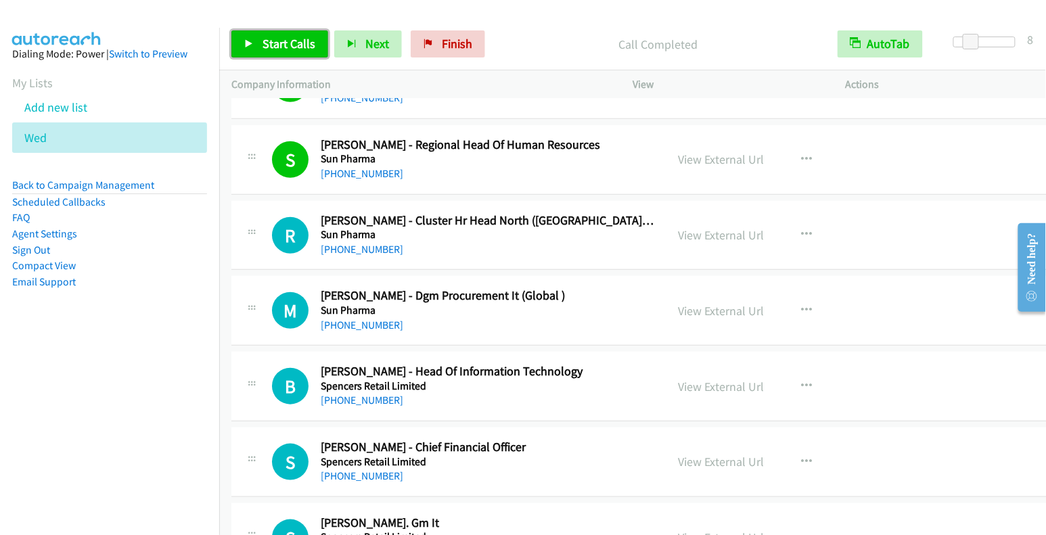
click at [298, 49] on span "Start Calls" at bounding box center [289, 44] width 53 height 16
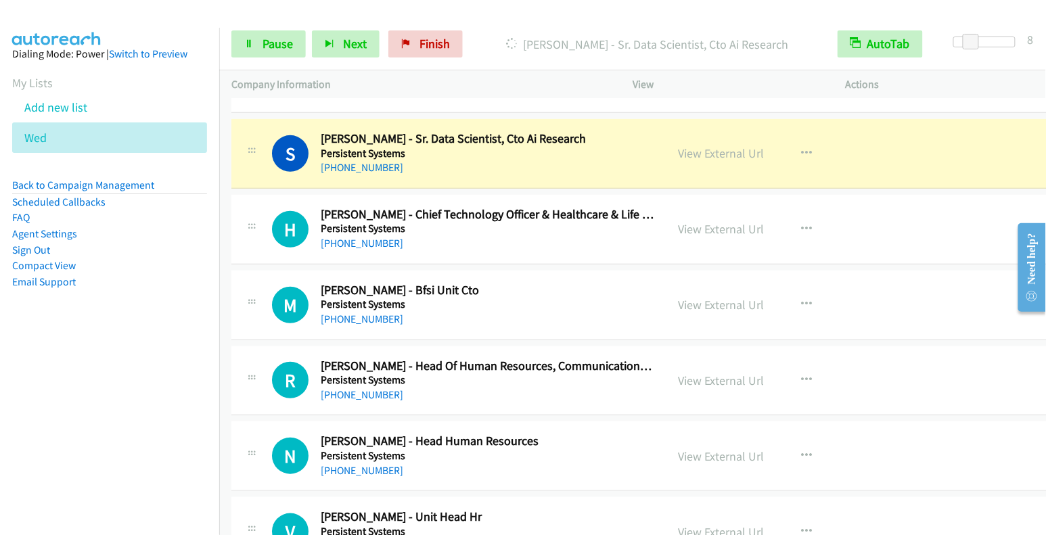
scroll to position [14251, 0]
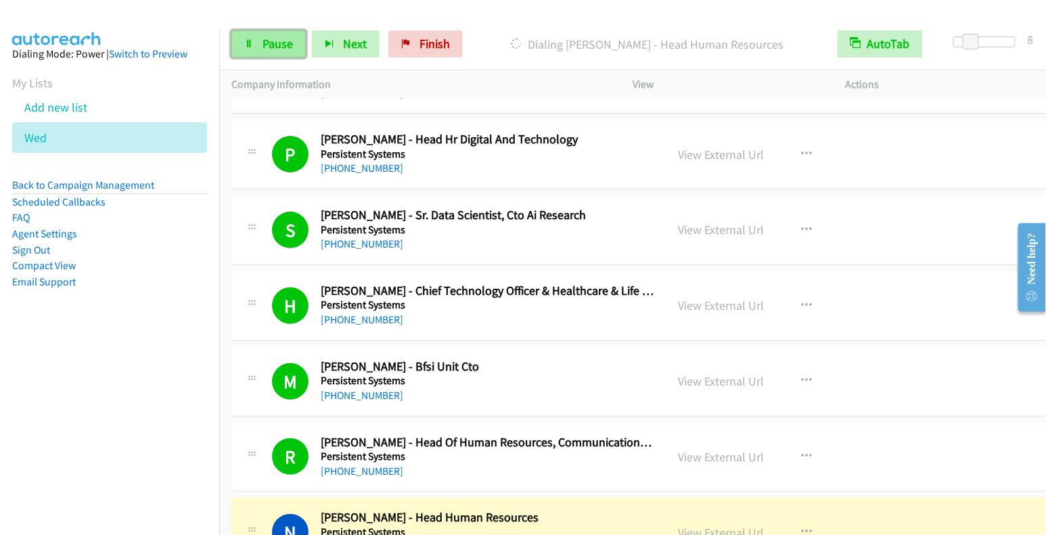
click at [268, 44] on span "Pause" at bounding box center [278, 44] width 30 height 16
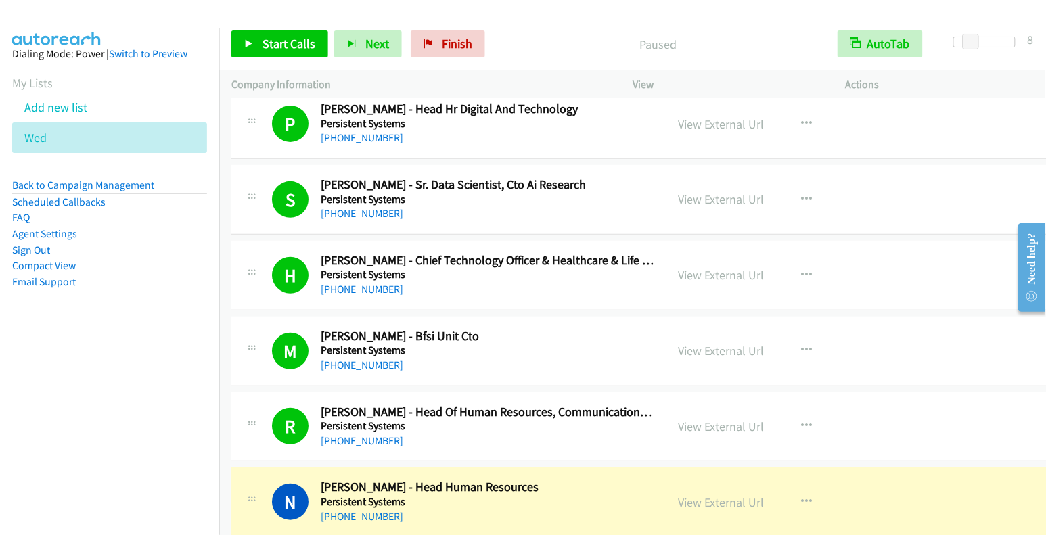
scroll to position [14589, 0]
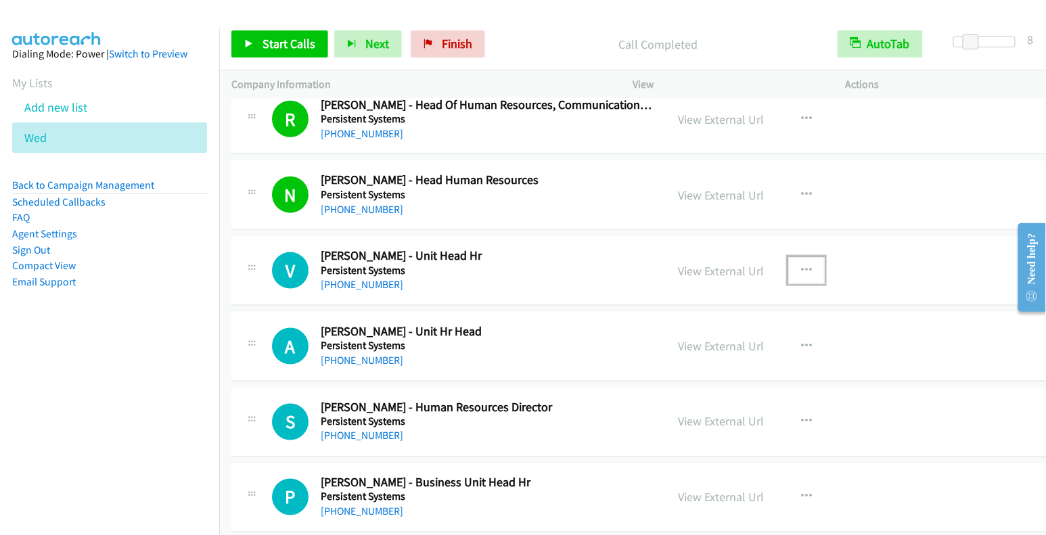
click at [801, 265] on icon "button" at bounding box center [806, 270] width 11 height 11
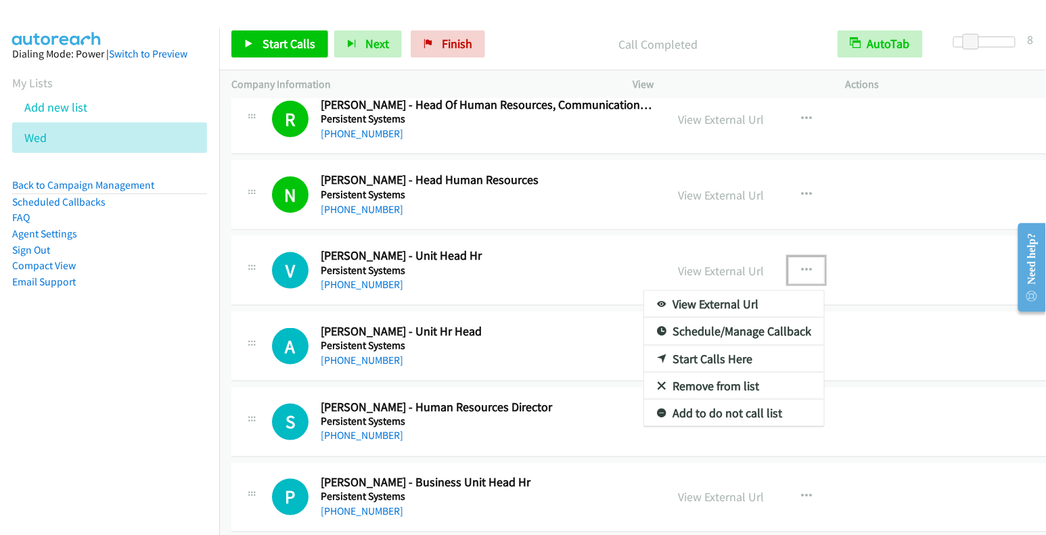
click at [709, 346] on link "Start Calls Here" at bounding box center [734, 359] width 180 height 27
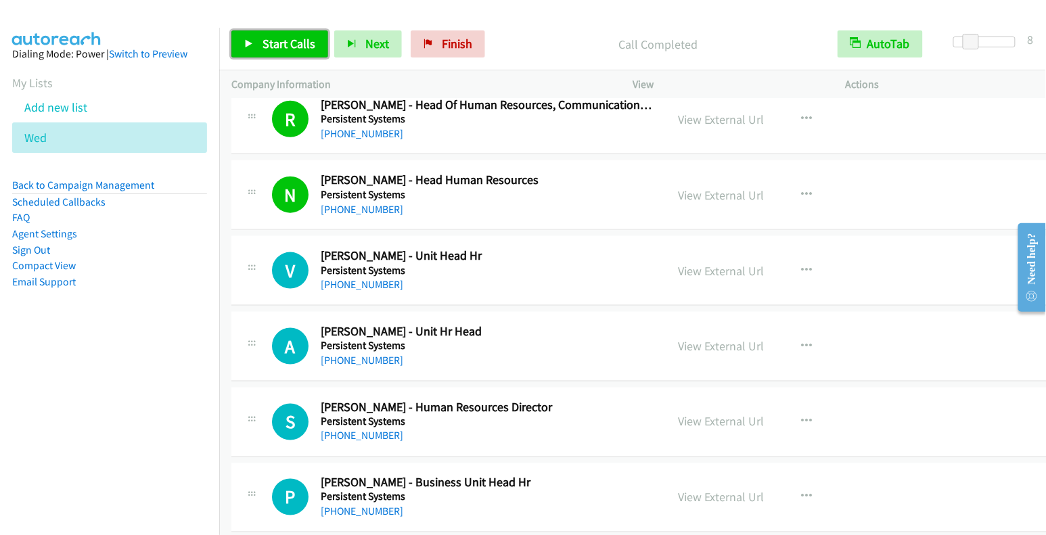
click at [298, 39] on span "Start Calls" at bounding box center [289, 44] width 53 height 16
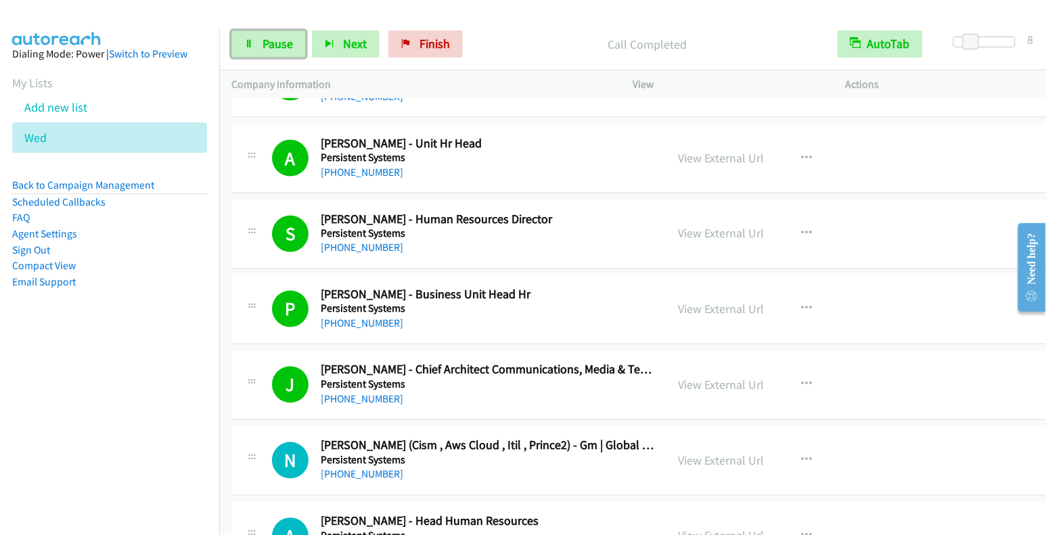
scroll to position [14819, 0]
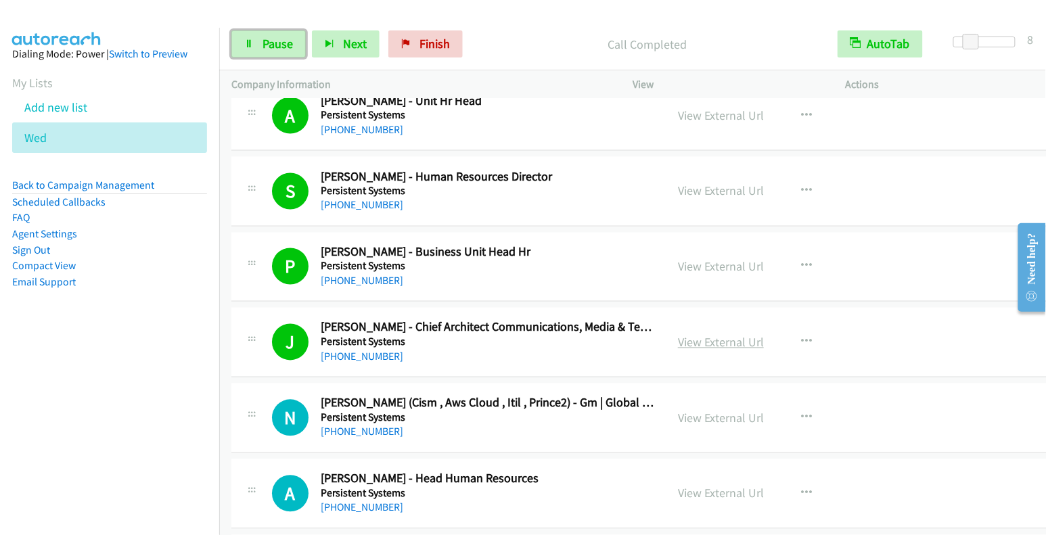
click at [703, 335] on link "View External Url" at bounding box center [721, 343] width 86 height 16
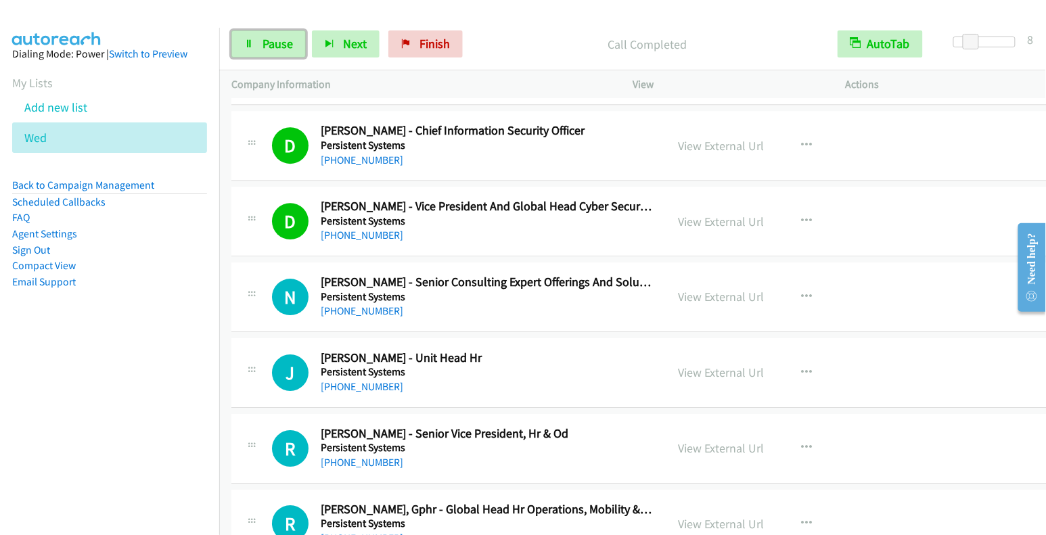
scroll to position [15435, 0]
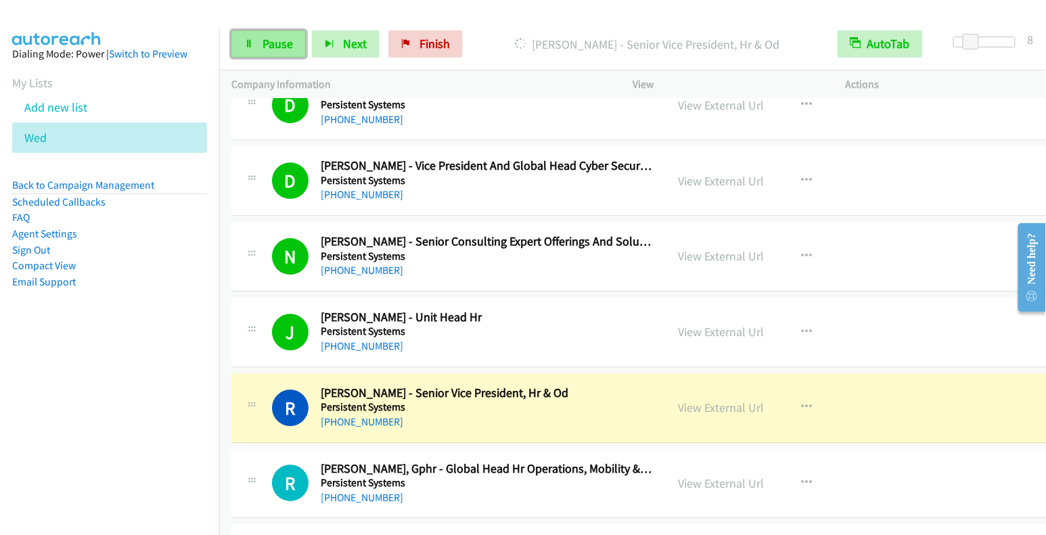
click at [271, 43] on span "Pause" at bounding box center [278, 44] width 30 height 16
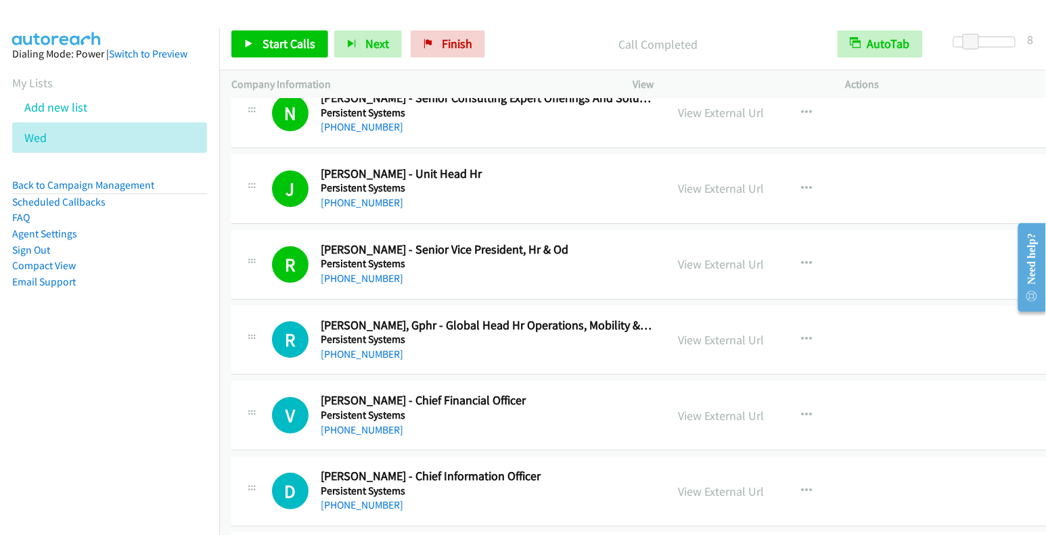
scroll to position [15615, 0]
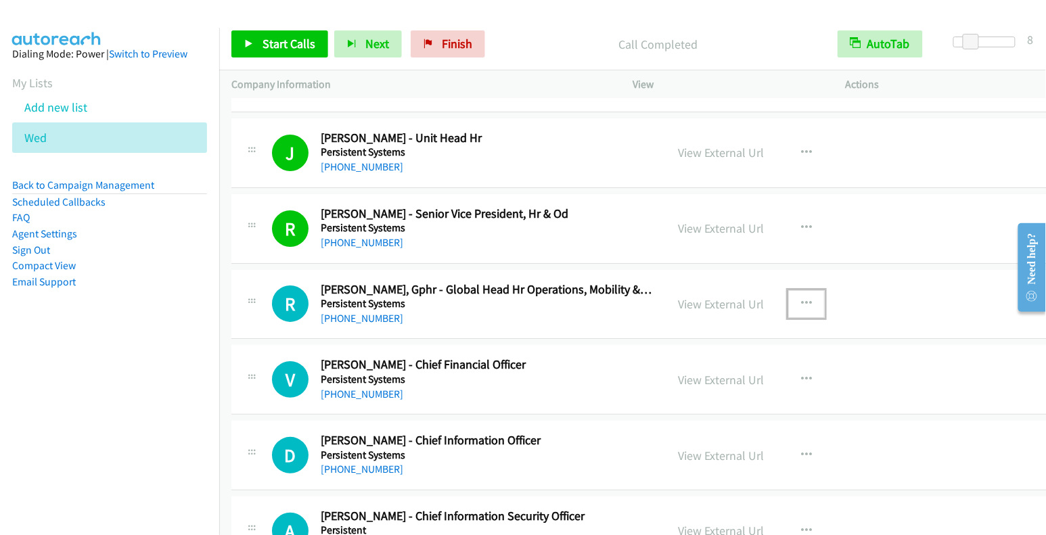
click at [801, 298] on icon "button" at bounding box center [806, 303] width 11 height 11
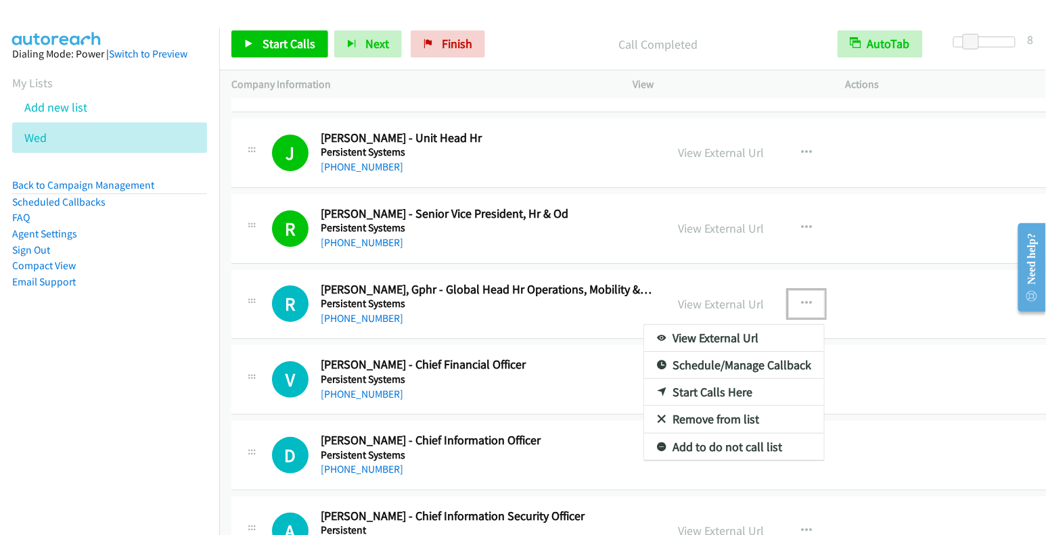
click at [709, 379] on link "Start Calls Here" at bounding box center [734, 392] width 180 height 27
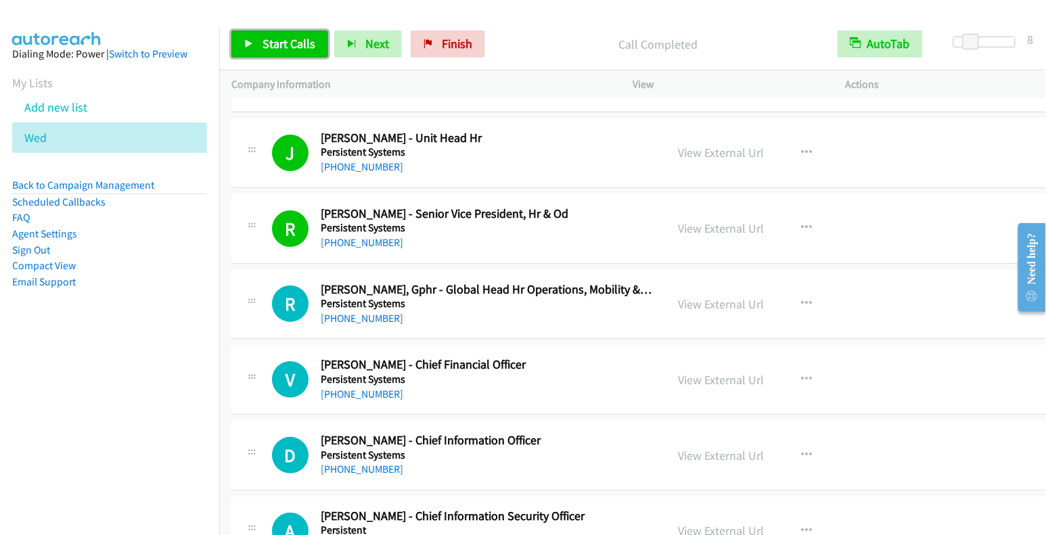
click at [293, 47] on span "Start Calls" at bounding box center [289, 44] width 53 height 16
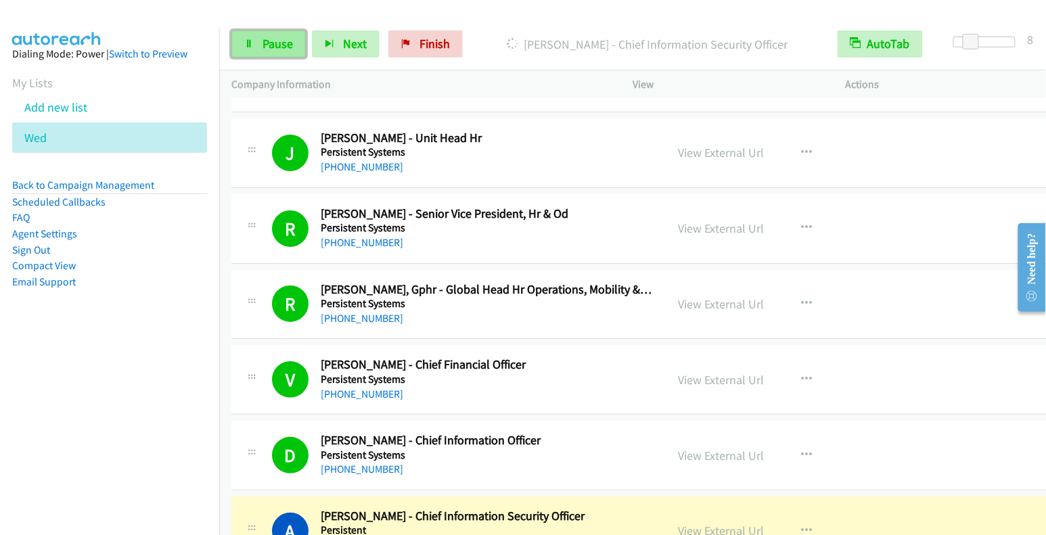
click at [273, 45] on span "Pause" at bounding box center [278, 44] width 30 height 16
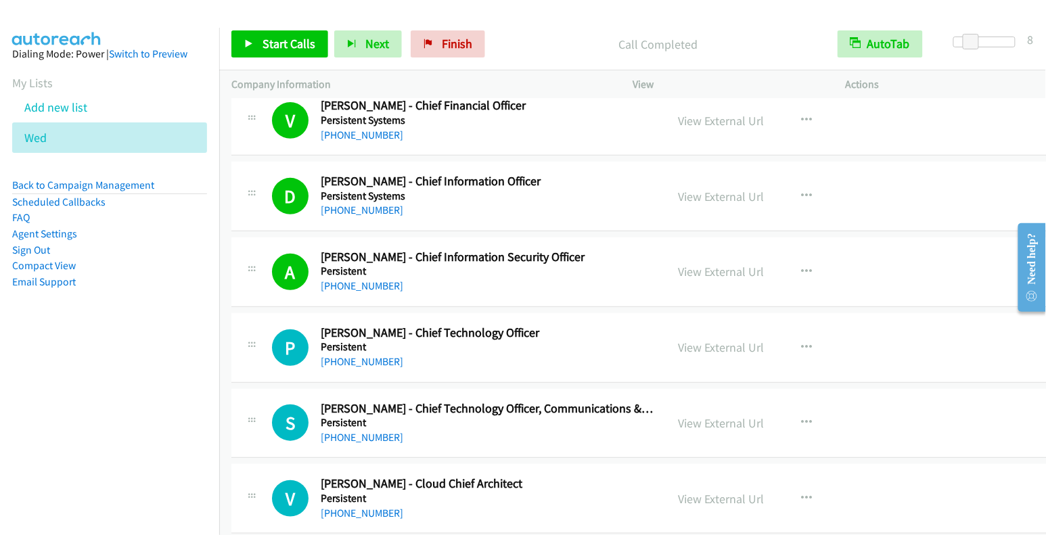
scroll to position [15885, 0]
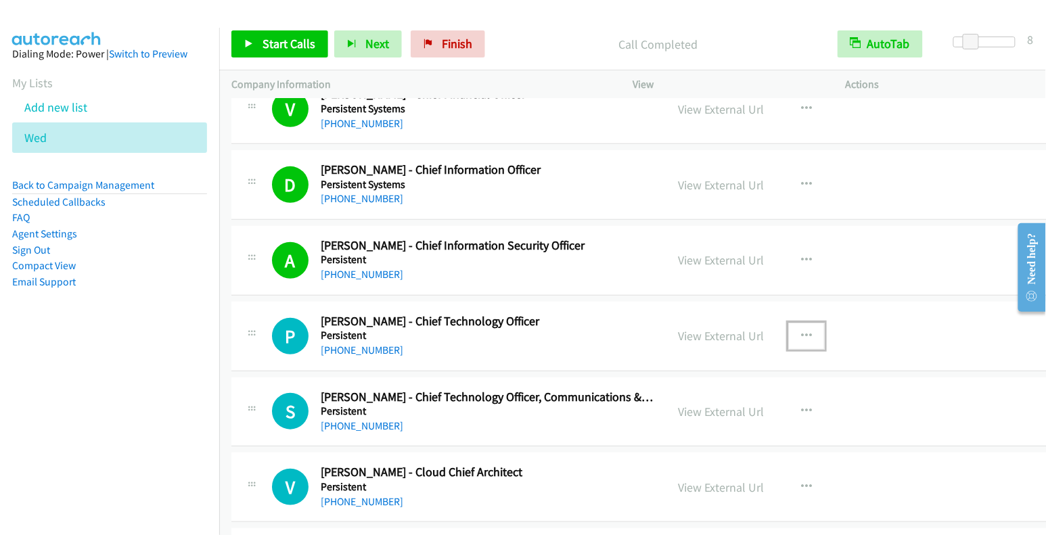
click at [801, 331] on icon "button" at bounding box center [806, 336] width 11 height 11
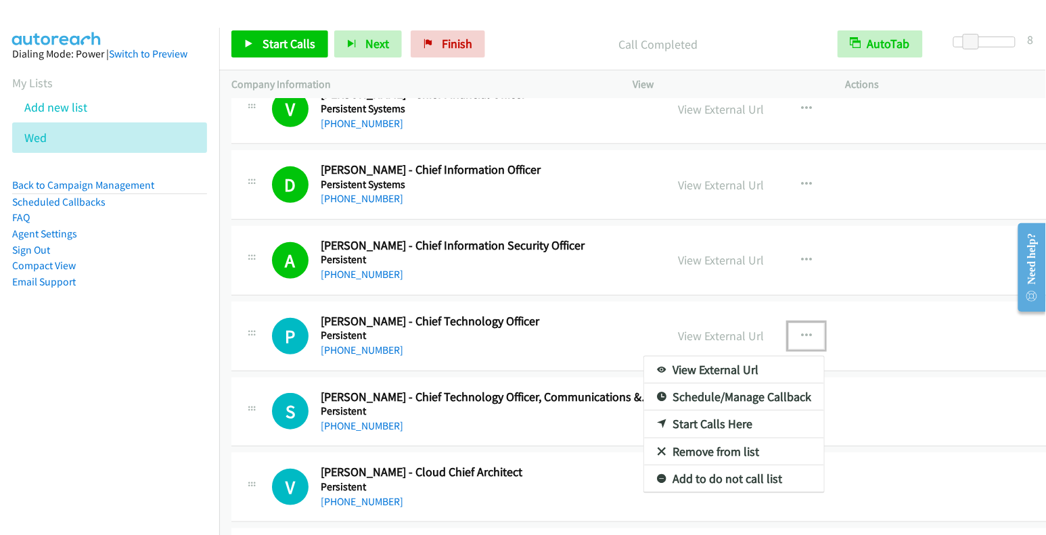
click at [716, 411] on link "Start Calls Here" at bounding box center [734, 424] width 180 height 27
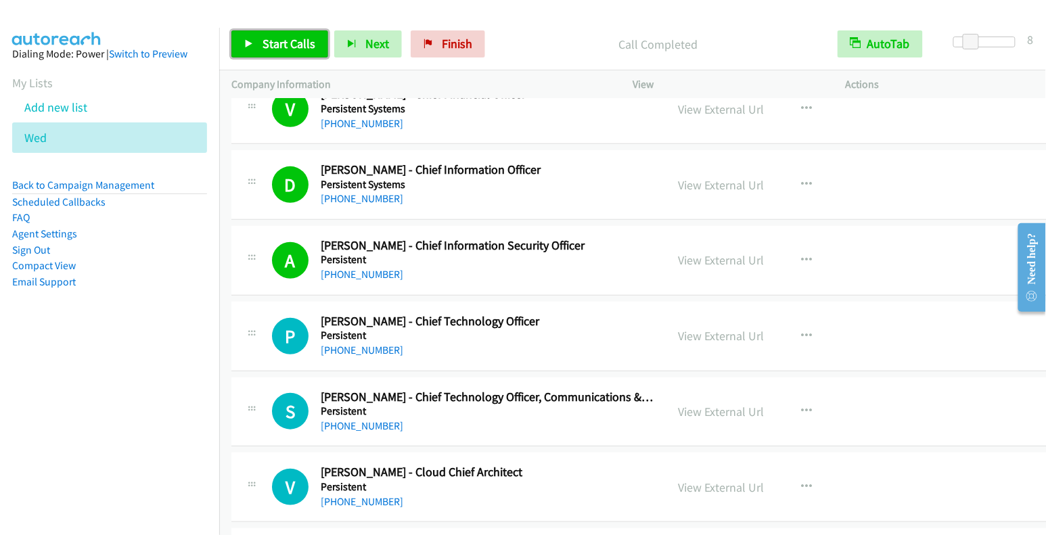
click at [293, 51] on link "Start Calls" at bounding box center [279, 43] width 97 height 27
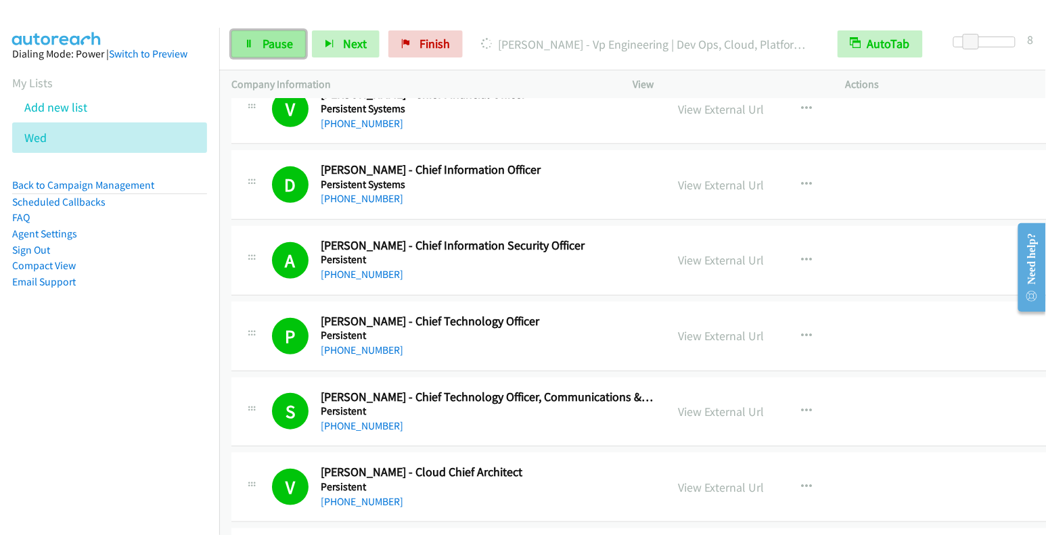
click at [271, 48] on span "Pause" at bounding box center [278, 44] width 30 height 16
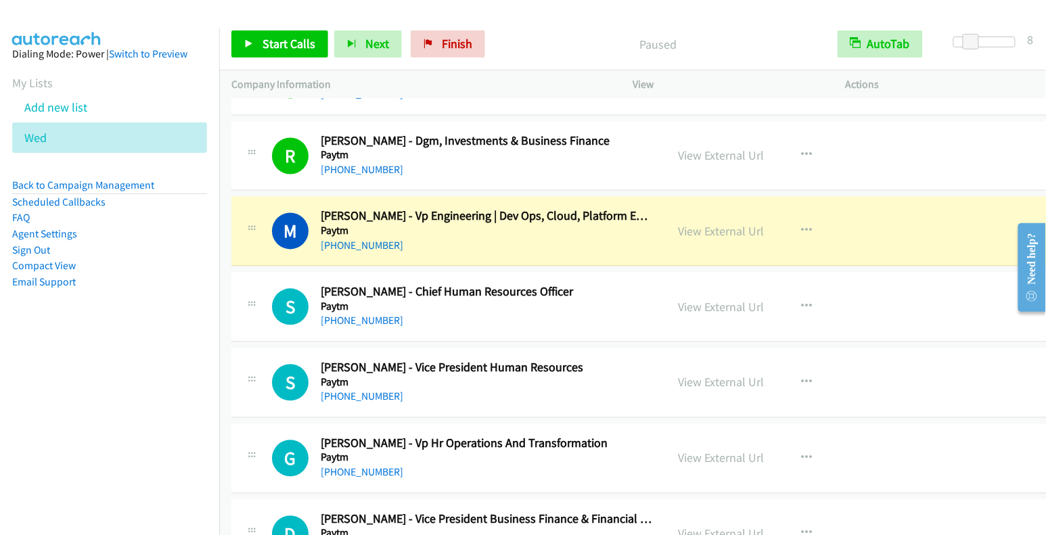
scroll to position [16559, 0]
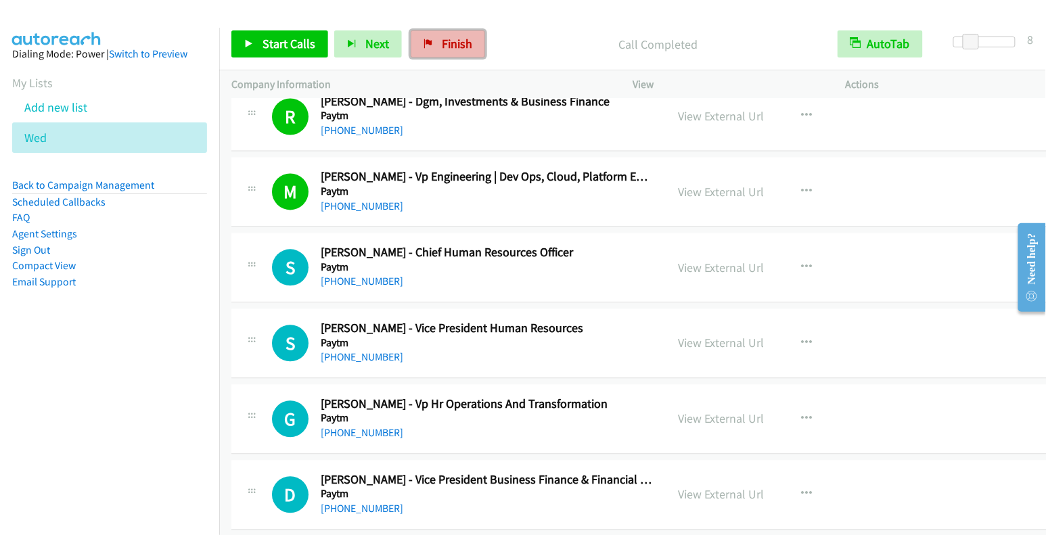
click at [442, 43] on span "Finish" at bounding box center [457, 44] width 30 height 16
